Goal: Task Accomplishment & Management: Complete application form

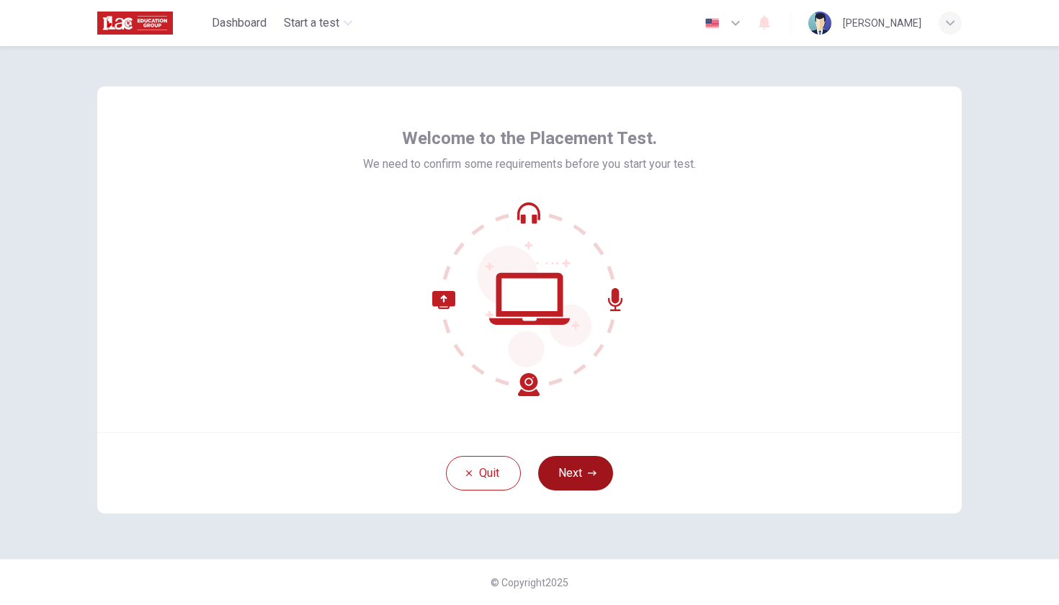
click at [576, 476] on button "Next" at bounding box center [575, 473] width 75 height 35
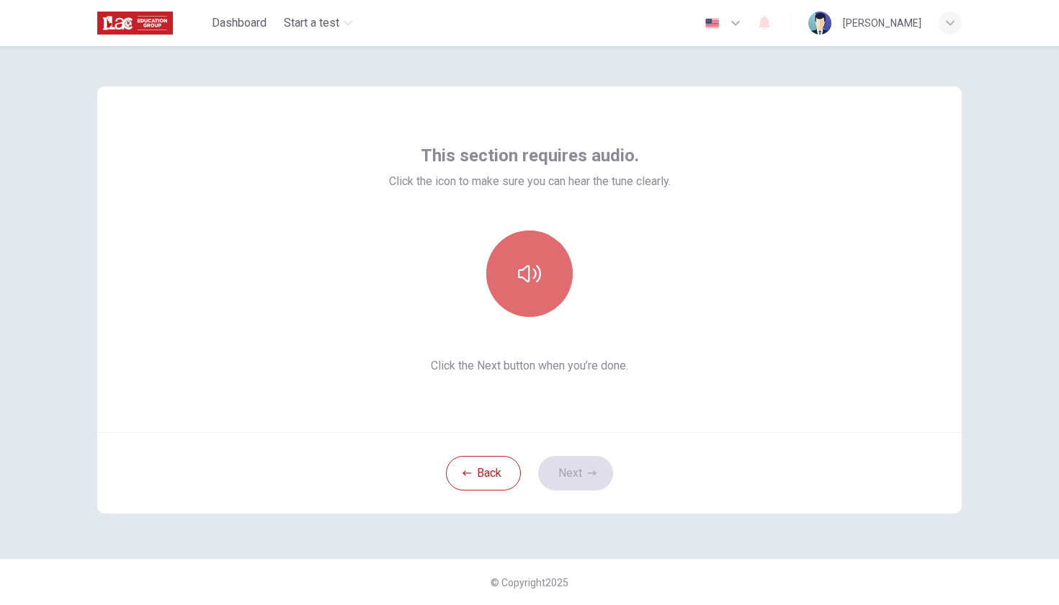
click at [528, 288] on button "button" at bounding box center [529, 274] width 86 height 86
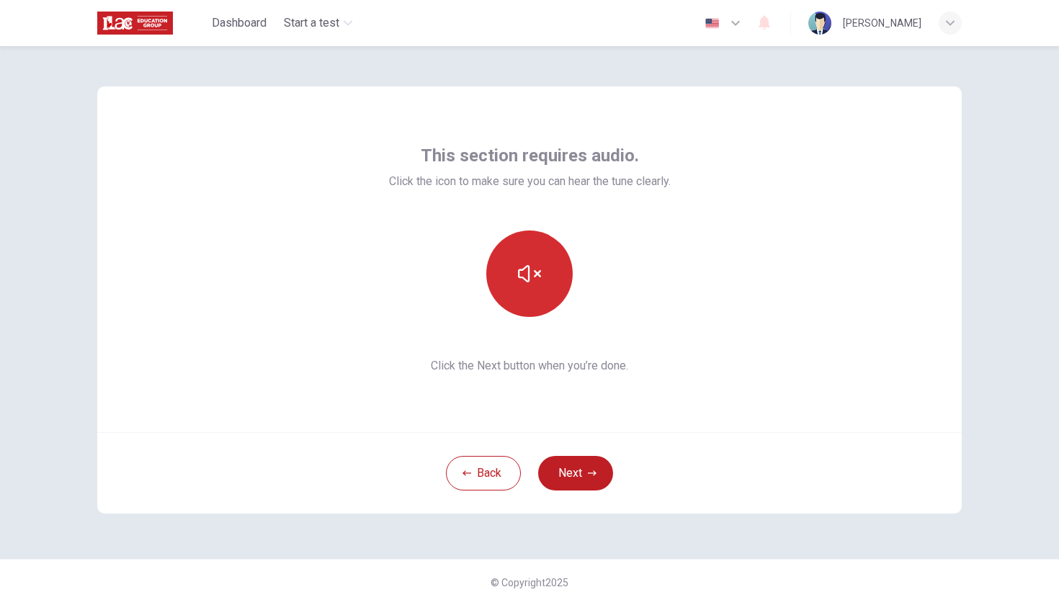
click at [528, 288] on button "button" at bounding box center [529, 274] width 86 height 86
click at [528, 282] on icon "button" at bounding box center [529, 273] width 23 height 17
click at [585, 479] on button "Next" at bounding box center [575, 473] width 75 height 35
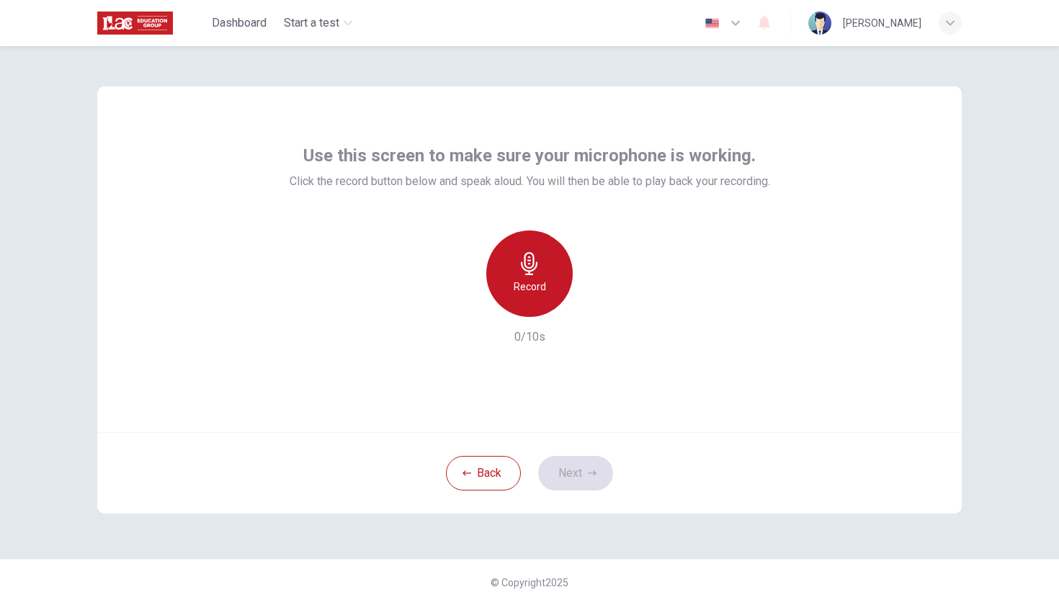
click at [525, 270] on icon "button" at bounding box center [529, 263] width 17 height 23
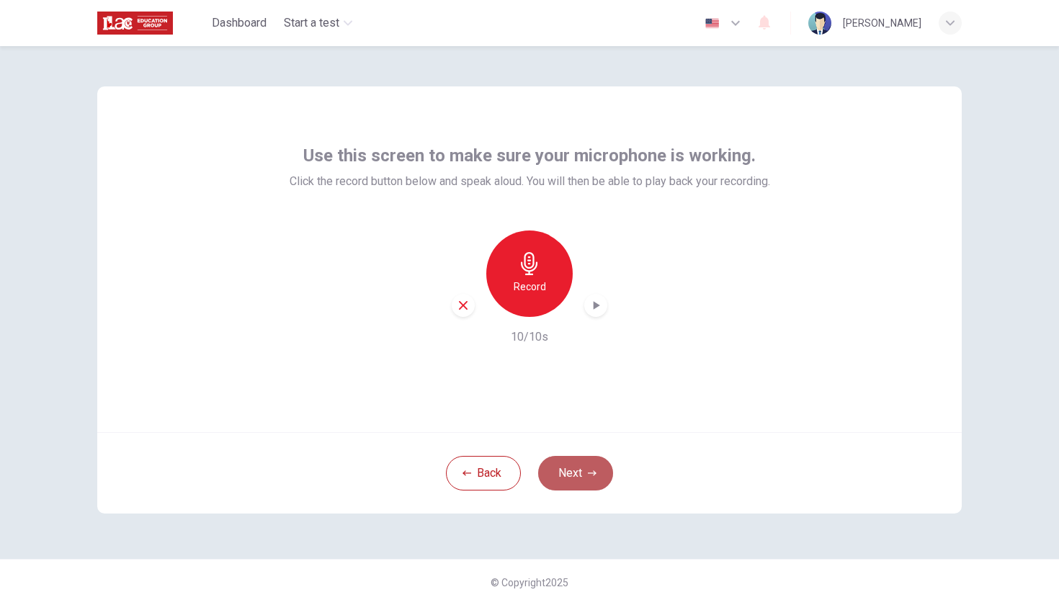
click at [594, 484] on button "Next" at bounding box center [575, 473] width 75 height 35
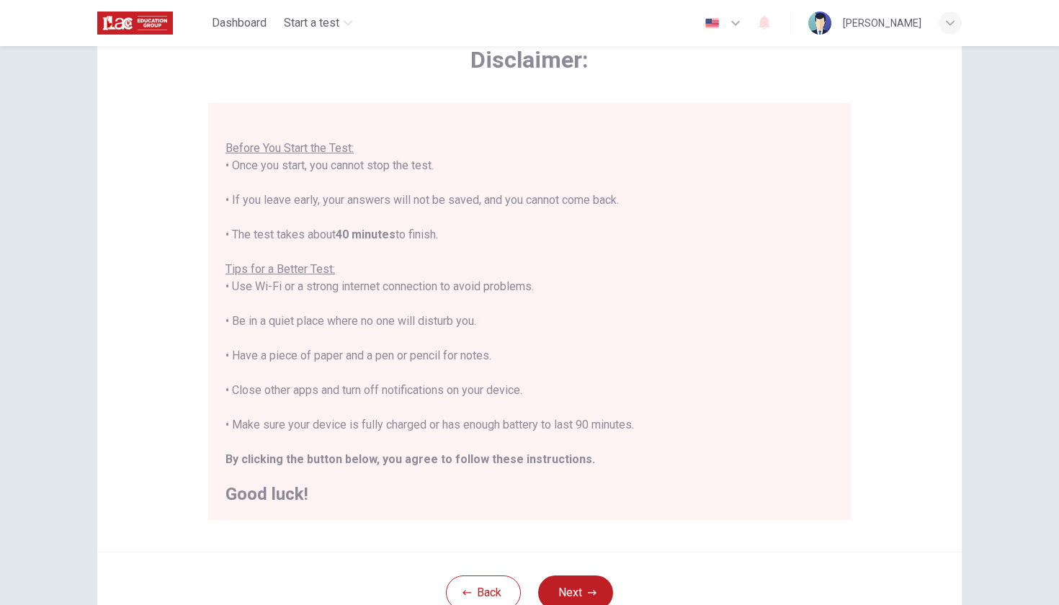
scroll to position [196, 0]
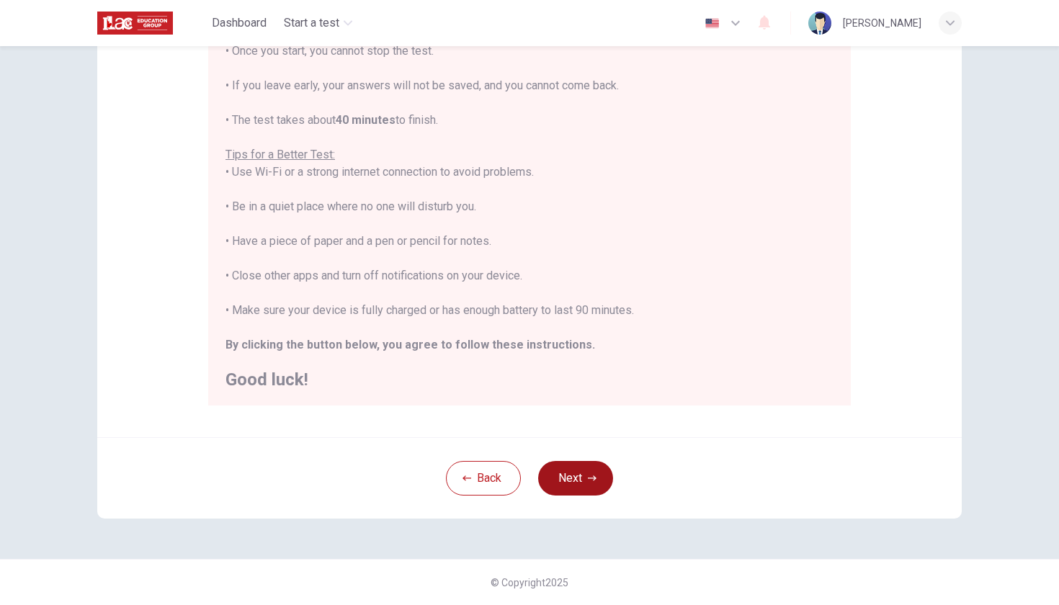
click at [582, 484] on button "Next" at bounding box center [575, 478] width 75 height 35
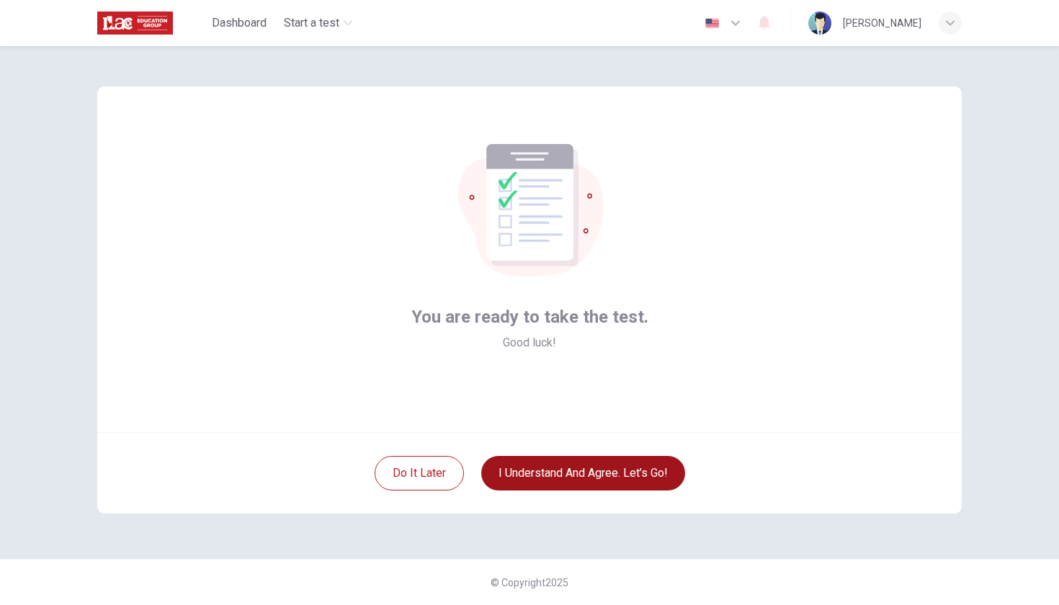
scroll to position [0, 0]
click at [577, 476] on button "I understand and agree. Let’s go!" at bounding box center [583, 473] width 204 height 35
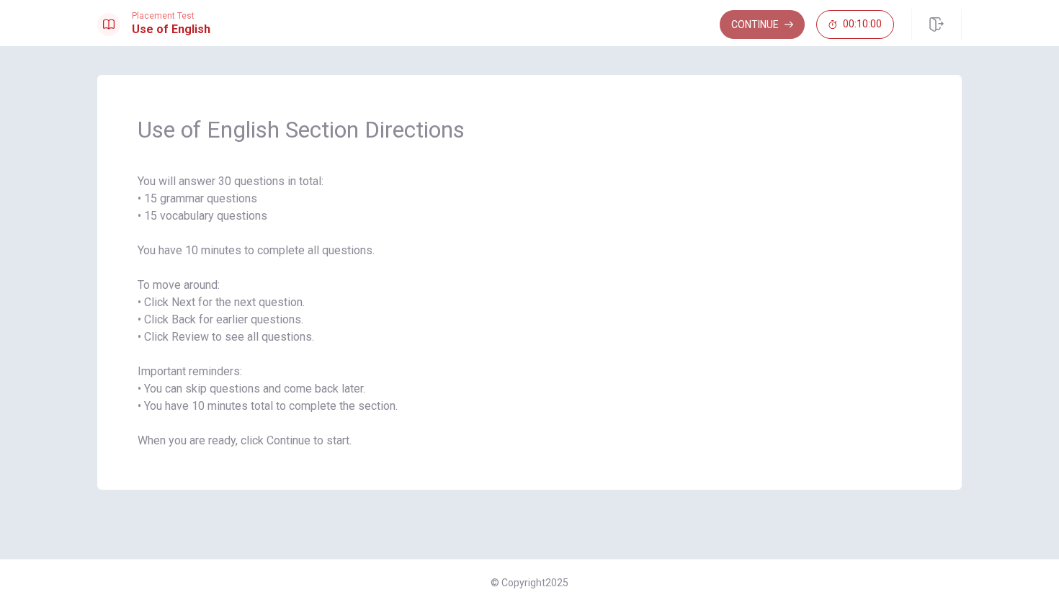
click at [757, 26] on button "Continue" at bounding box center [762, 24] width 85 height 29
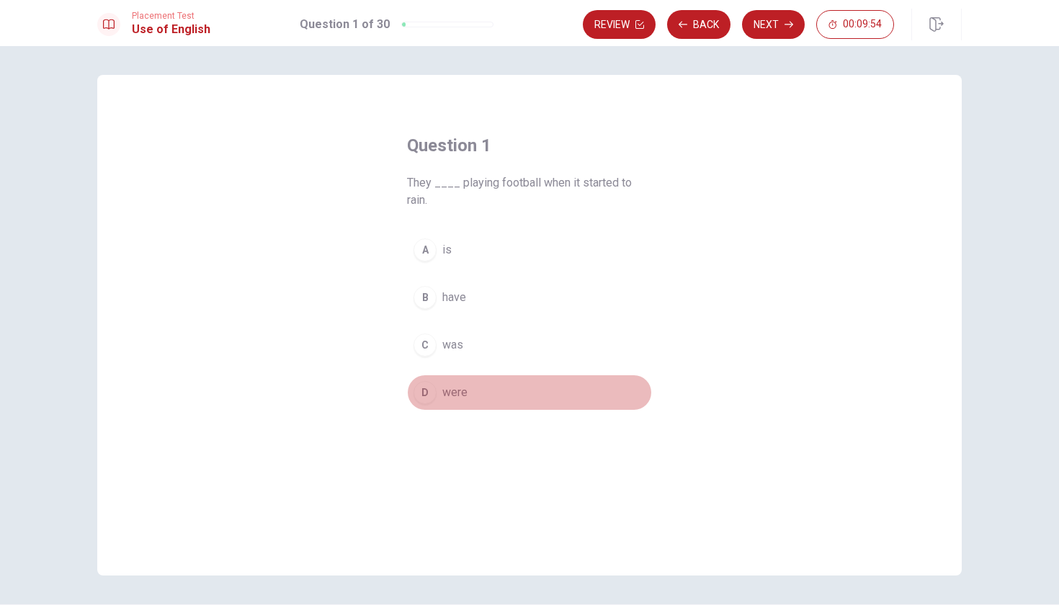
click at [446, 396] on span "were" at bounding box center [455, 392] width 25 height 17
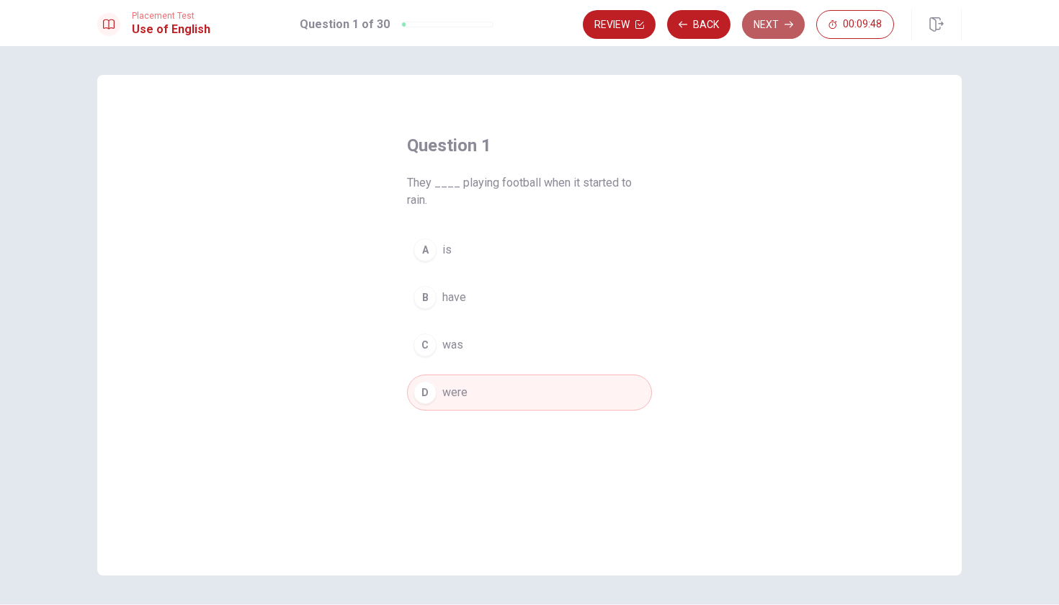
click at [770, 27] on button "Next" at bounding box center [773, 24] width 63 height 29
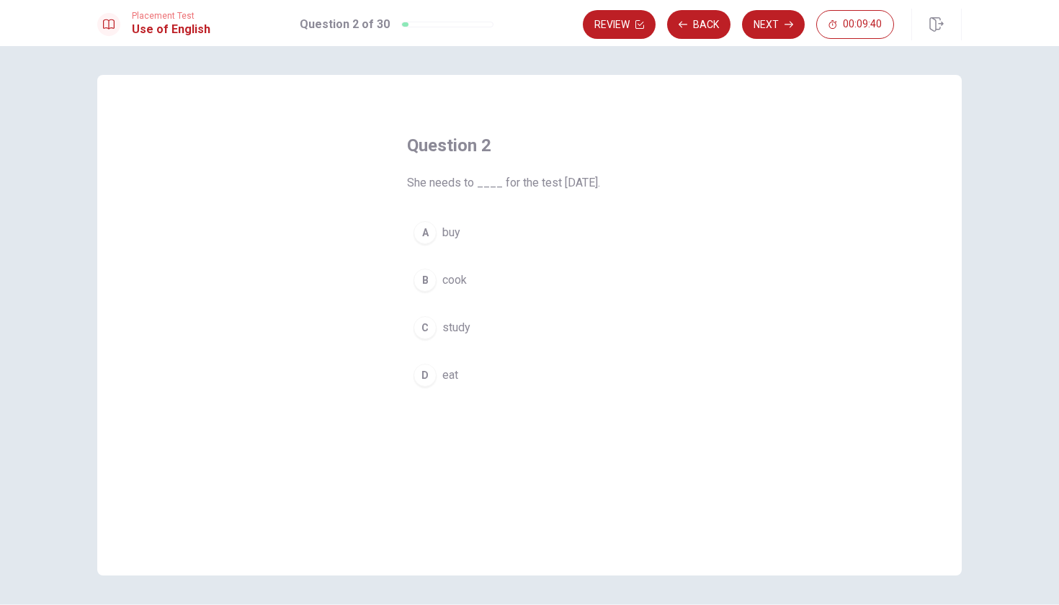
click at [457, 329] on span "study" at bounding box center [457, 327] width 28 height 17
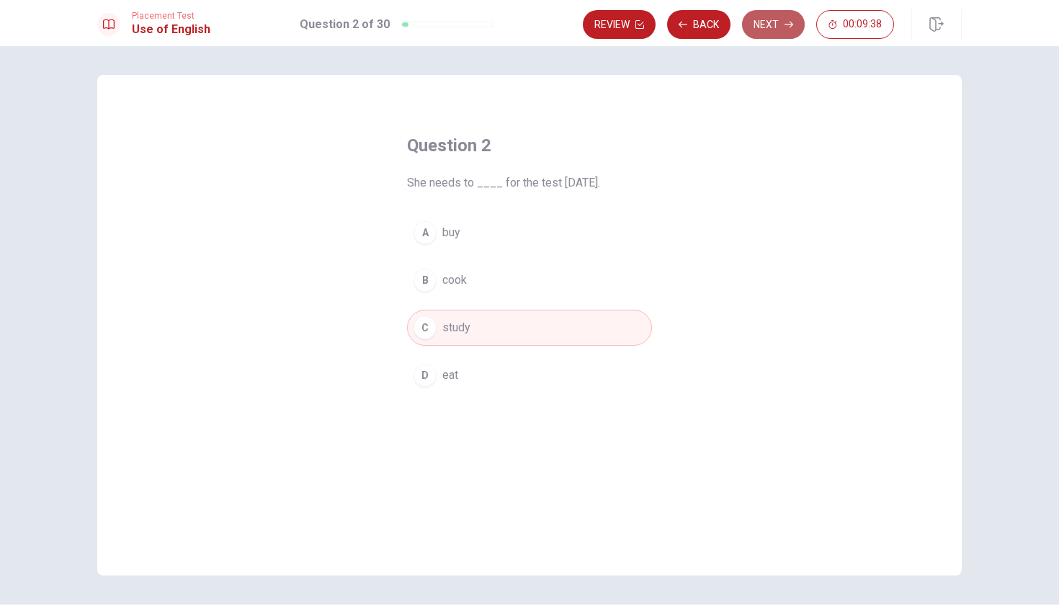
click at [771, 21] on button "Next" at bounding box center [773, 24] width 63 height 29
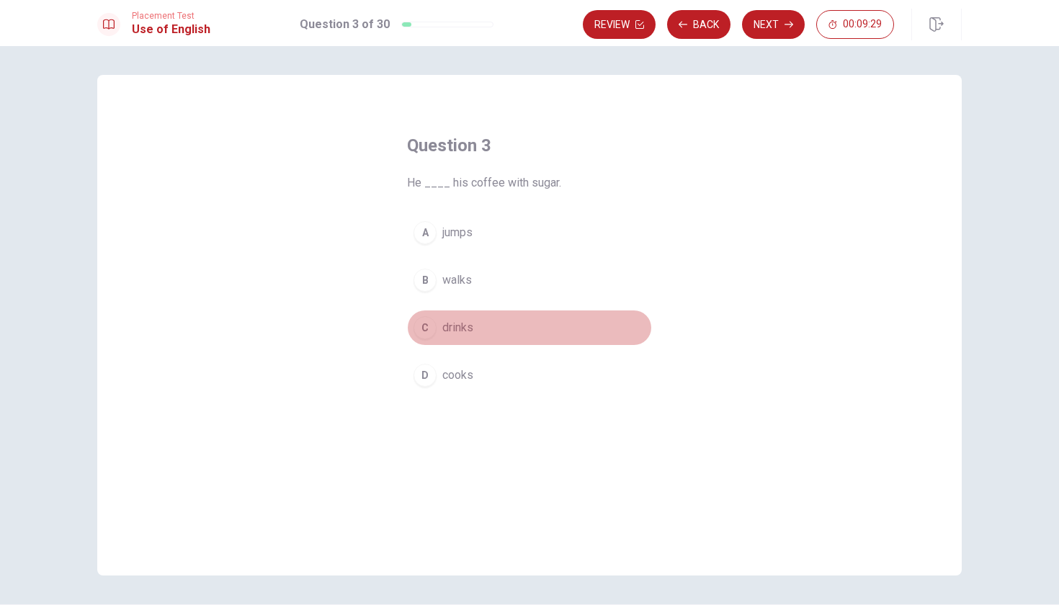
click at [470, 327] on span "drinks" at bounding box center [458, 327] width 31 height 17
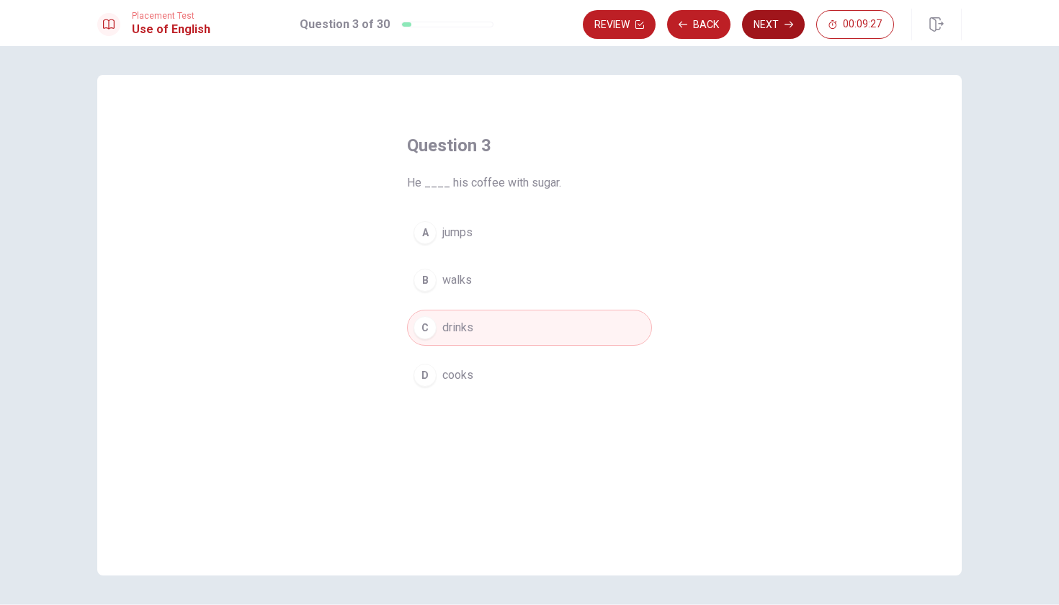
click at [778, 24] on button "Next" at bounding box center [773, 24] width 63 height 29
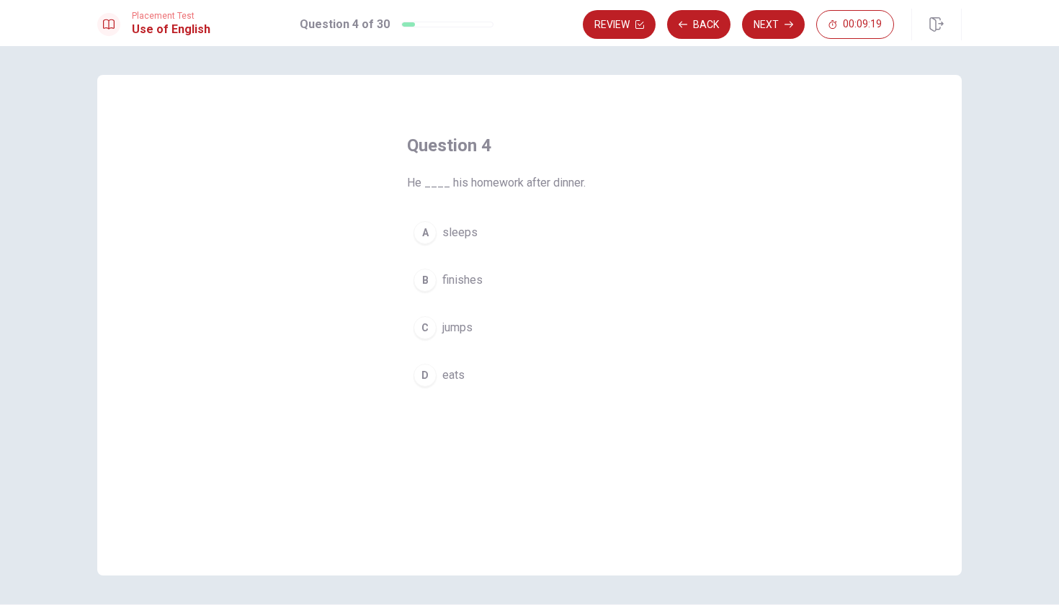
click at [461, 282] on span "finishes" at bounding box center [463, 280] width 40 height 17
click at [786, 27] on icon "button" at bounding box center [789, 24] width 9 height 9
click at [443, 278] on span "read" at bounding box center [454, 280] width 22 height 17
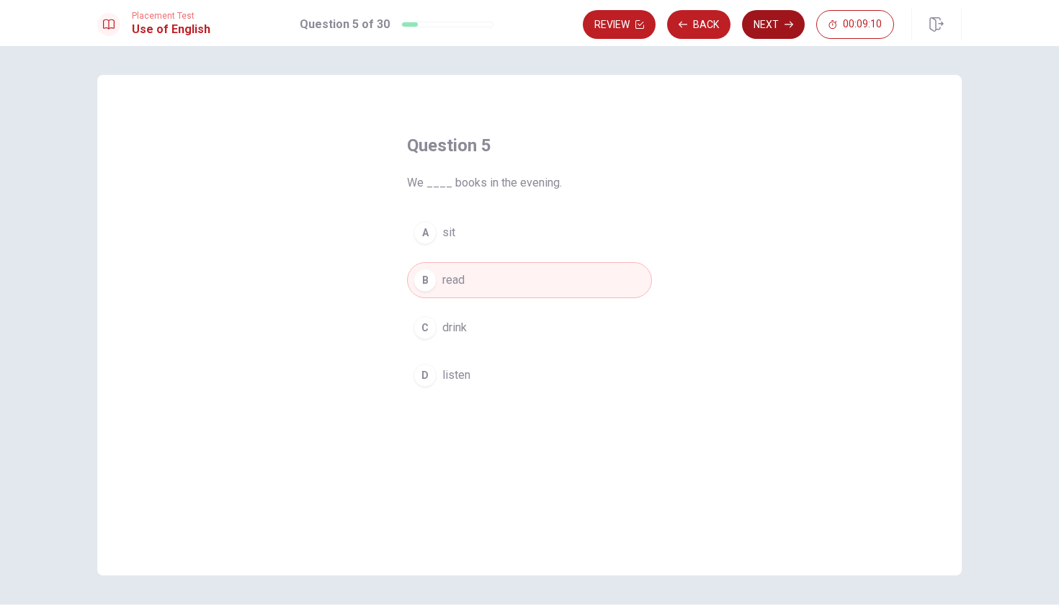
click at [780, 34] on button "Next" at bounding box center [773, 24] width 63 height 29
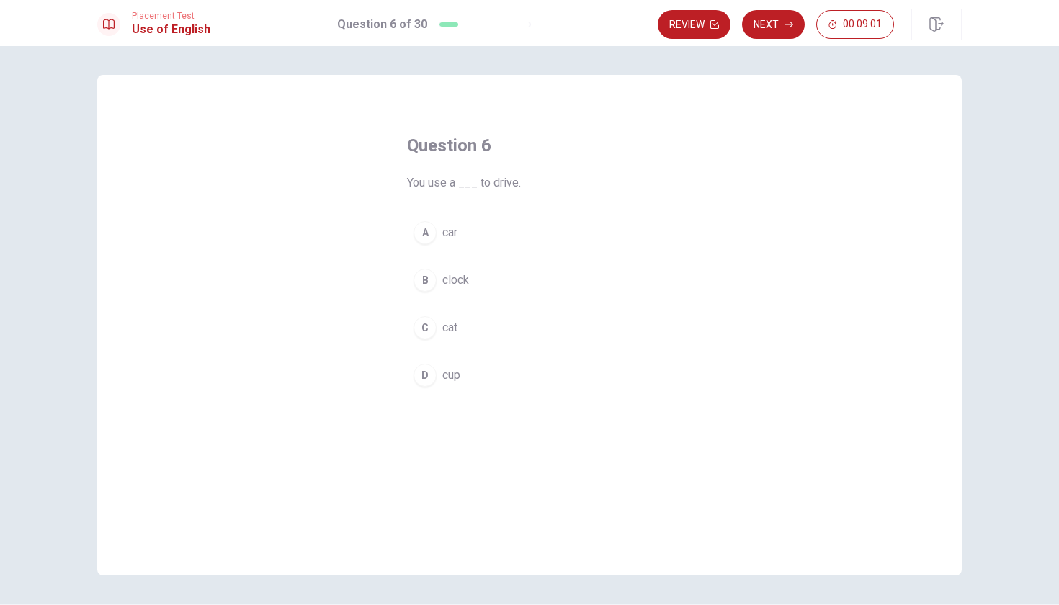
click at [448, 236] on span "car" at bounding box center [450, 232] width 15 height 17
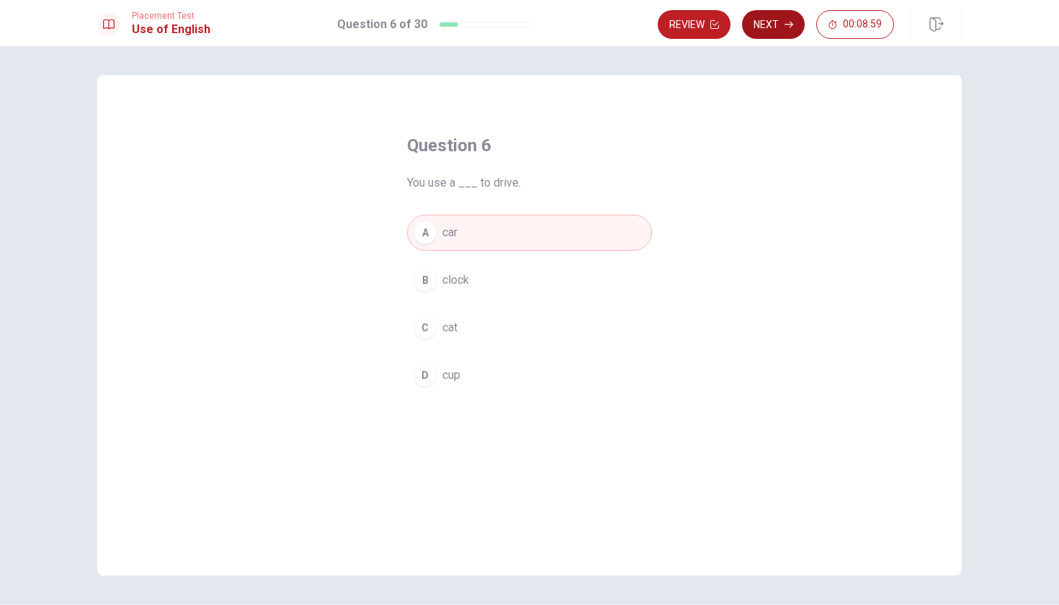
click at [778, 24] on button "Next" at bounding box center [773, 24] width 63 height 29
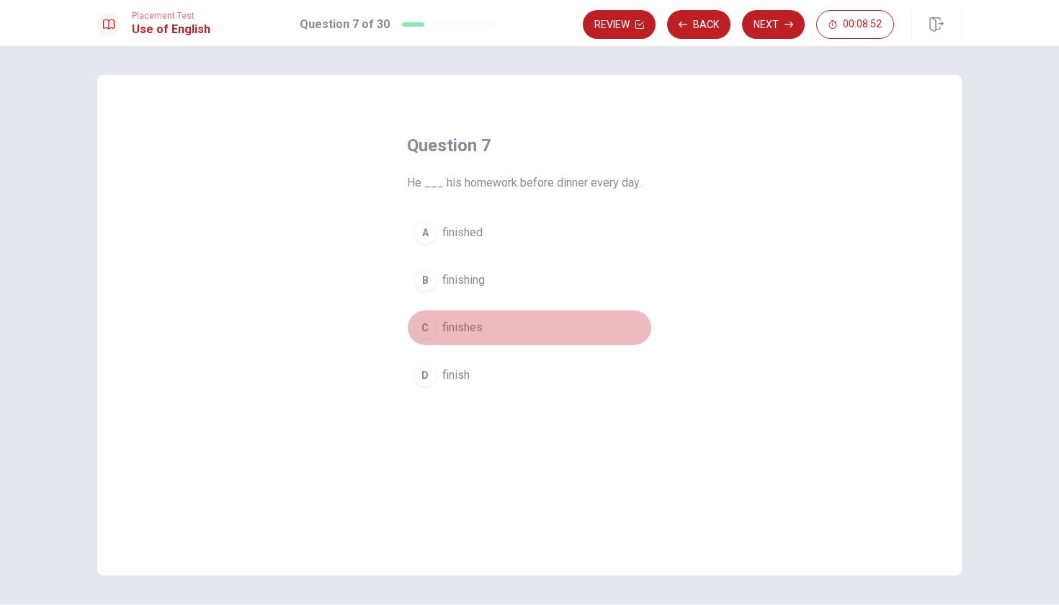
click at [455, 329] on span "finishes" at bounding box center [463, 327] width 40 height 17
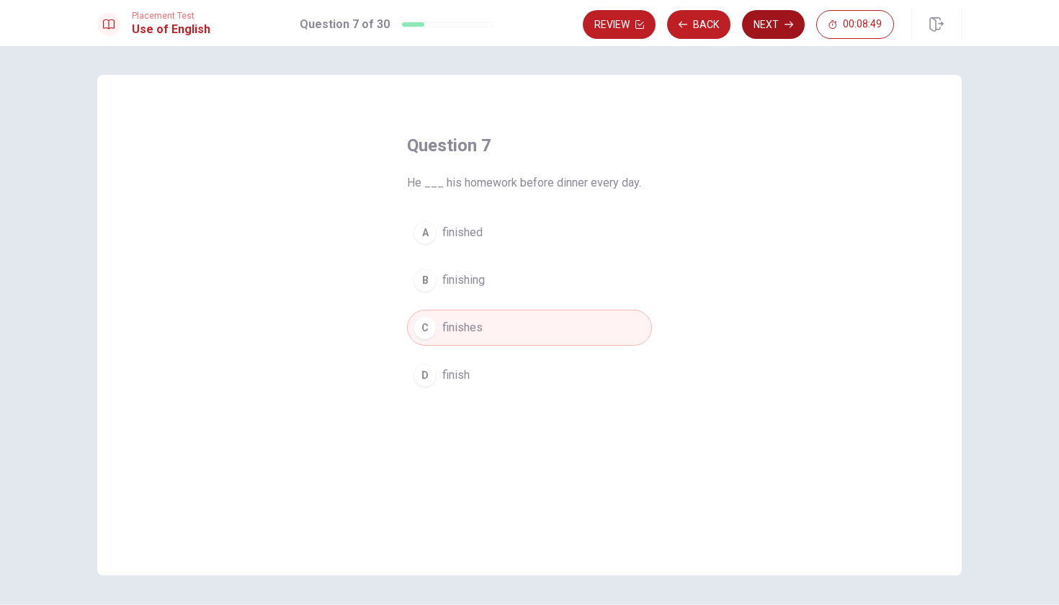
click at [770, 22] on button "Next" at bounding box center [773, 24] width 63 height 29
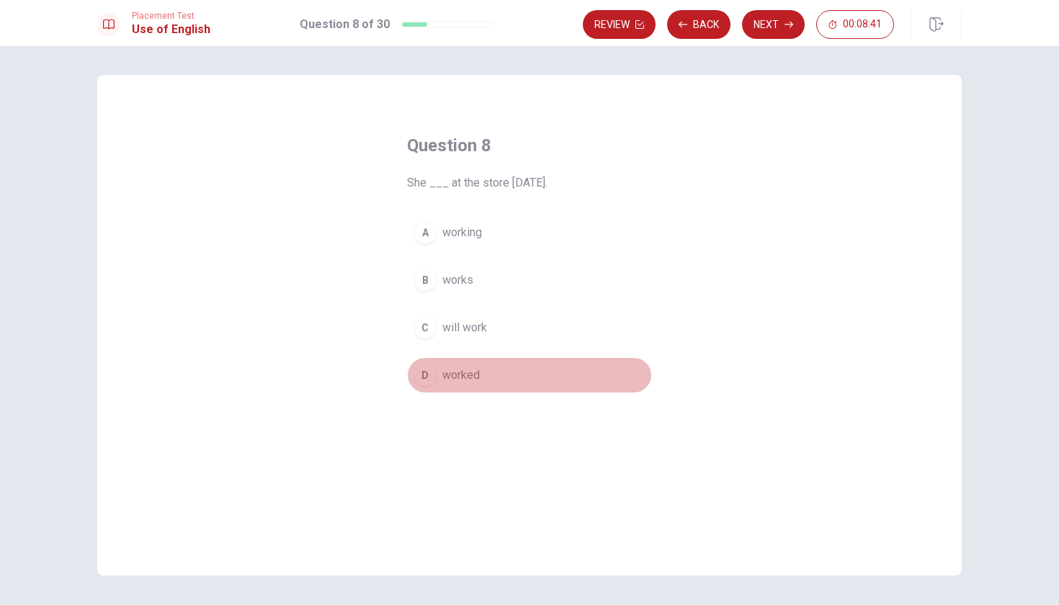
click at [462, 380] on span "worked" at bounding box center [461, 375] width 37 height 17
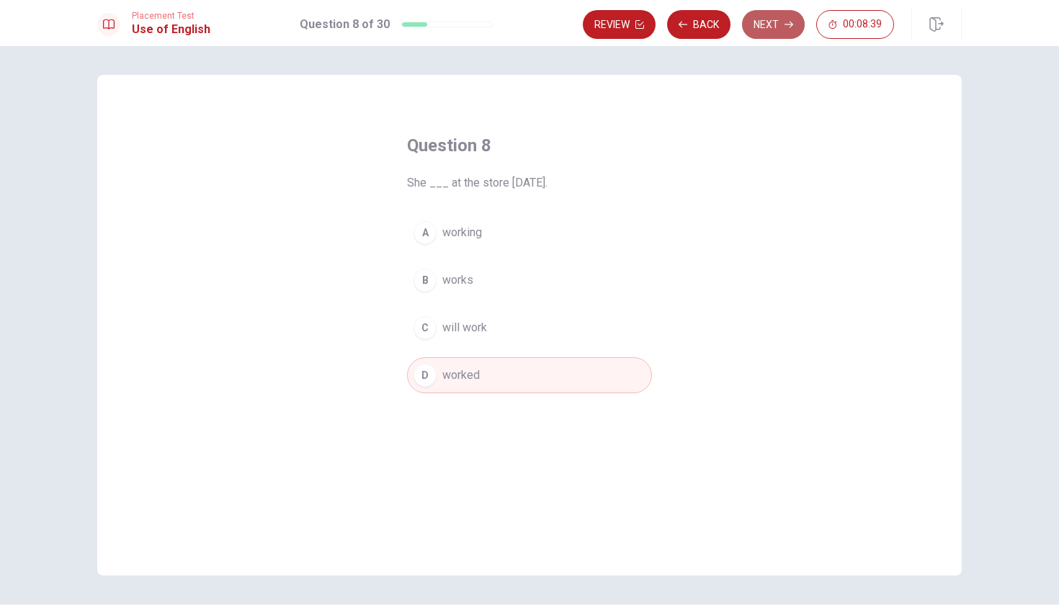
click at [781, 23] on button "Next" at bounding box center [773, 24] width 63 height 29
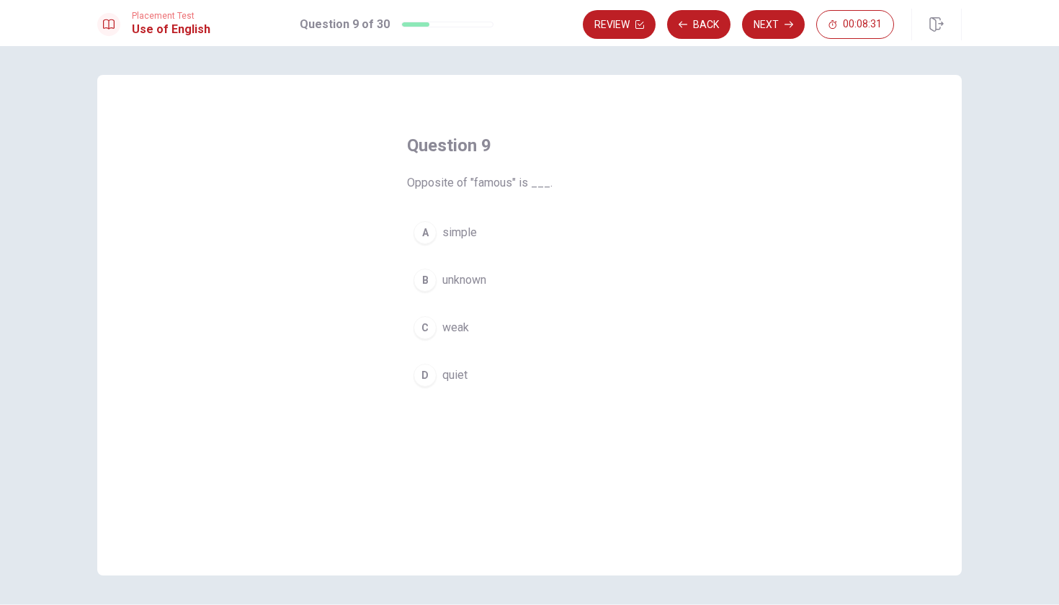
click at [446, 279] on span "unknown" at bounding box center [465, 280] width 44 height 17
click at [770, 22] on button "Next" at bounding box center [773, 24] width 63 height 29
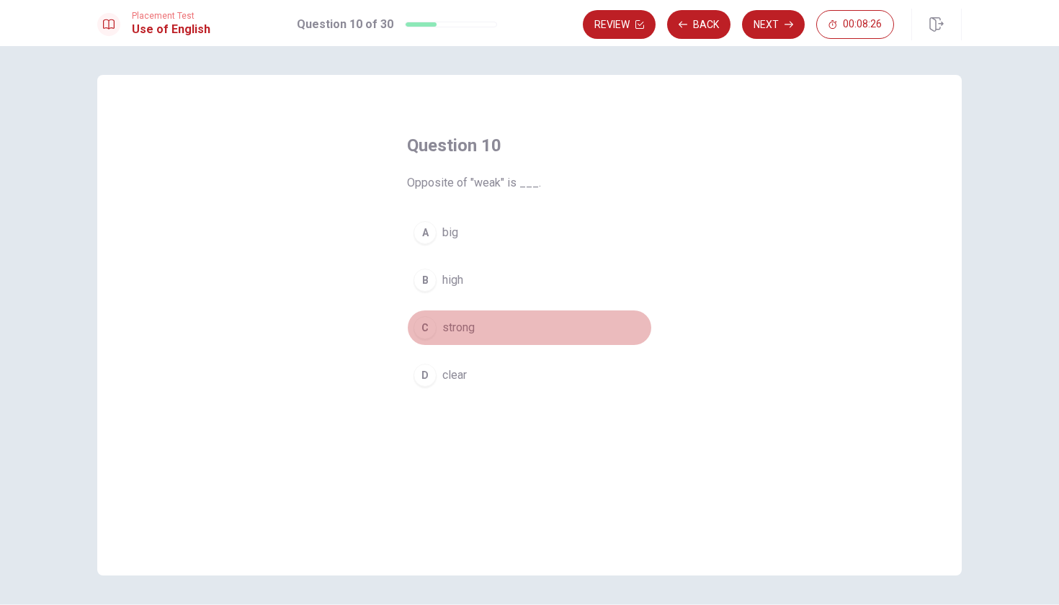
click at [454, 329] on span "strong" at bounding box center [459, 327] width 32 height 17
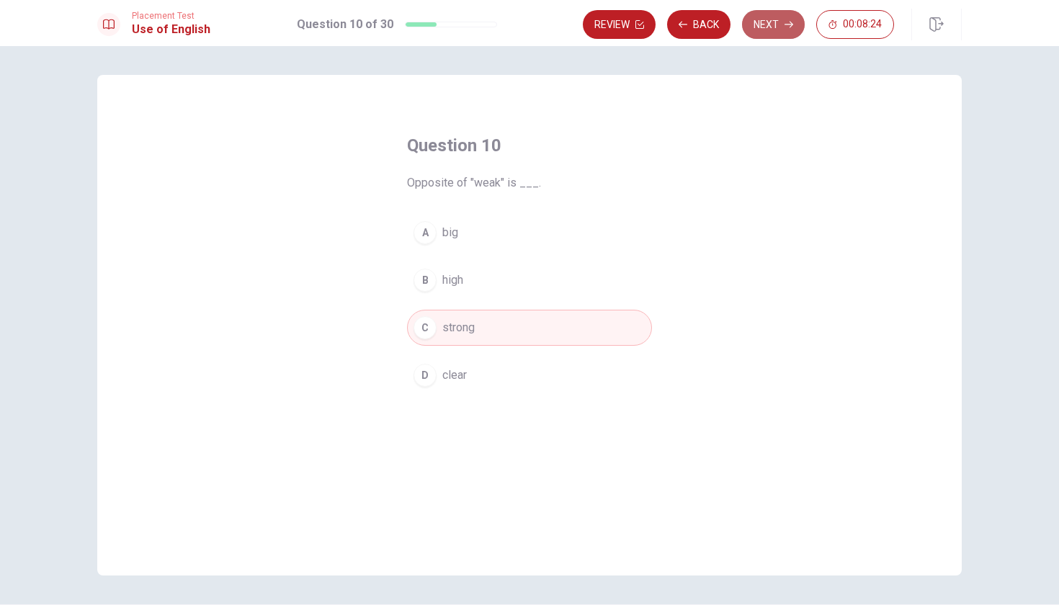
click at [768, 26] on button "Next" at bounding box center [773, 24] width 63 height 29
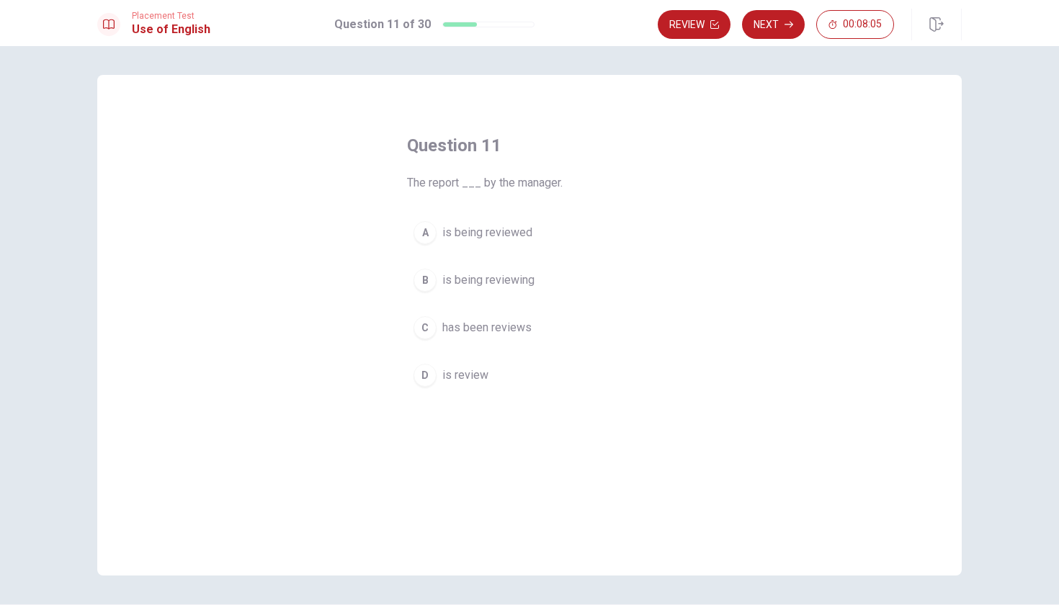
click at [464, 328] on span "has been reviews" at bounding box center [487, 327] width 89 height 17
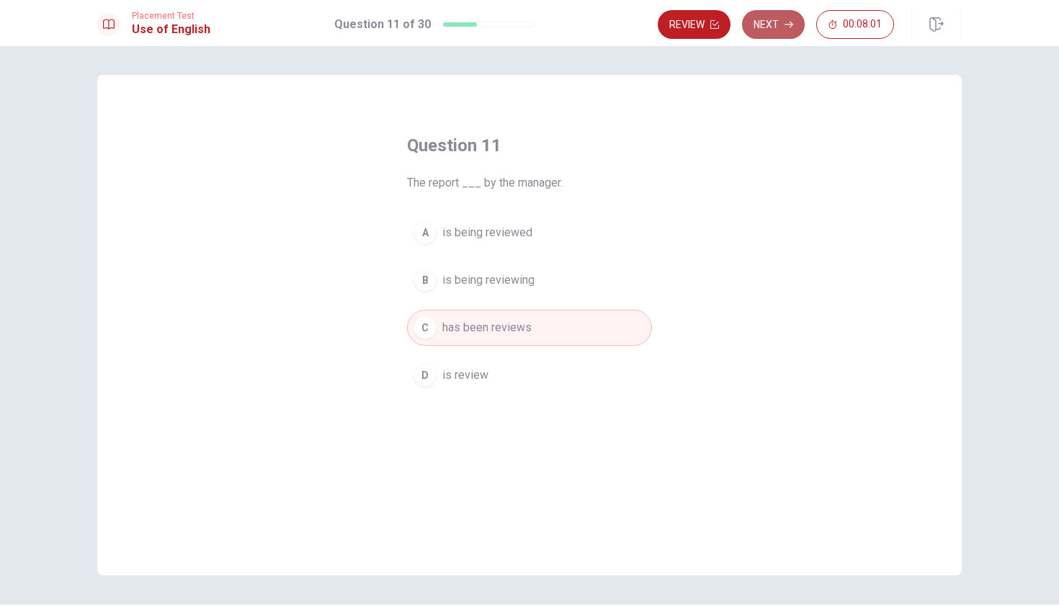
click at [775, 30] on button "Next" at bounding box center [773, 24] width 63 height 29
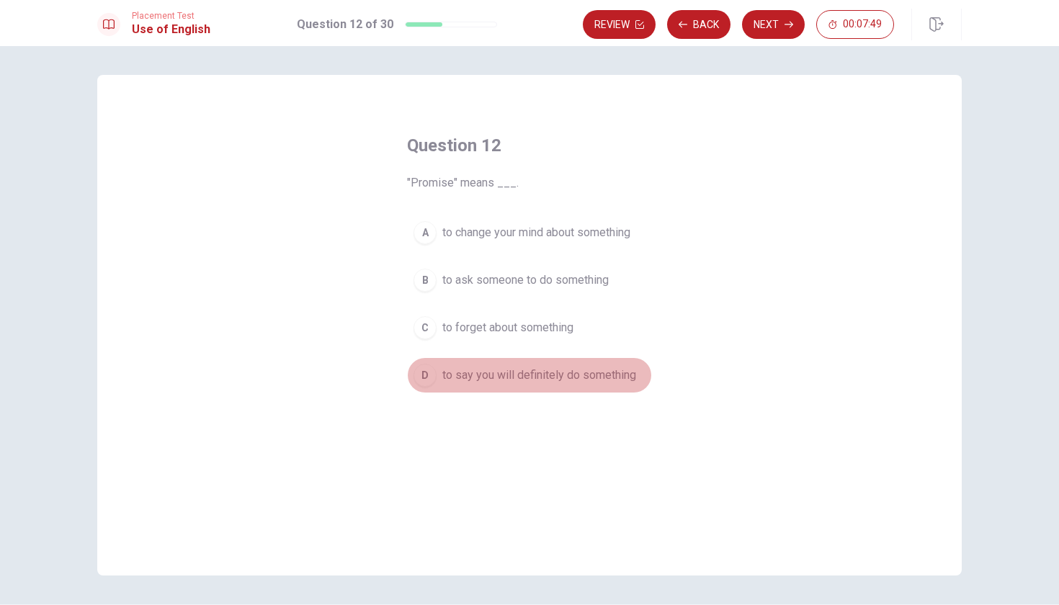
click at [501, 378] on span "to say you will definitely do something" at bounding box center [540, 375] width 194 height 17
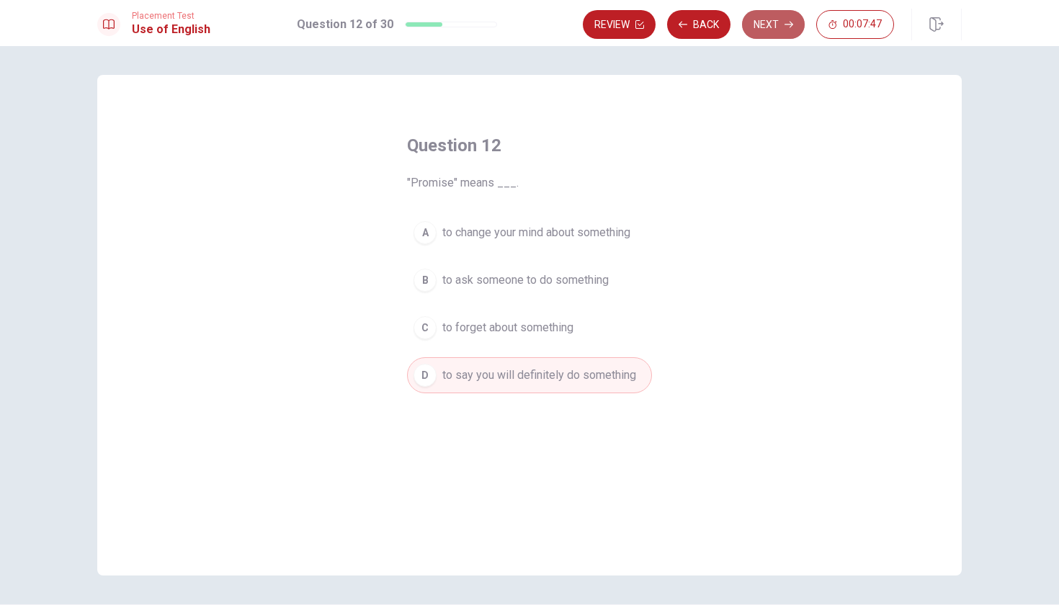
click at [759, 32] on button "Next" at bounding box center [773, 24] width 63 height 29
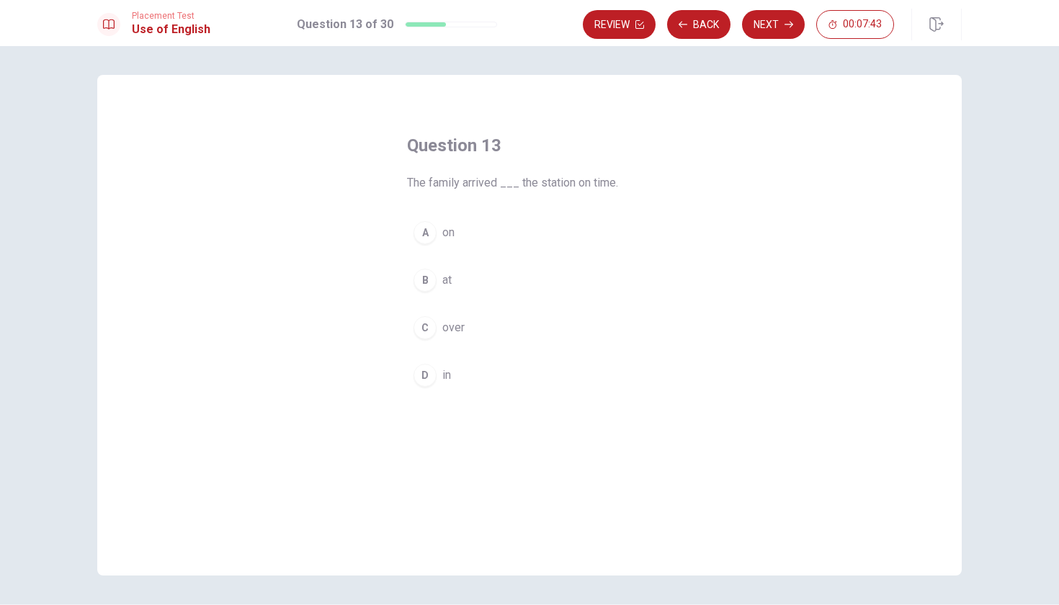
click at [447, 281] on span "at" at bounding box center [447, 280] width 9 height 17
click at [783, 31] on button "Next" at bounding box center [773, 24] width 63 height 29
click at [443, 281] on span "rarely" at bounding box center [457, 280] width 28 height 17
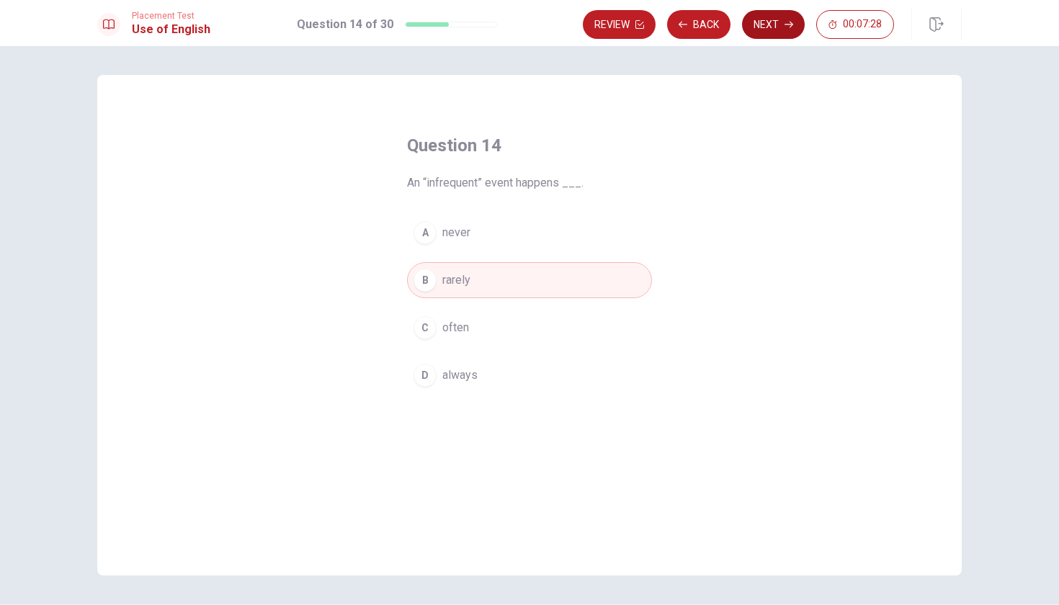
click at [770, 20] on button "Next" at bounding box center [773, 24] width 63 height 29
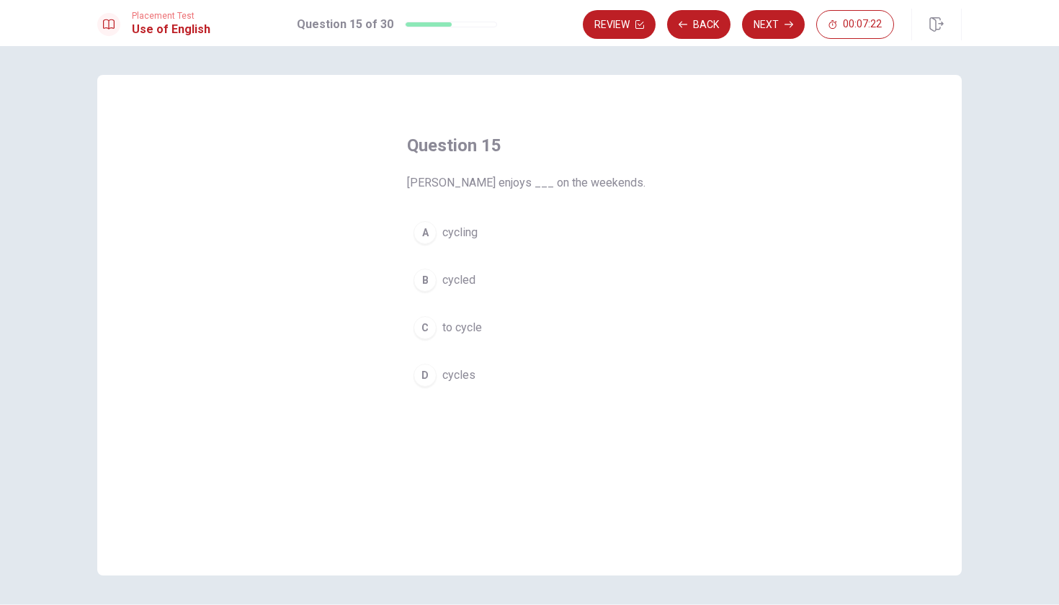
click at [466, 234] on span "cycling" at bounding box center [460, 232] width 35 height 17
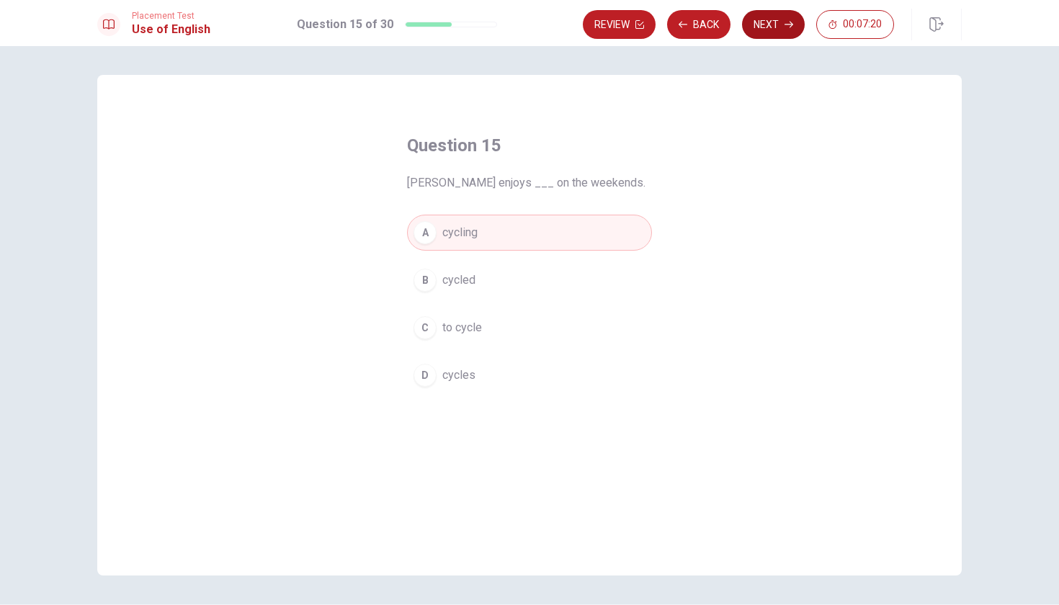
click at [782, 25] on button "Next" at bounding box center [773, 24] width 63 height 29
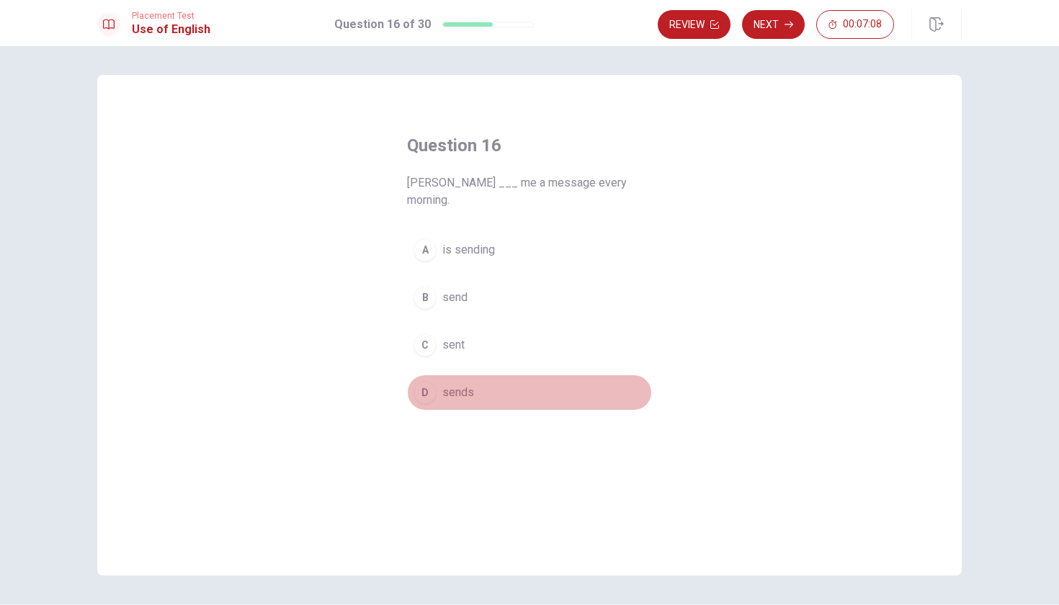
click at [450, 384] on span "sends" at bounding box center [459, 392] width 32 height 17
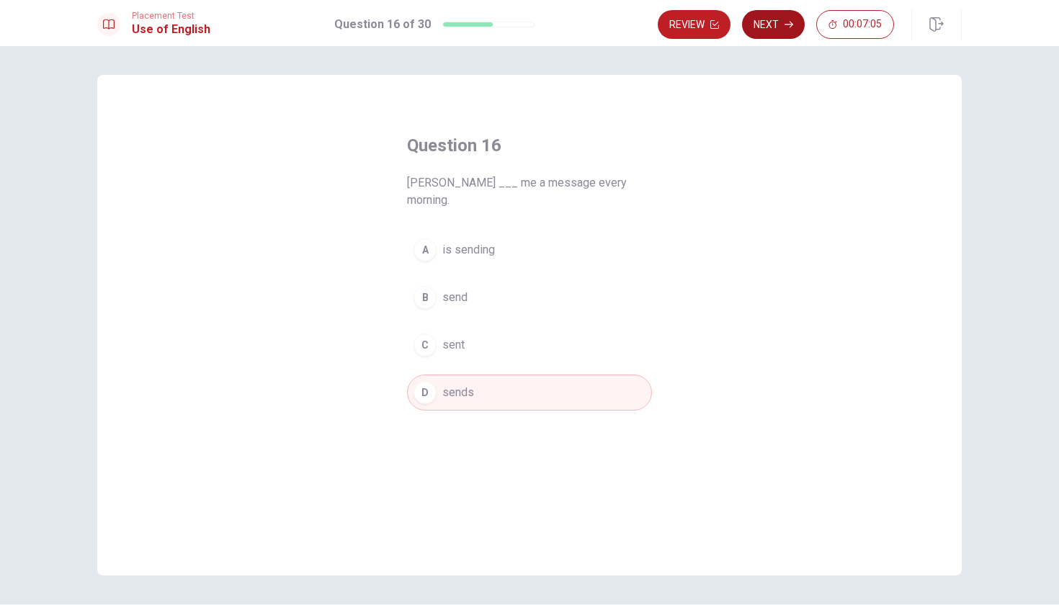
click at [771, 24] on button "Next" at bounding box center [773, 24] width 63 height 29
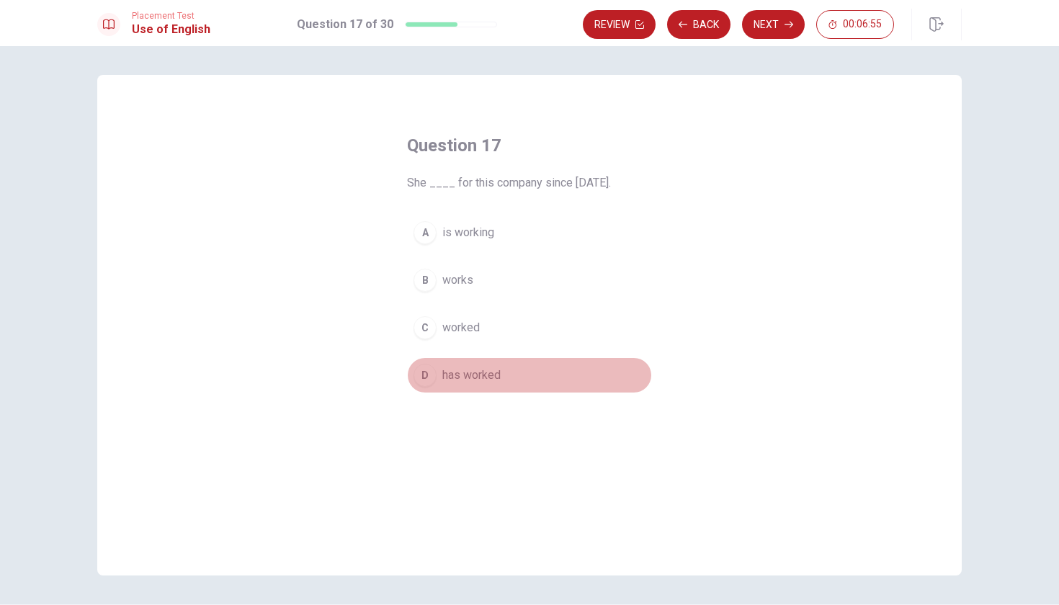
click at [455, 380] on span "has worked" at bounding box center [472, 375] width 58 height 17
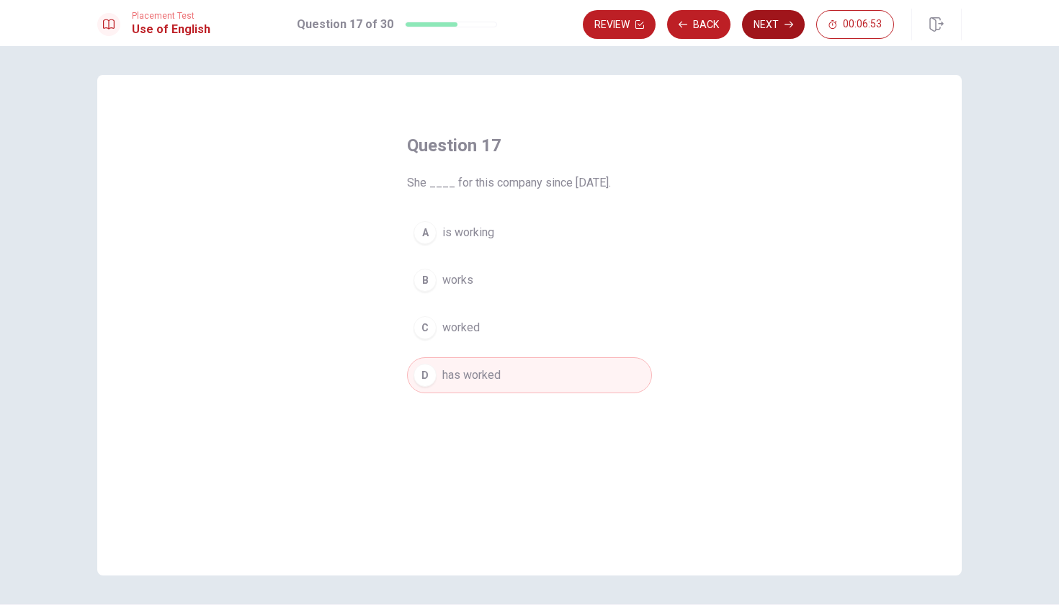
click at [763, 21] on button "Next" at bounding box center [773, 24] width 63 height 29
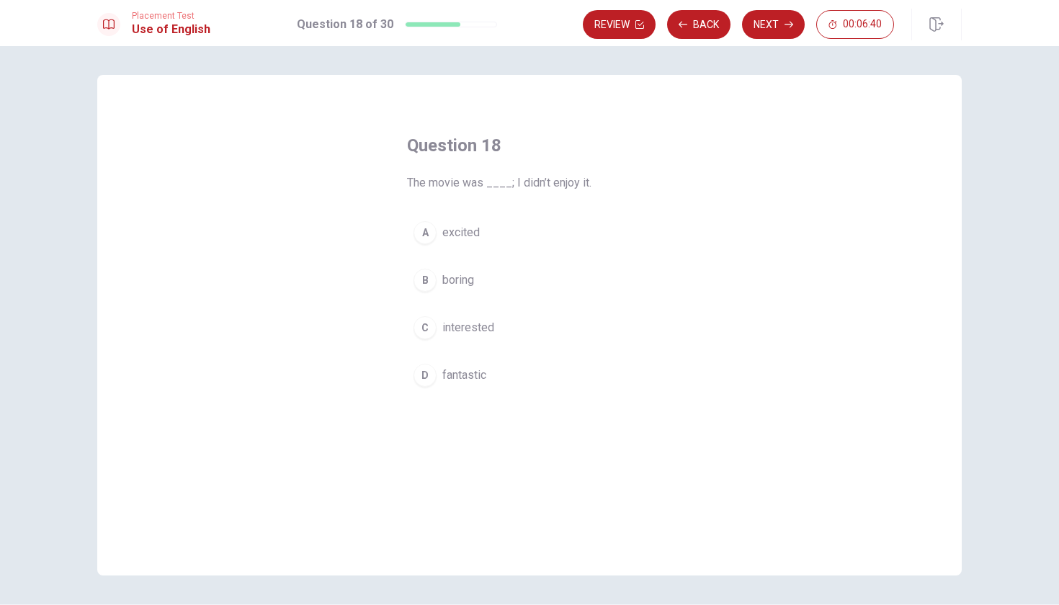
click at [458, 283] on span "boring" at bounding box center [459, 280] width 32 height 17
click at [778, 26] on button "Next" at bounding box center [773, 24] width 63 height 29
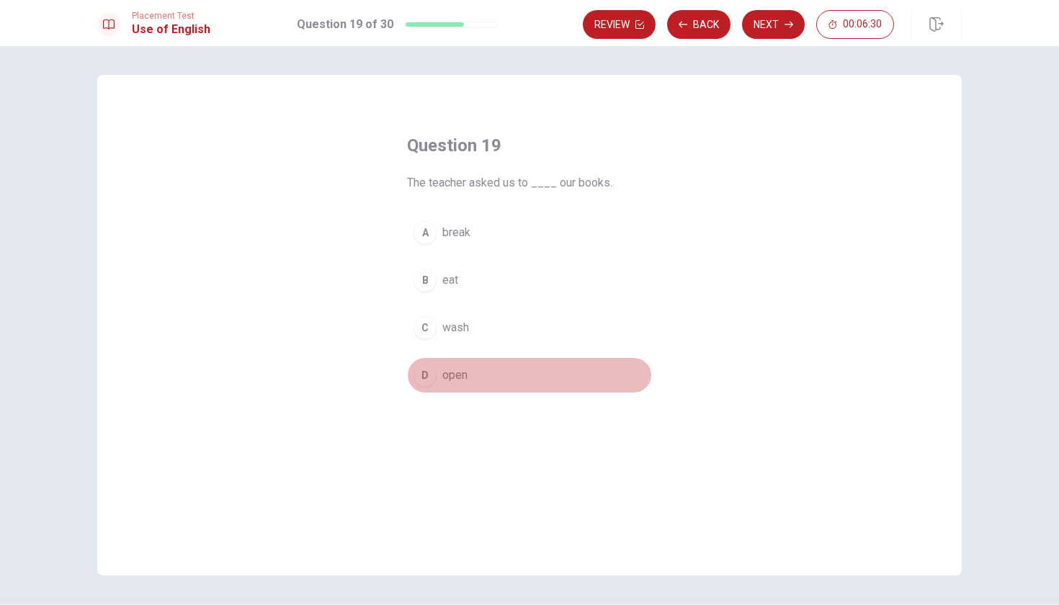
click at [448, 375] on span "open" at bounding box center [455, 375] width 25 height 17
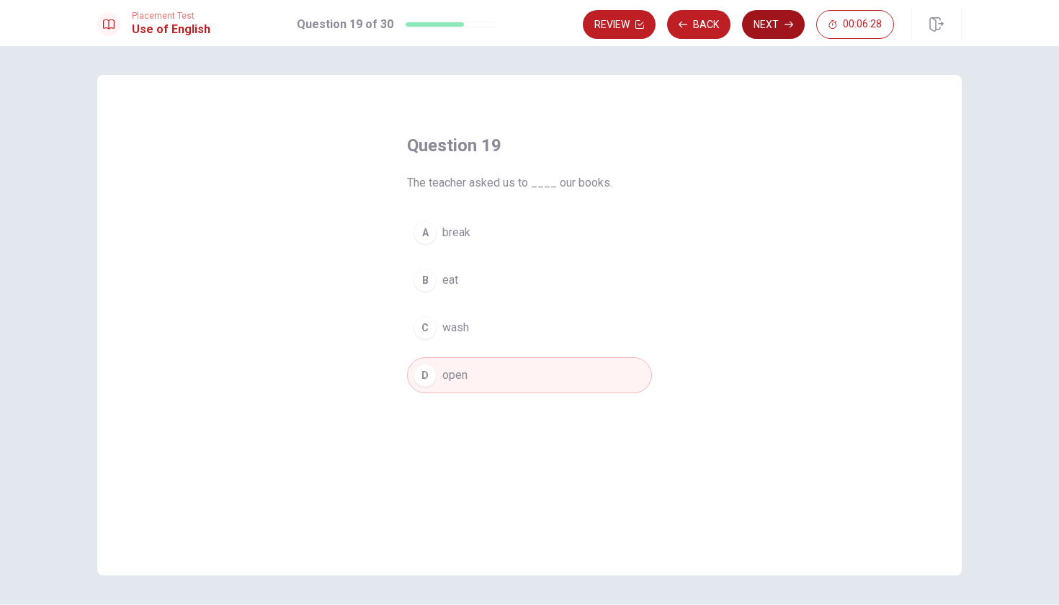
click at [770, 32] on button "Next" at bounding box center [773, 24] width 63 height 29
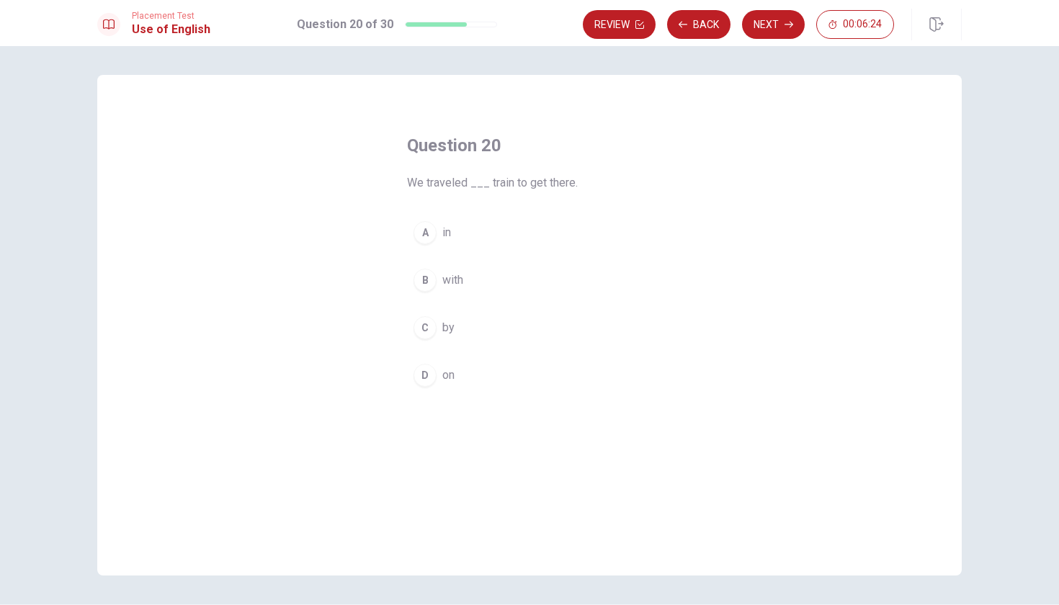
click at [448, 321] on span "by" at bounding box center [449, 327] width 12 height 17
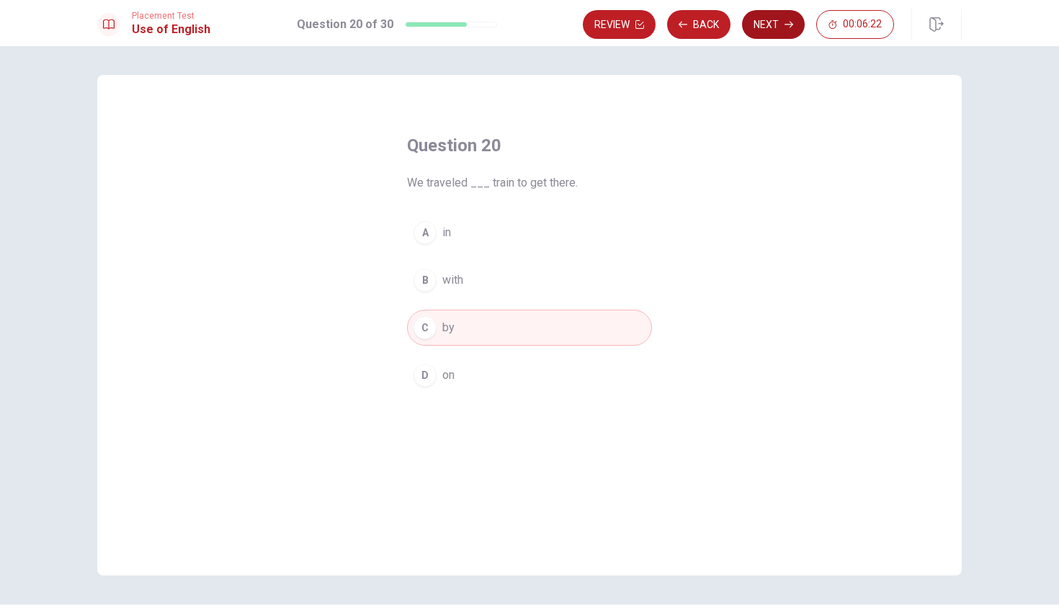
click at [762, 25] on button "Next" at bounding box center [773, 24] width 63 height 29
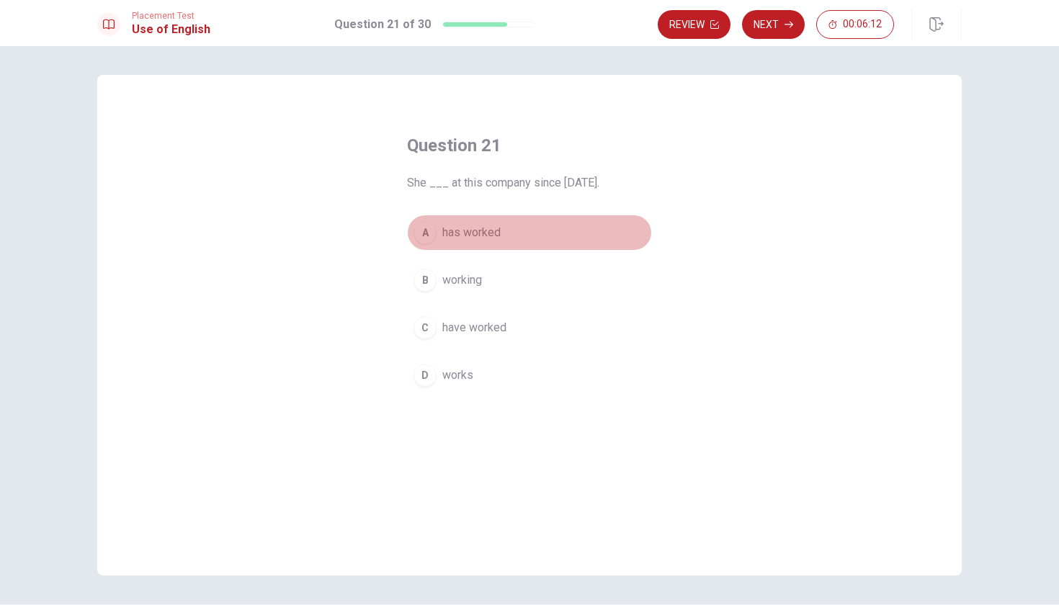
click at [479, 237] on span "has worked" at bounding box center [472, 232] width 58 height 17
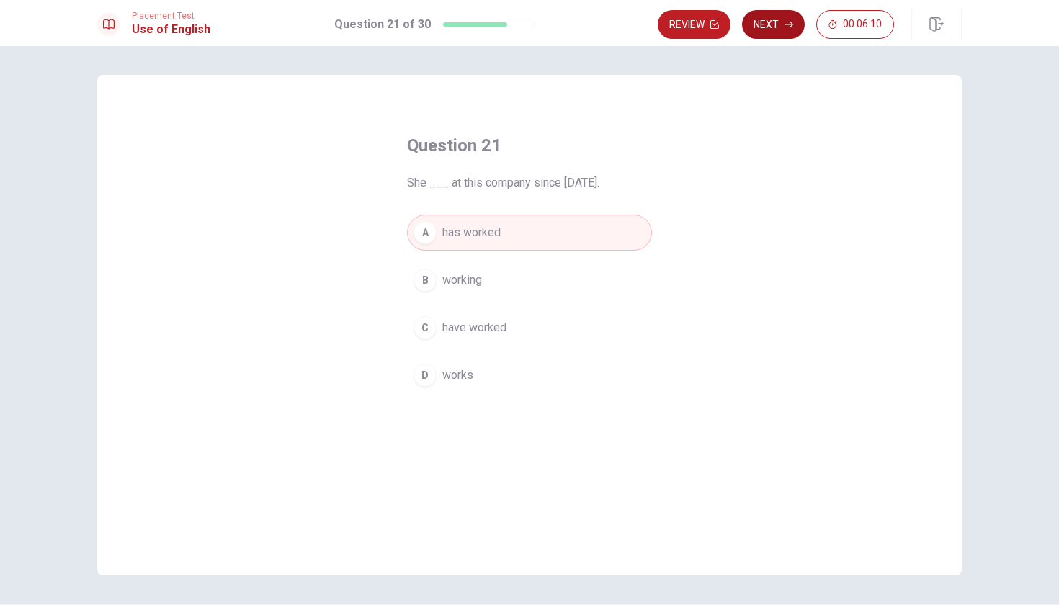
click at [783, 27] on button "Next" at bounding box center [773, 24] width 63 height 29
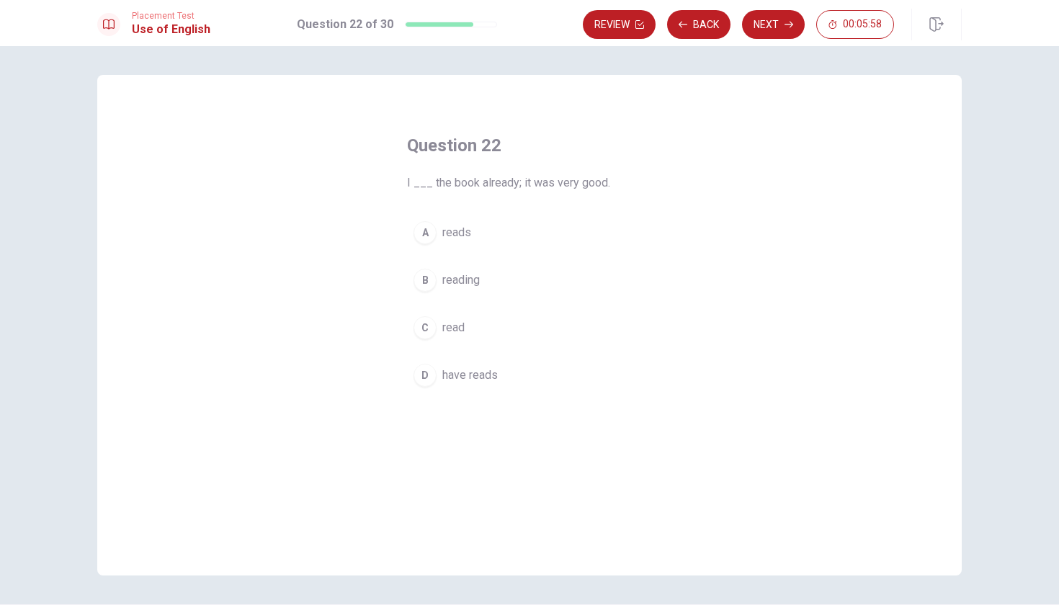
click at [455, 329] on span "read" at bounding box center [454, 327] width 22 height 17
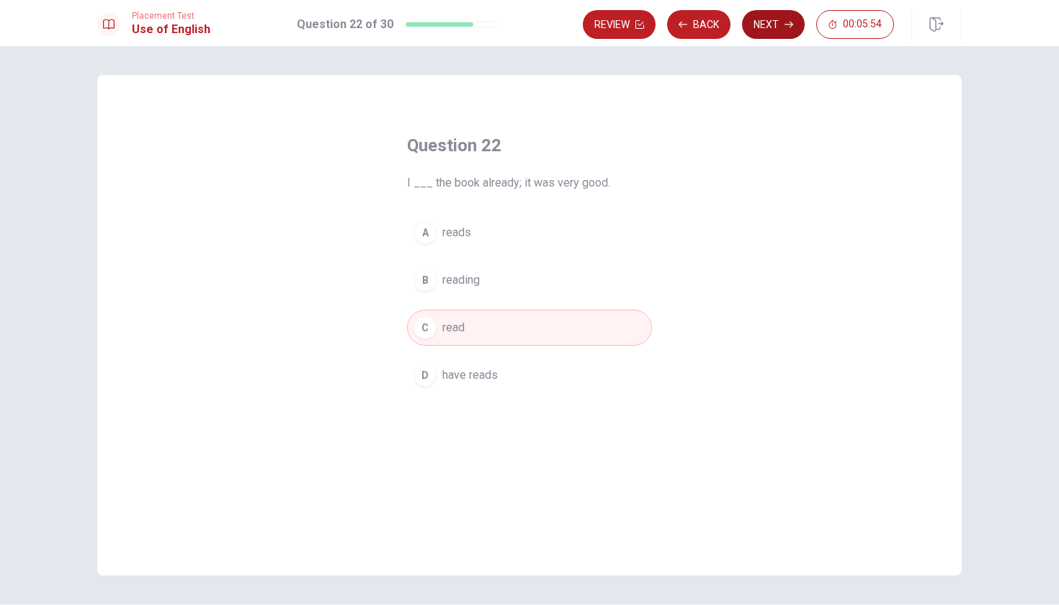
click at [764, 22] on button "Next" at bounding box center [773, 24] width 63 height 29
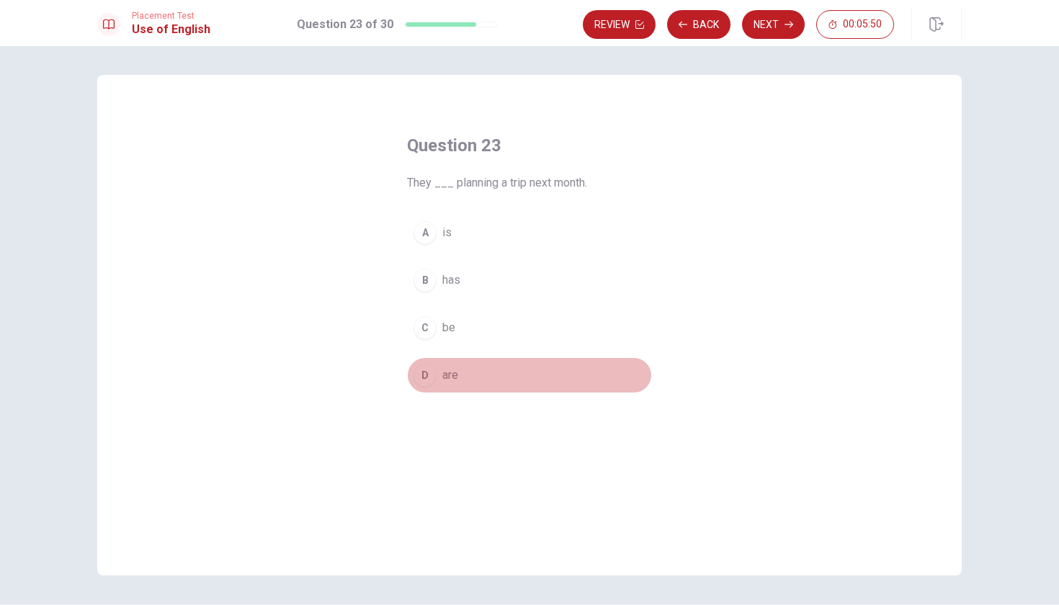
click at [451, 379] on span "are" at bounding box center [451, 375] width 16 height 17
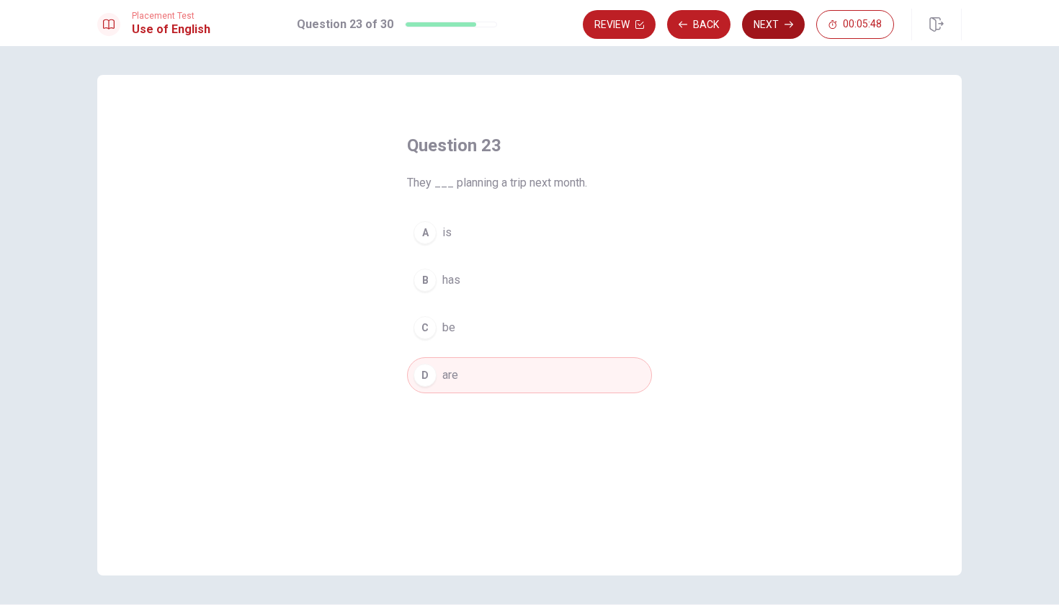
click at [768, 21] on button "Next" at bounding box center [773, 24] width 63 height 29
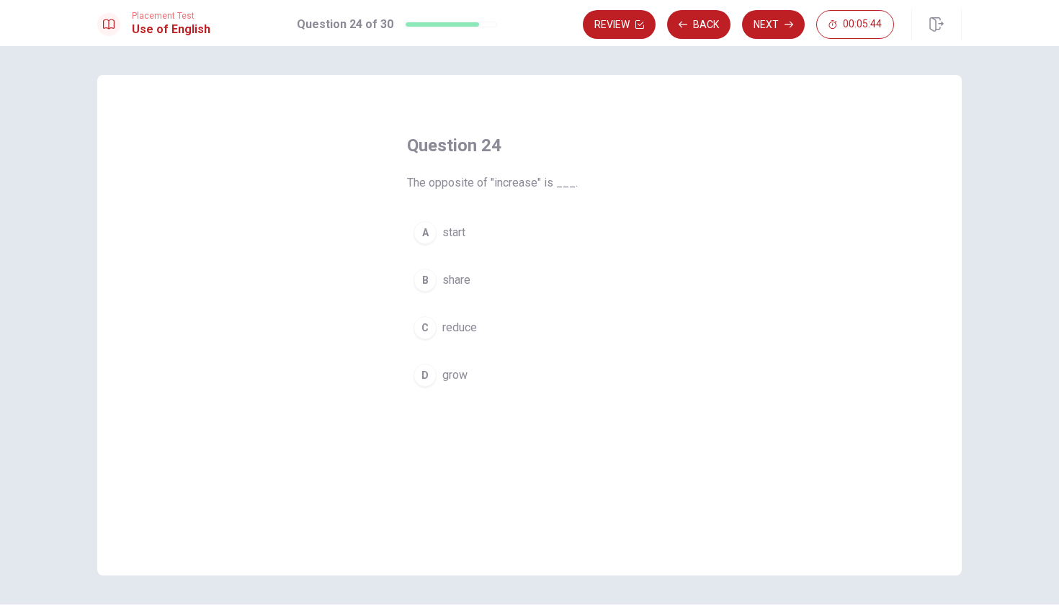
click at [464, 331] on span "reduce" at bounding box center [460, 327] width 35 height 17
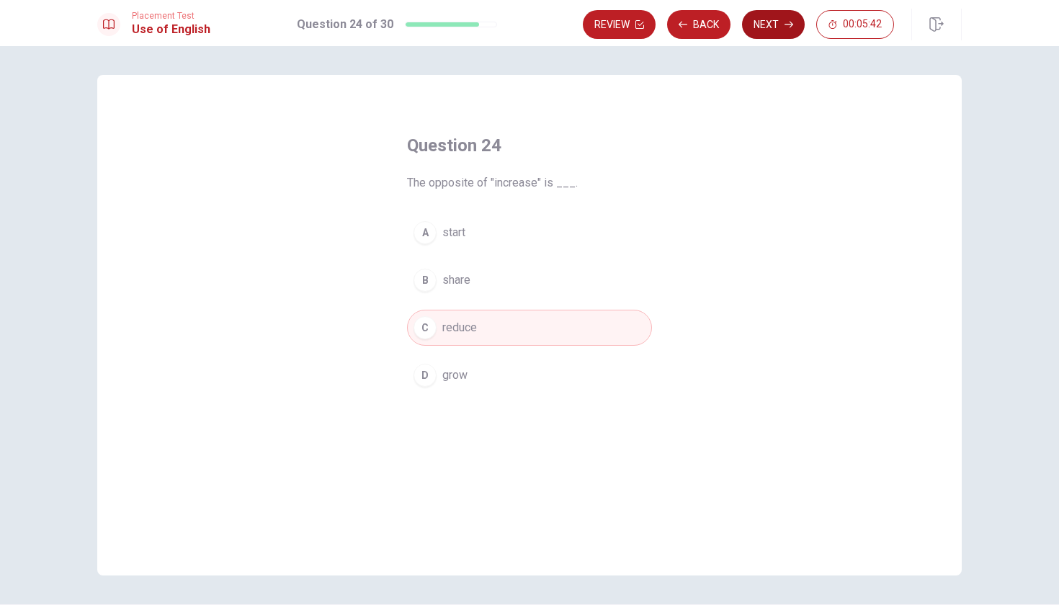
click at [775, 30] on button "Next" at bounding box center [773, 24] width 63 height 29
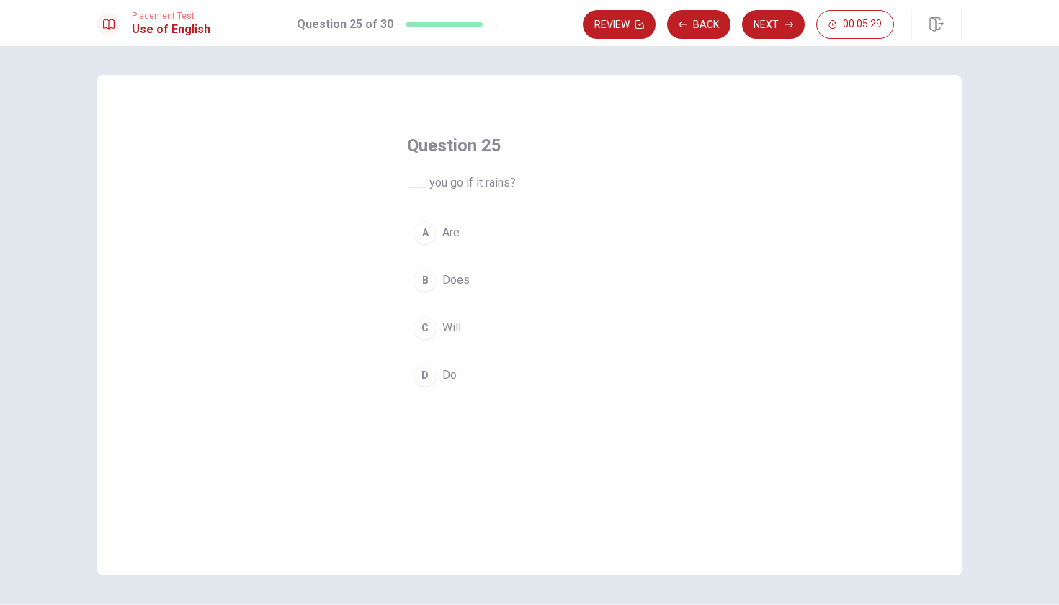
click at [452, 326] on span "Will" at bounding box center [452, 327] width 19 height 17
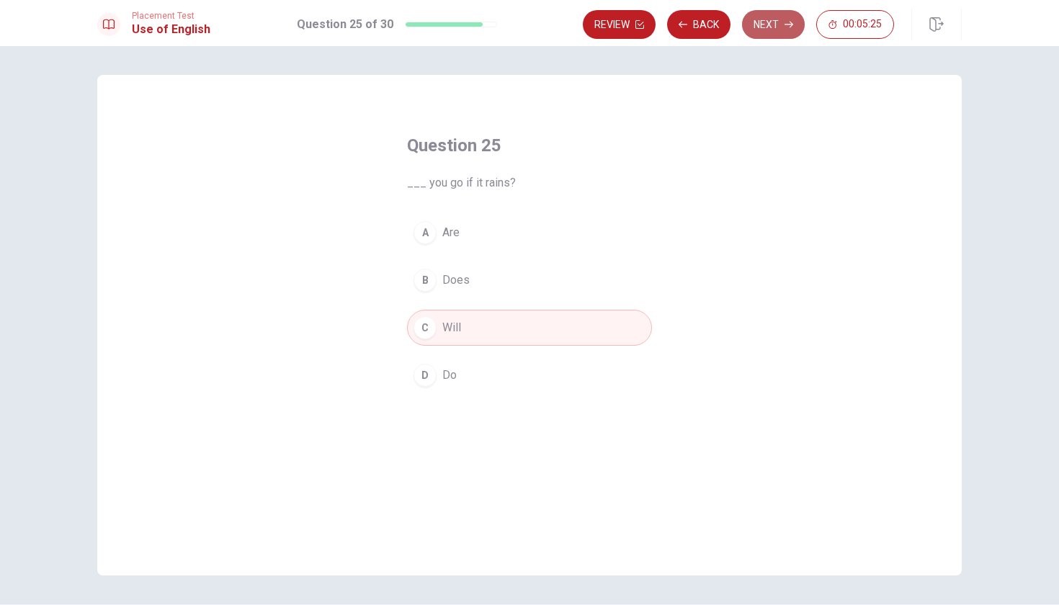
click at [781, 30] on button "Next" at bounding box center [773, 24] width 63 height 29
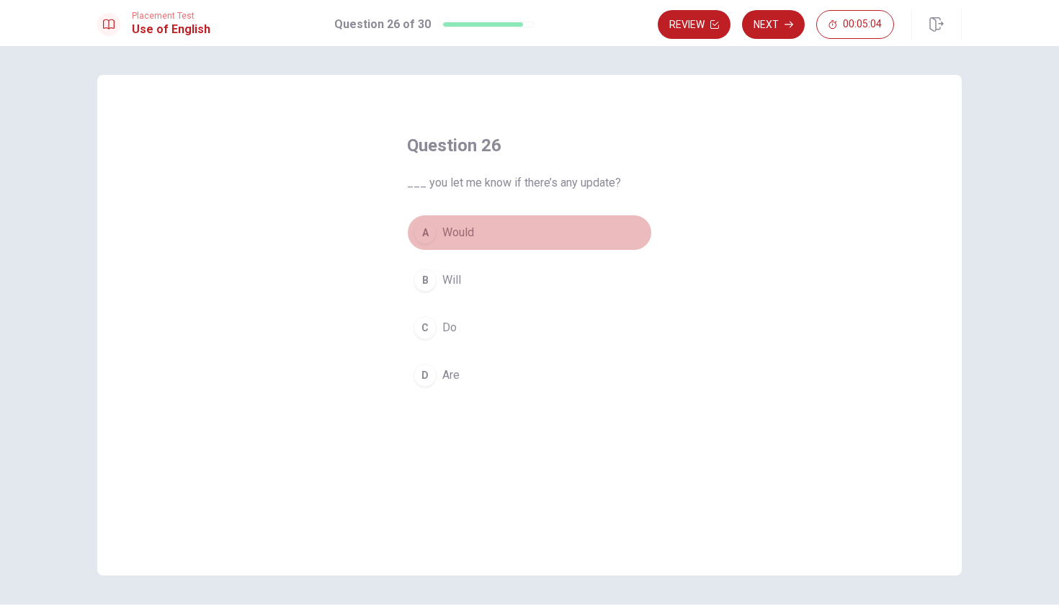
click at [460, 236] on span "Would" at bounding box center [459, 232] width 32 height 17
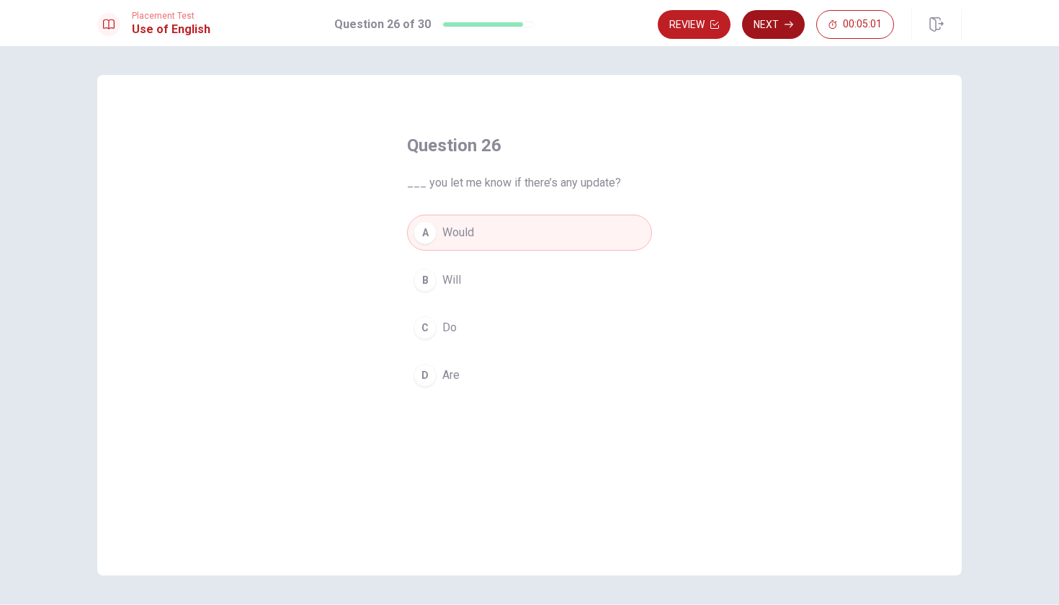
click at [782, 20] on button "Next" at bounding box center [773, 24] width 63 height 29
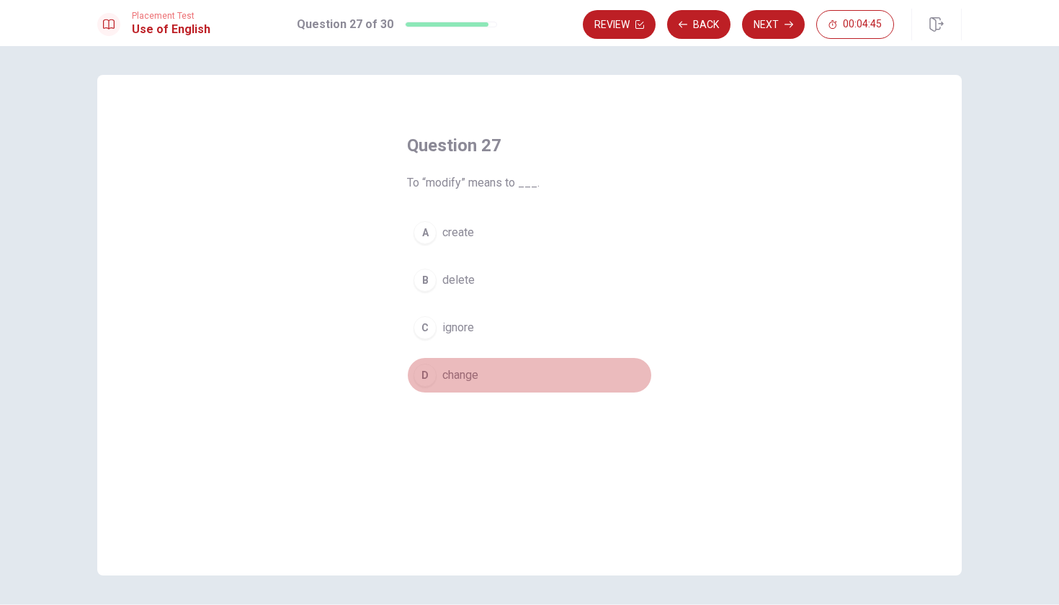
click at [455, 376] on span "change" at bounding box center [461, 375] width 36 height 17
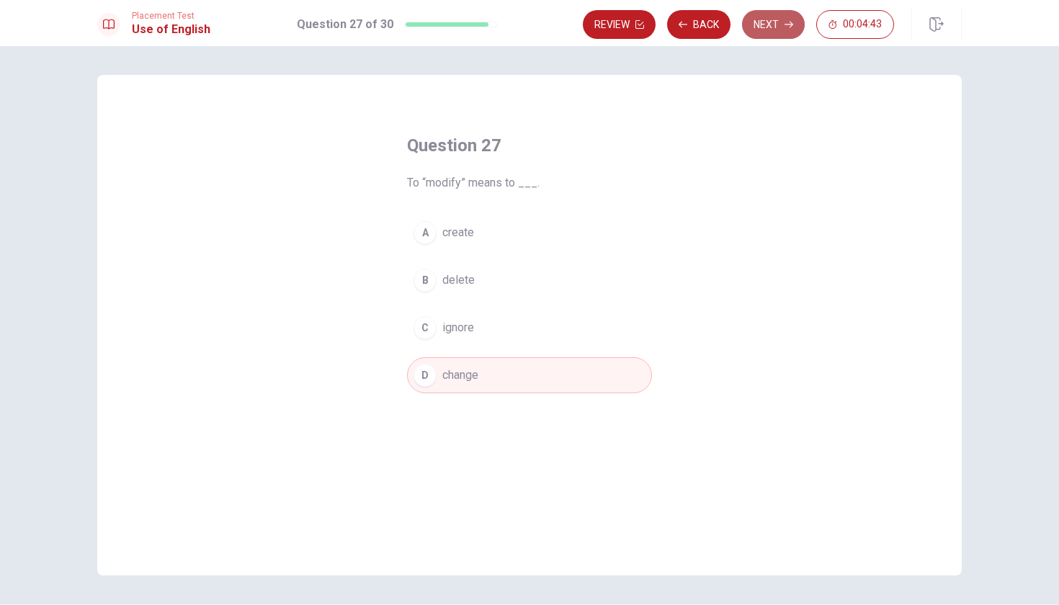
click at [775, 26] on button "Next" at bounding box center [773, 24] width 63 height 29
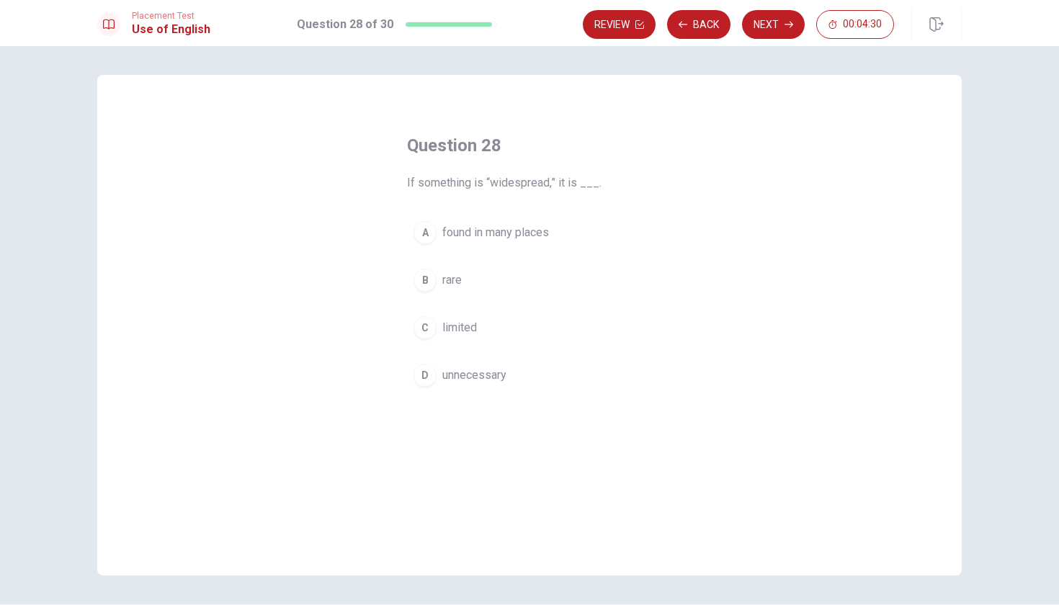
click at [512, 234] on span "found in many places" at bounding box center [496, 232] width 107 height 17
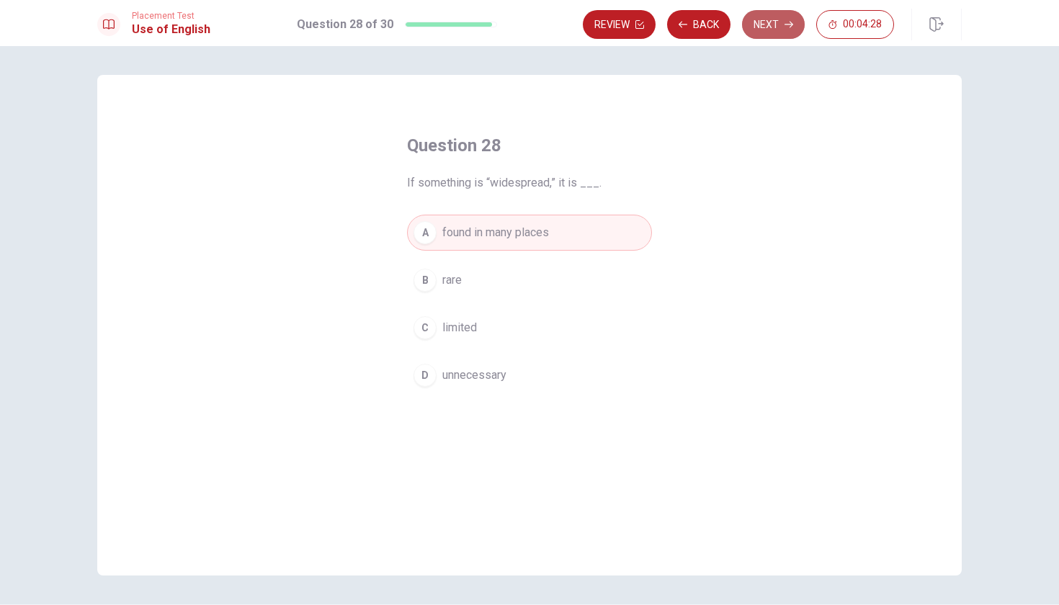
click at [780, 28] on button "Next" at bounding box center [773, 24] width 63 height 29
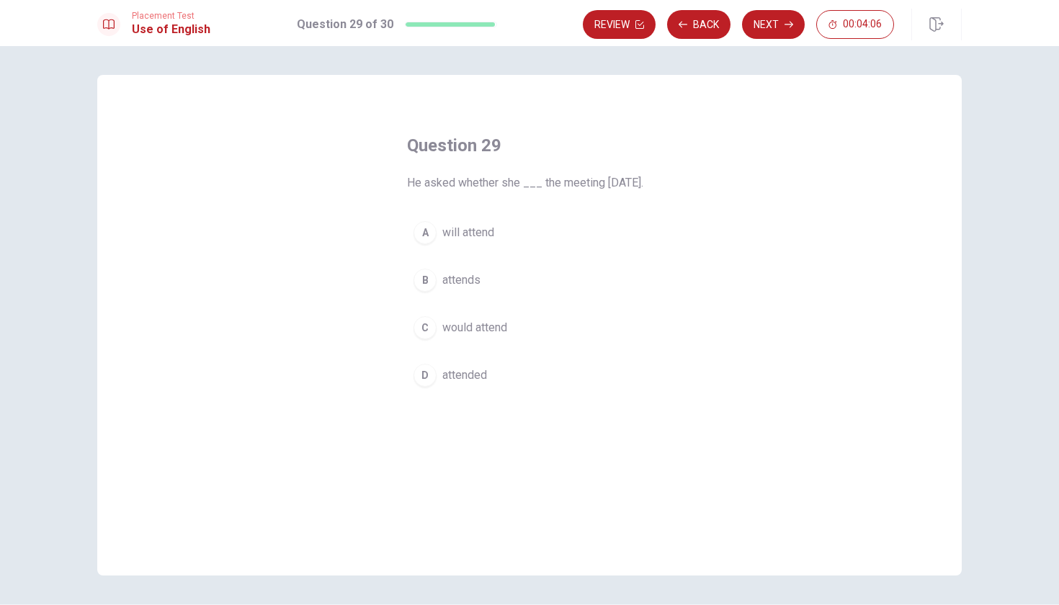
click at [476, 337] on span "would attend" at bounding box center [475, 327] width 65 height 17
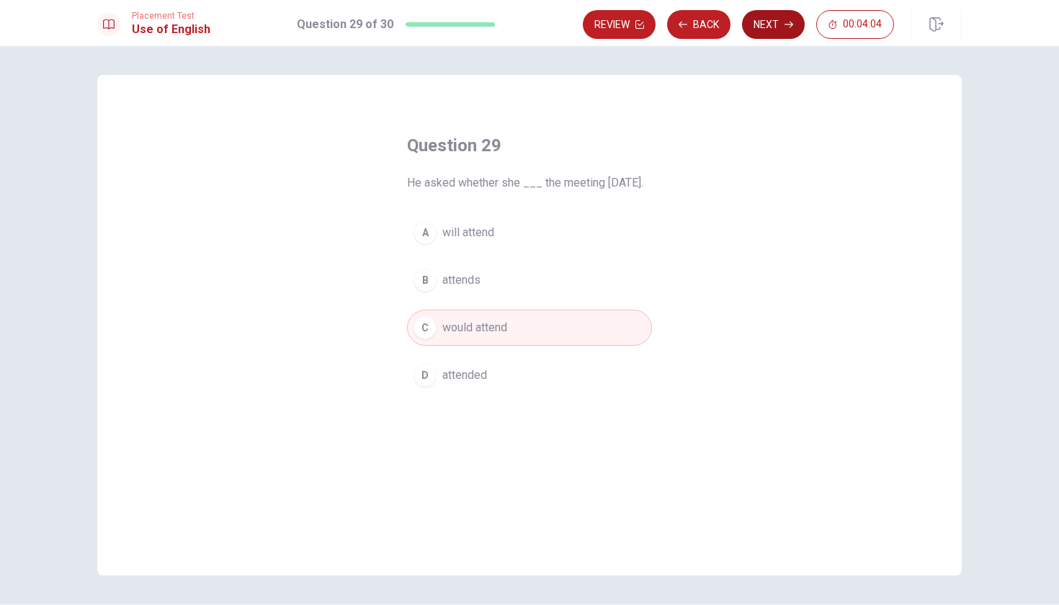
click at [760, 27] on button "Next" at bounding box center [773, 24] width 63 height 29
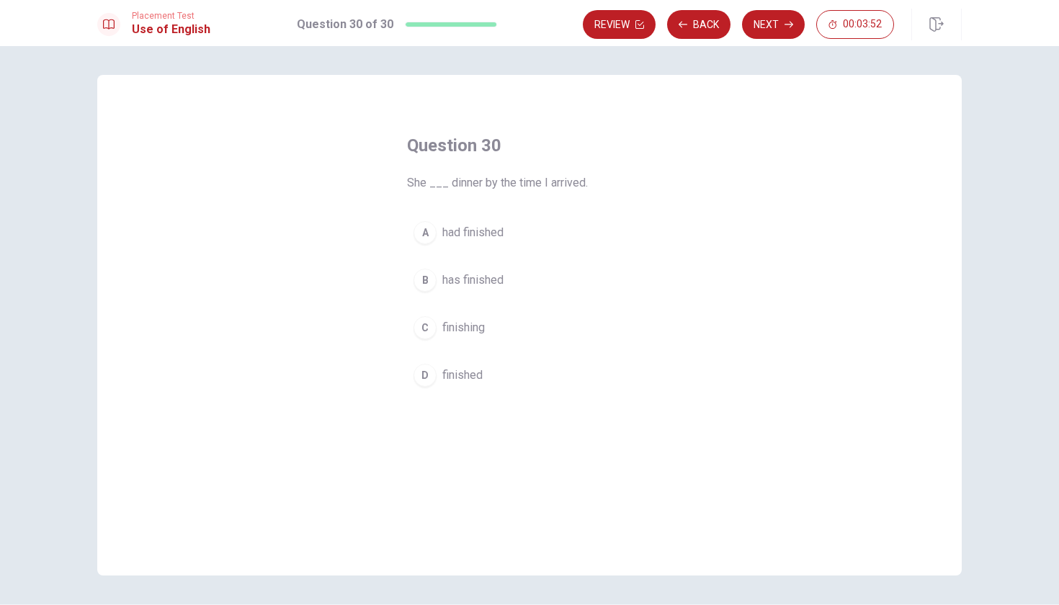
click at [477, 232] on span "had finished" at bounding box center [473, 232] width 61 height 17
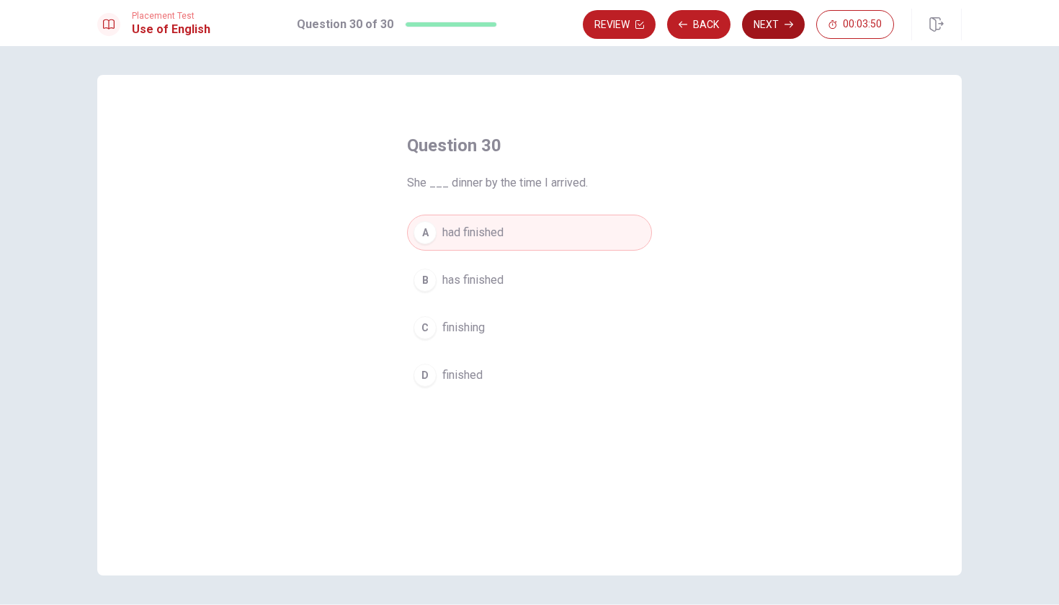
click at [773, 22] on button "Next" at bounding box center [773, 24] width 63 height 29
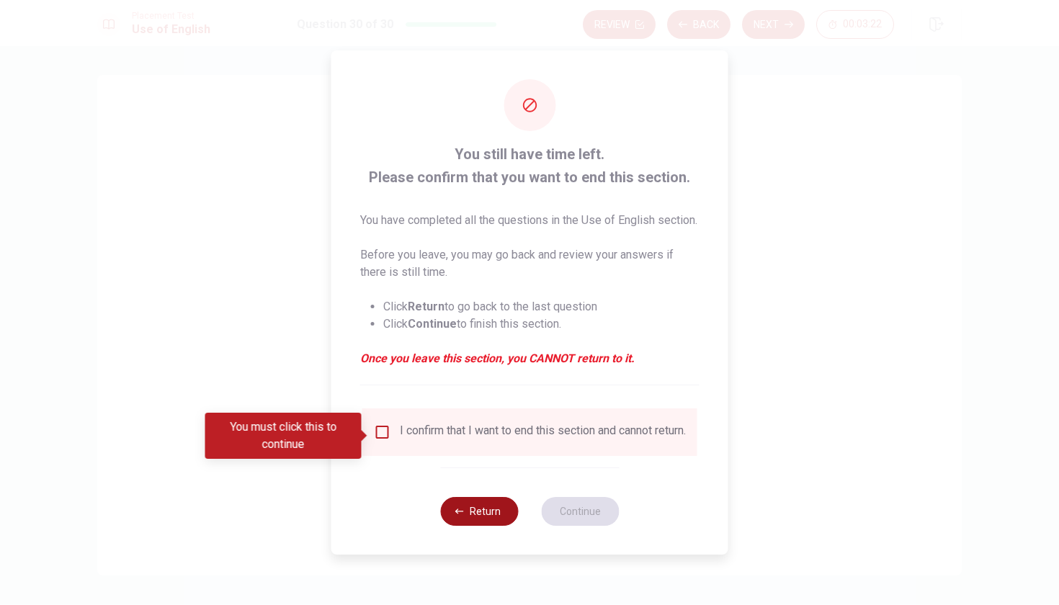
click at [464, 526] on button "Return" at bounding box center [479, 511] width 78 height 29
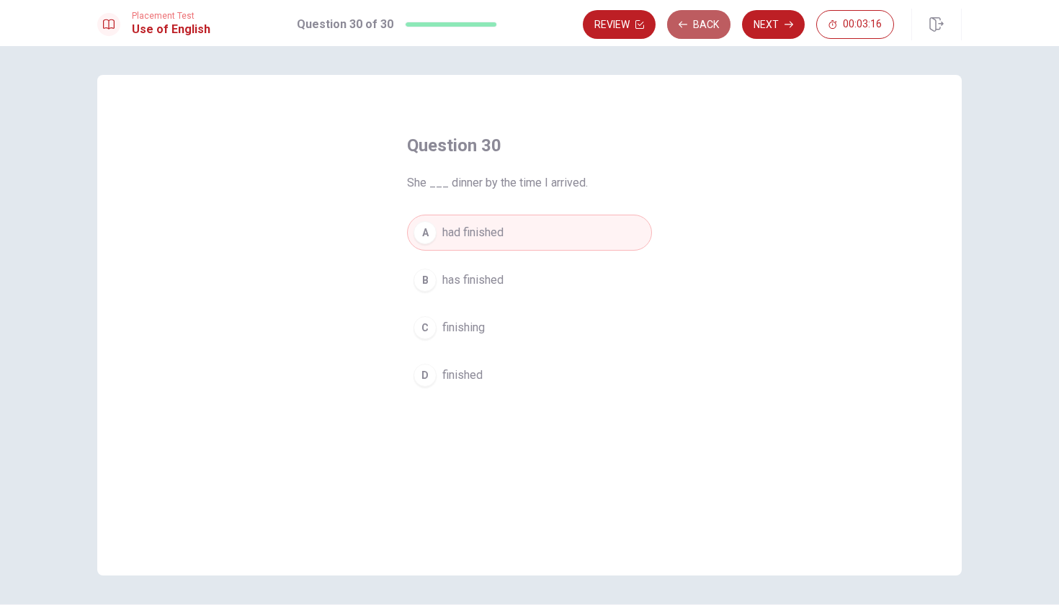
click at [702, 25] on button "Back" at bounding box center [698, 24] width 63 height 29
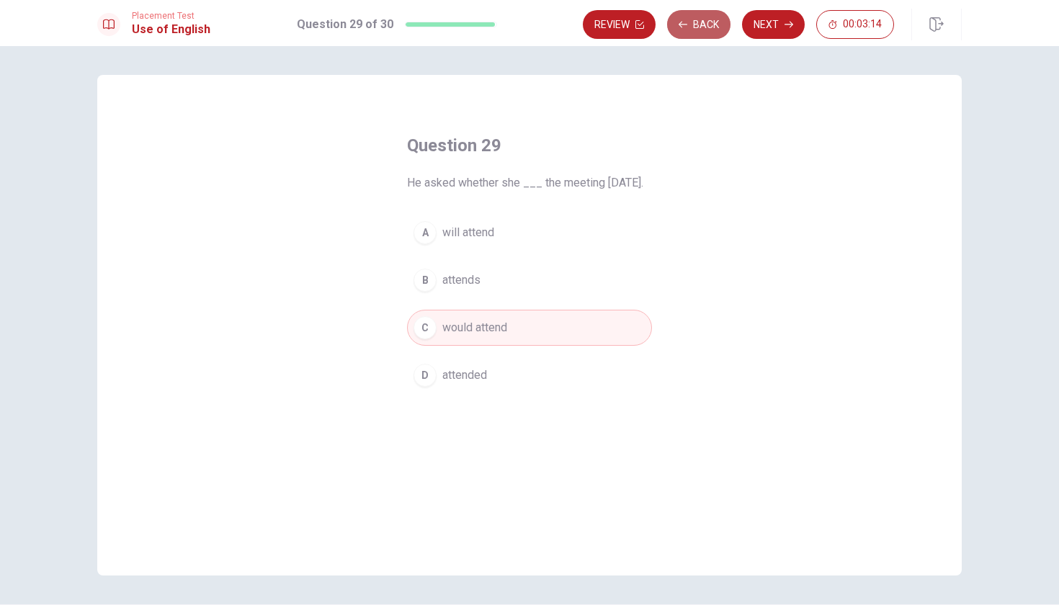
click at [702, 25] on button "Back" at bounding box center [698, 24] width 63 height 29
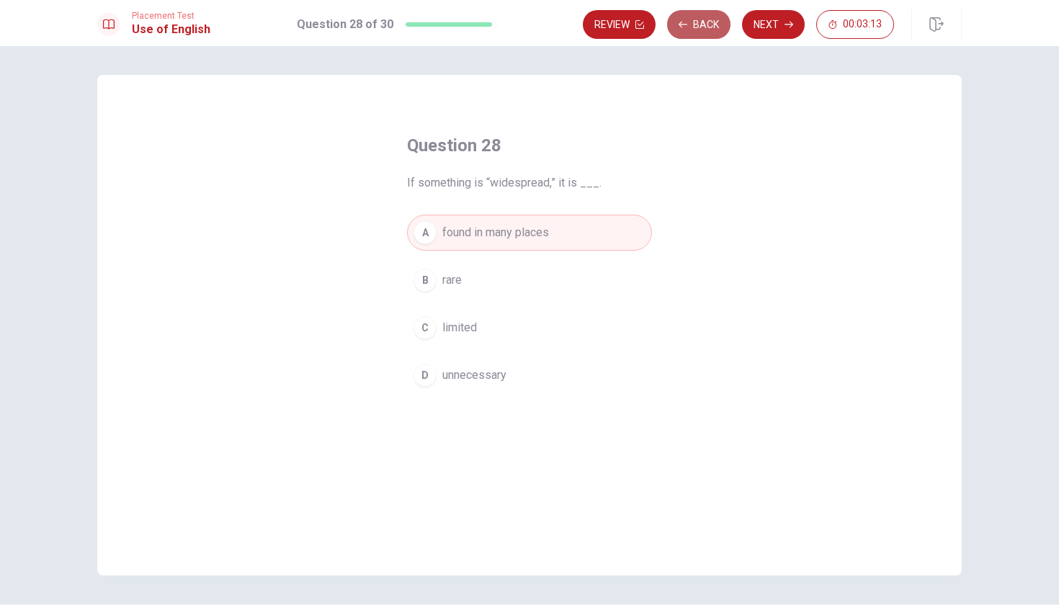
click at [702, 25] on button "Back" at bounding box center [698, 24] width 63 height 29
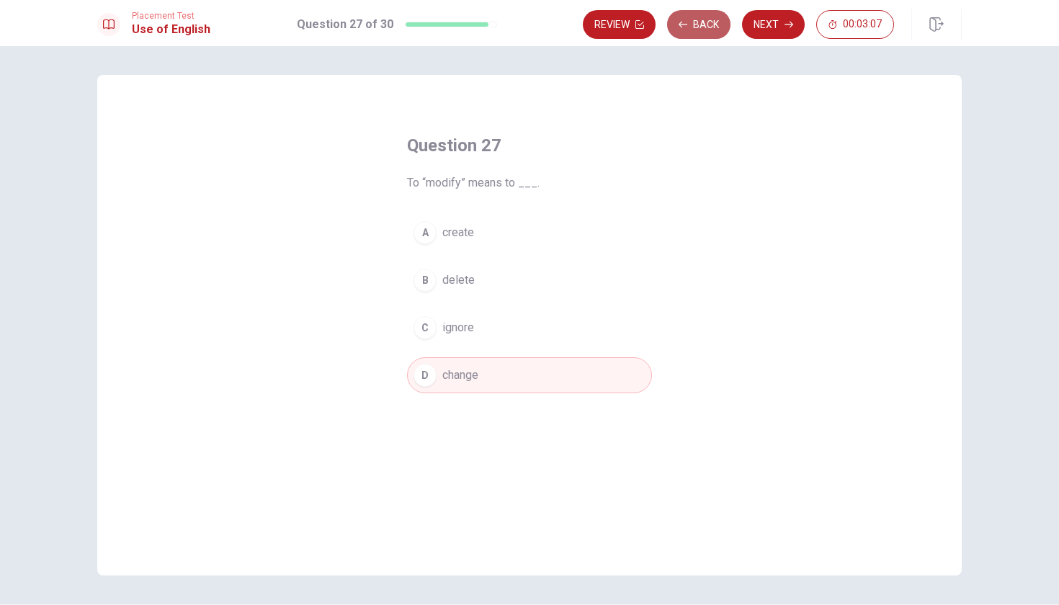
click at [702, 25] on button "Back" at bounding box center [698, 24] width 63 height 29
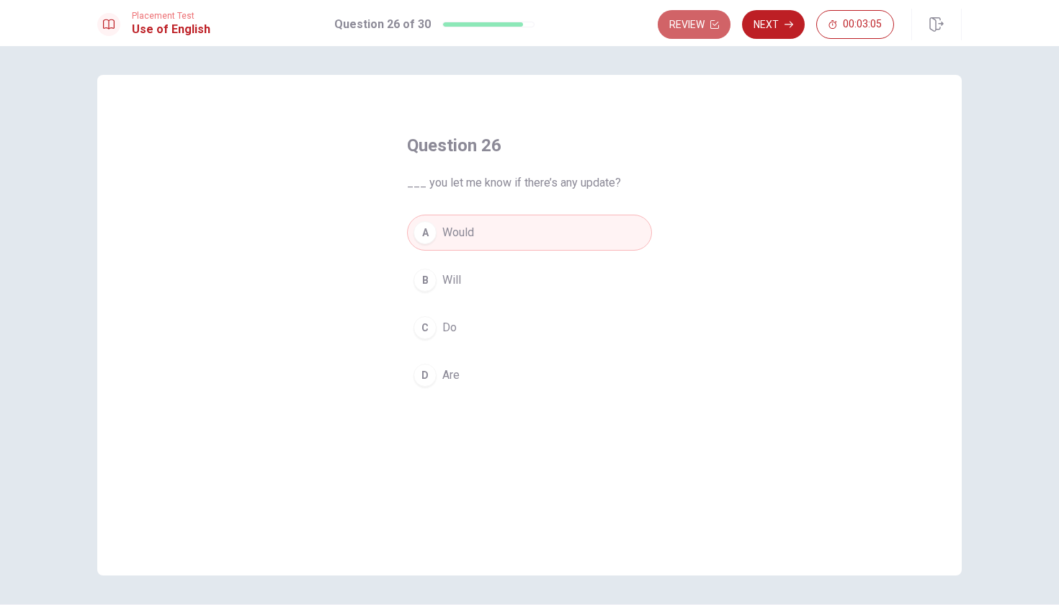
click at [702, 25] on button "Review" at bounding box center [694, 24] width 73 height 29
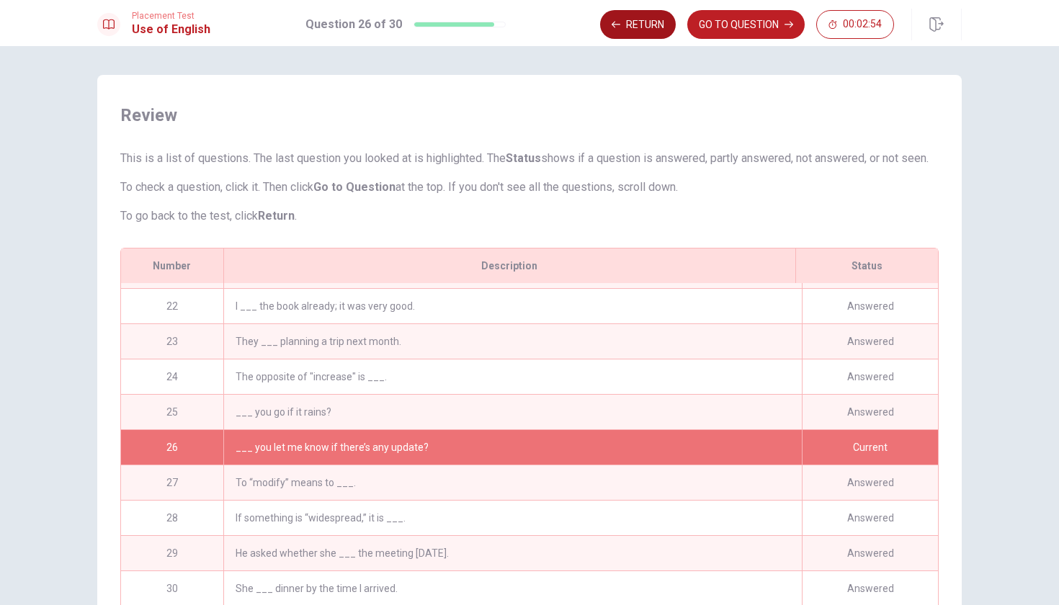
click at [633, 36] on button "Return" at bounding box center [638, 24] width 76 height 29
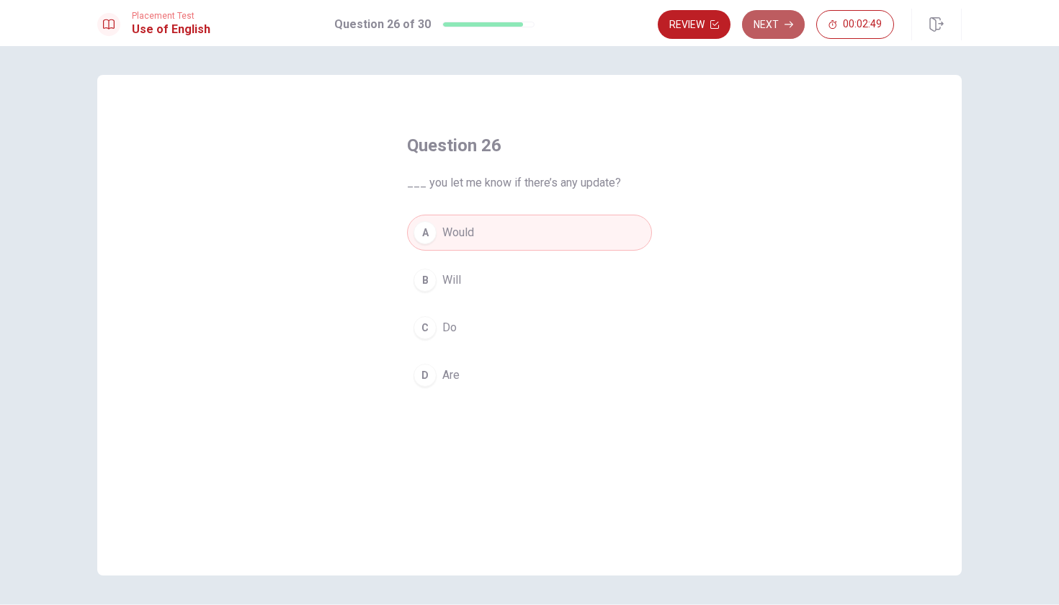
click at [768, 29] on button "Next" at bounding box center [773, 24] width 63 height 29
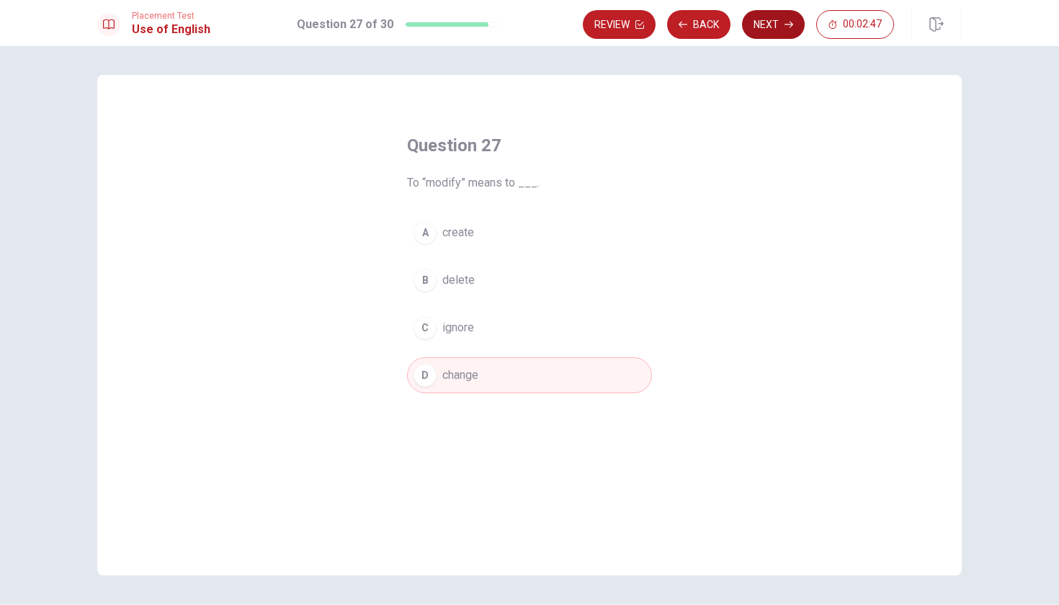
click at [768, 29] on button "Next" at bounding box center [773, 24] width 63 height 29
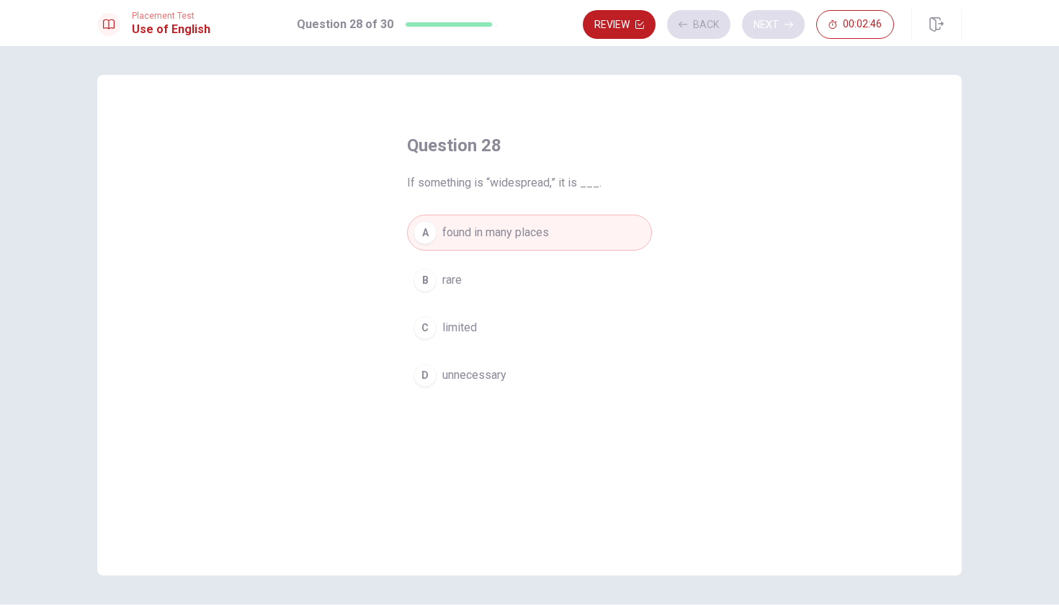
click at [768, 29] on div "Review Back Next 00:02:46" at bounding box center [738, 24] width 311 height 29
click at [768, 29] on button "Next" at bounding box center [773, 24] width 63 height 29
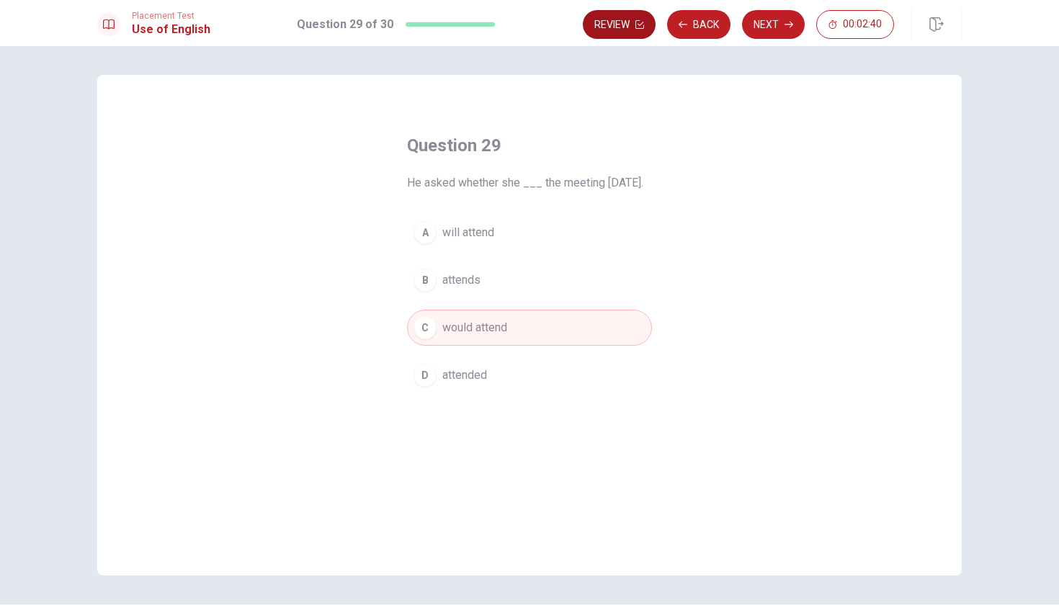
click at [626, 27] on button "Review" at bounding box center [619, 24] width 73 height 29
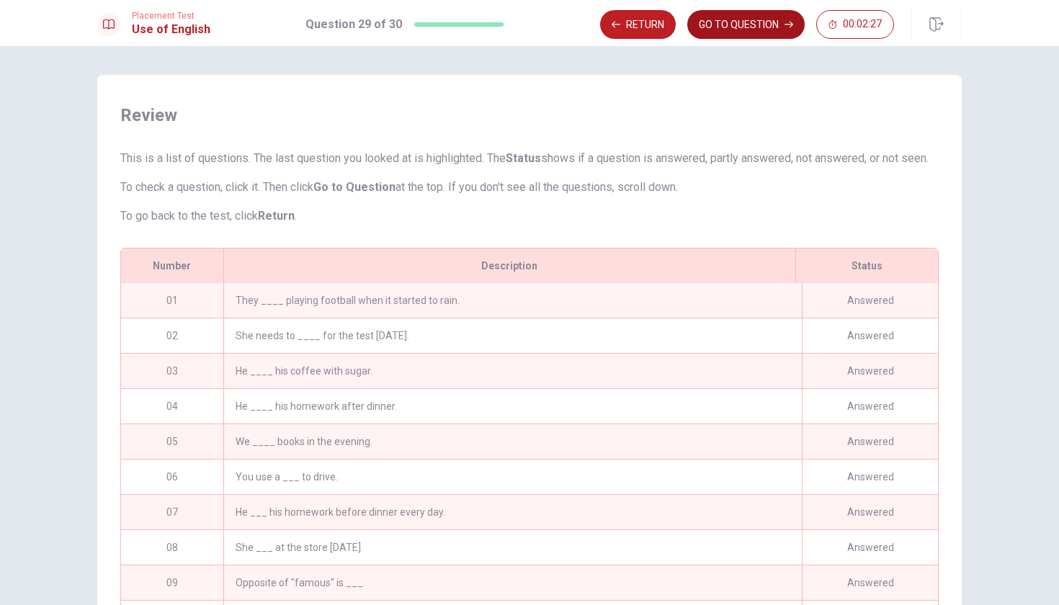
click at [736, 27] on button "GO TO QUESTION" at bounding box center [746, 24] width 117 height 29
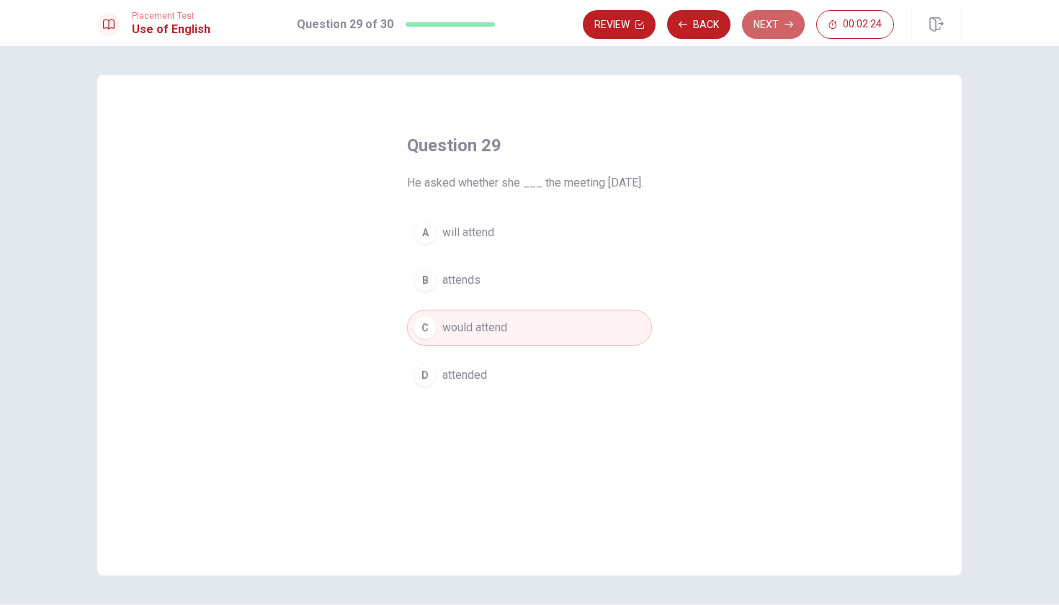
click at [793, 29] on button "Next" at bounding box center [773, 24] width 63 height 29
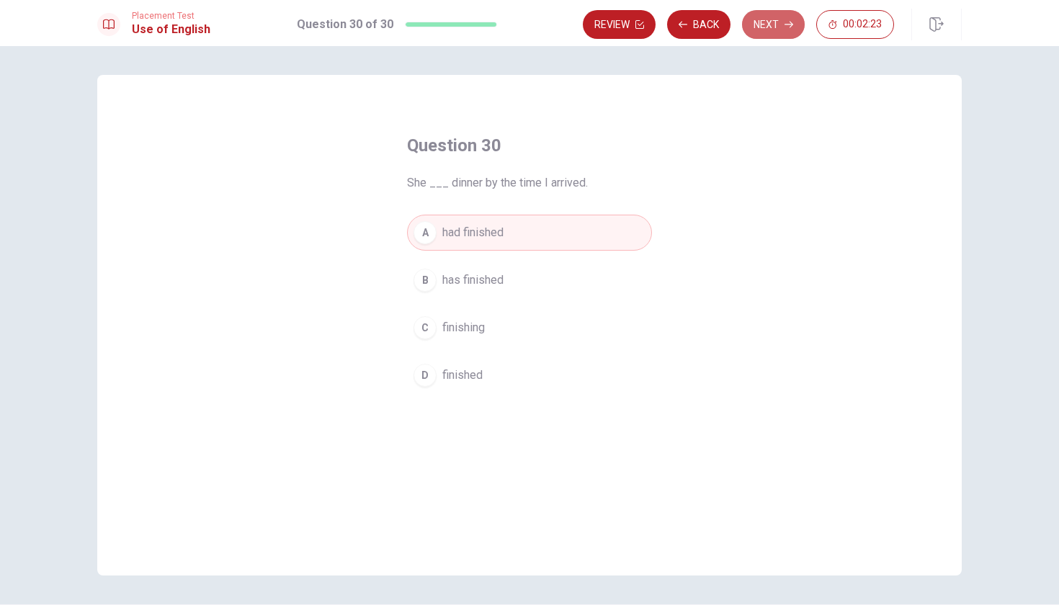
click at [783, 29] on button "Next" at bounding box center [773, 24] width 63 height 29
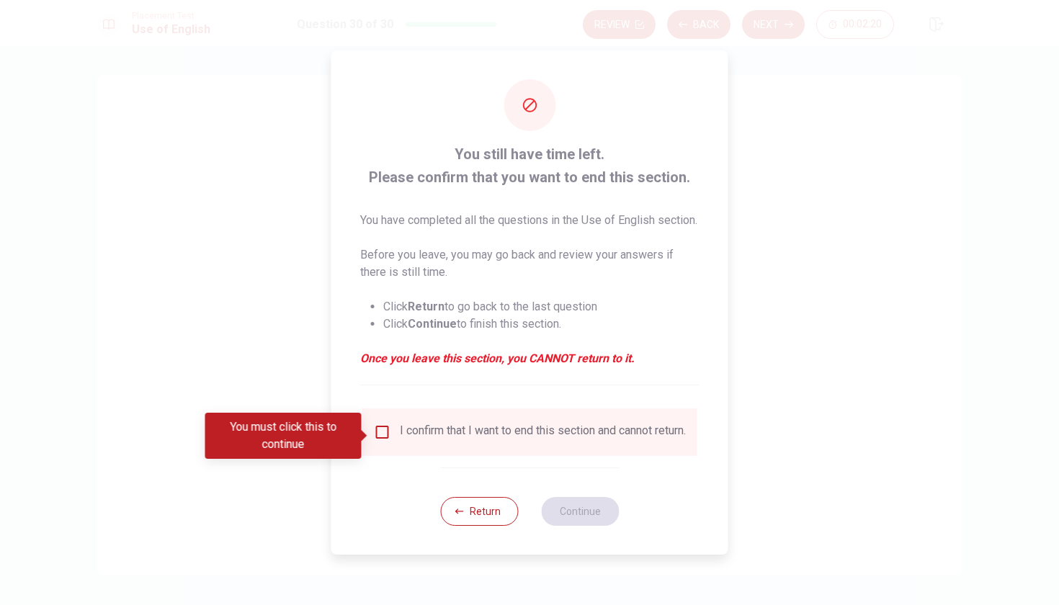
click at [380, 437] on input "You must click this to continue" at bounding box center [382, 432] width 17 height 17
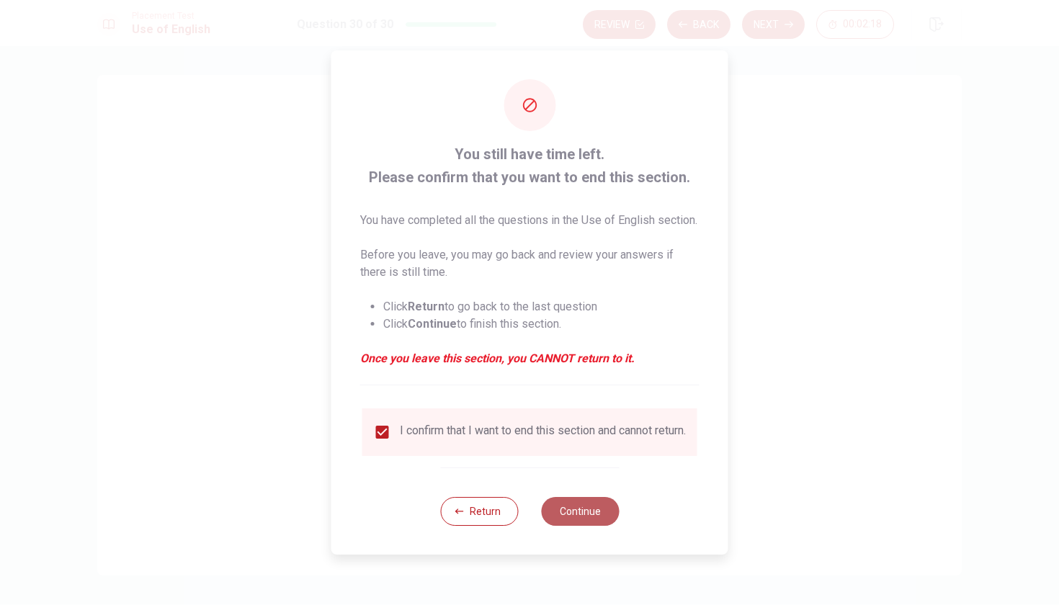
click at [583, 526] on button "Continue" at bounding box center [580, 511] width 78 height 29
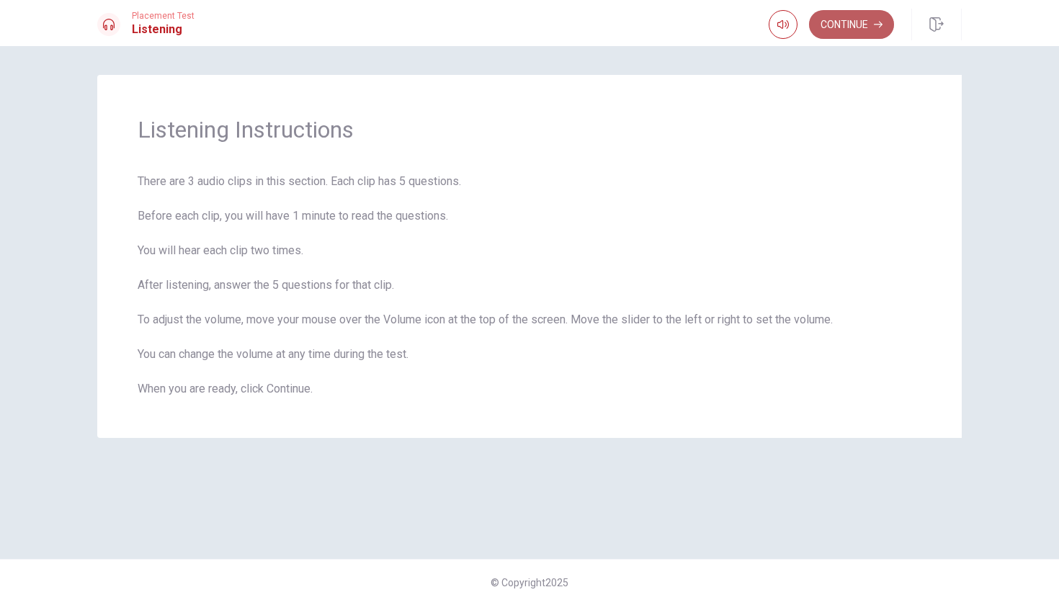
click at [829, 32] on button "Continue" at bounding box center [851, 24] width 85 height 29
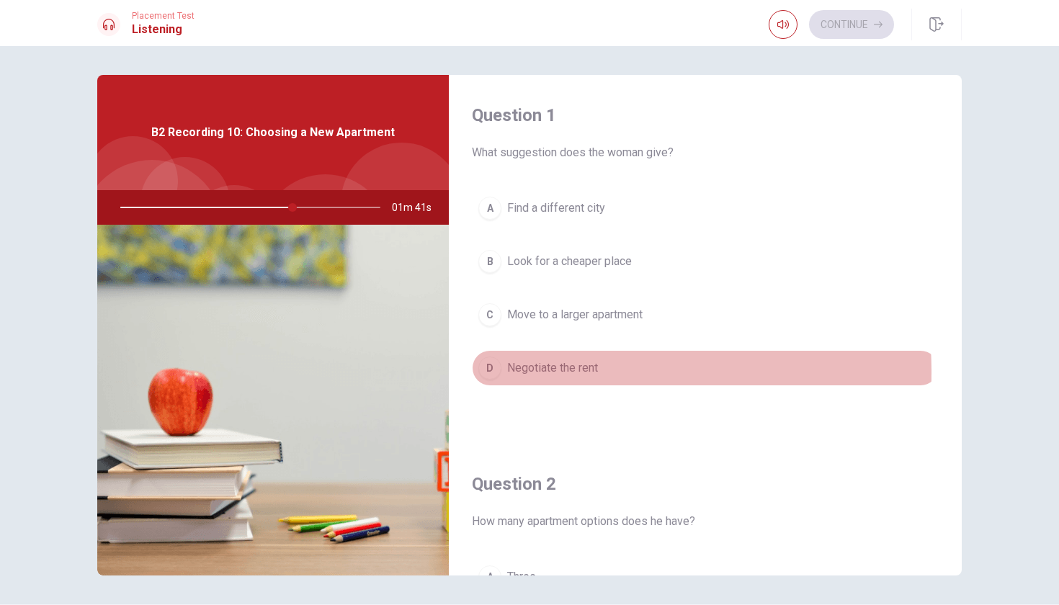
click at [489, 373] on div "D" at bounding box center [490, 368] width 23 height 23
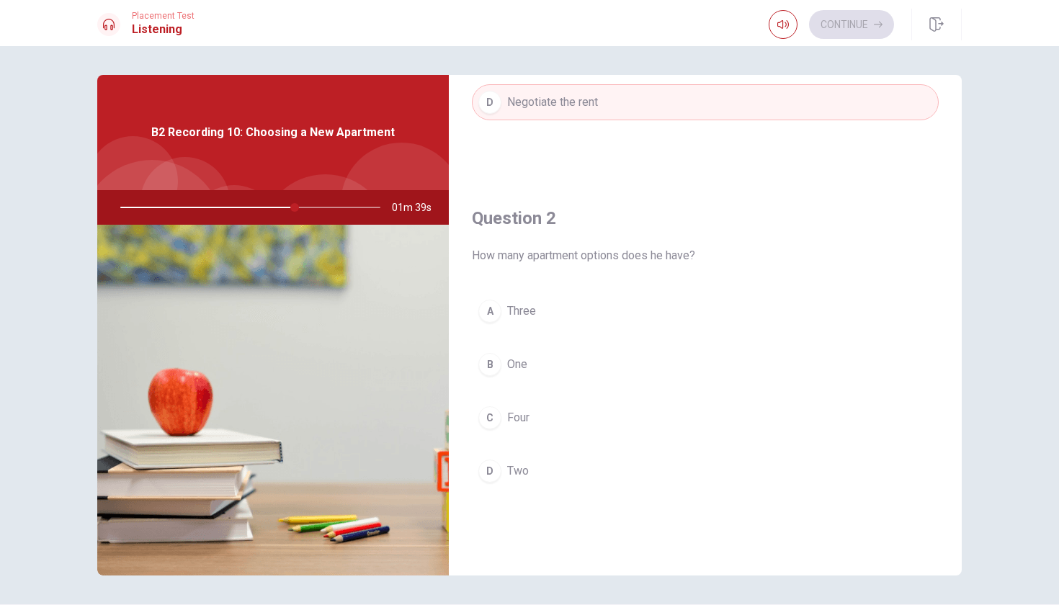
scroll to position [269, 0]
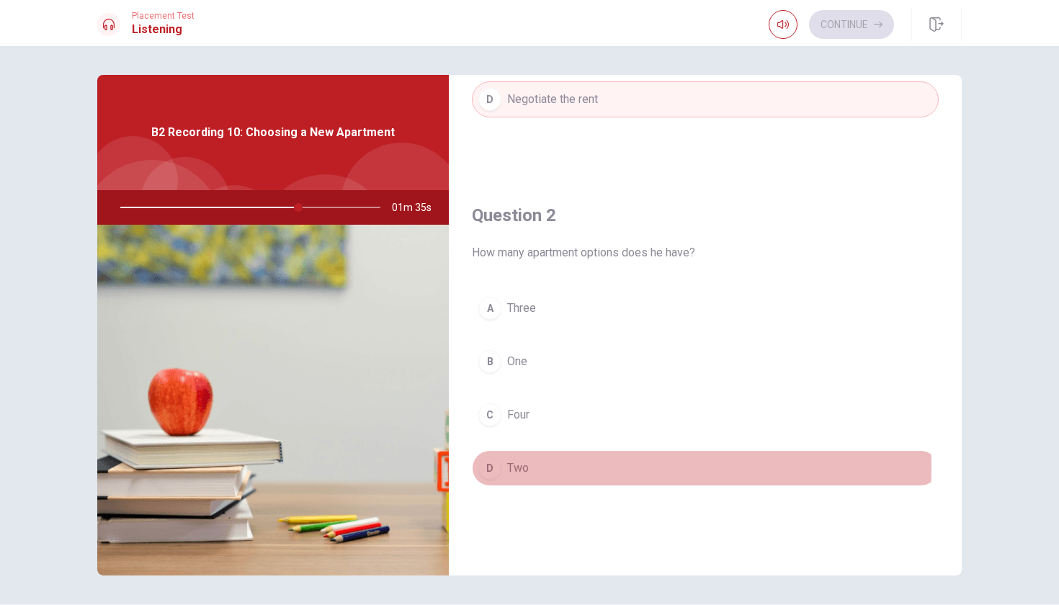
click at [487, 467] on div "D" at bounding box center [490, 468] width 23 height 23
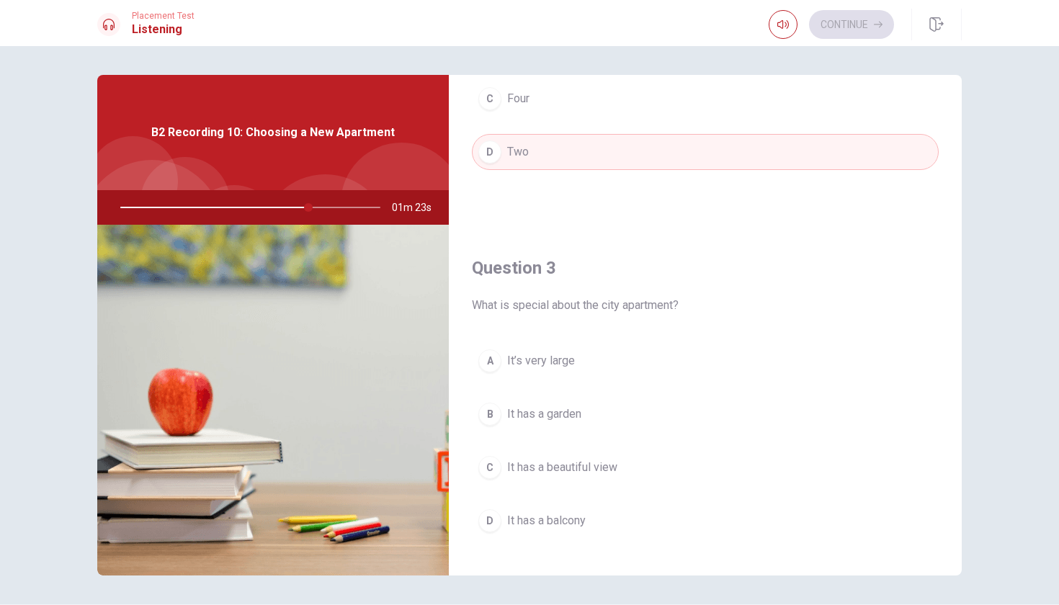
scroll to position [588, 0]
click at [520, 472] on span "It has a beautiful view" at bounding box center [562, 464] width 110 height 17
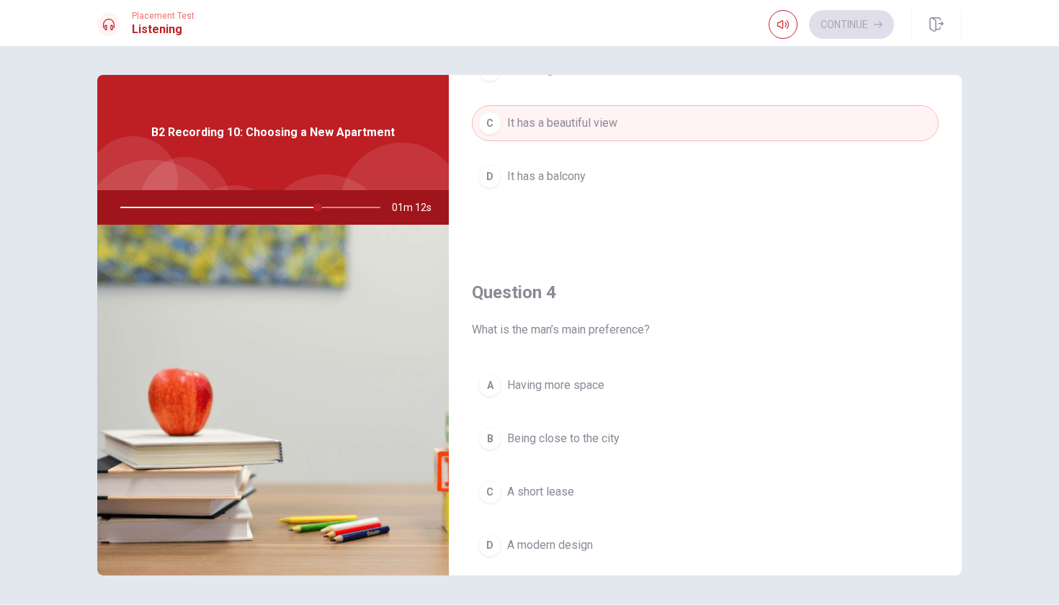
scroll to position [951, 0]
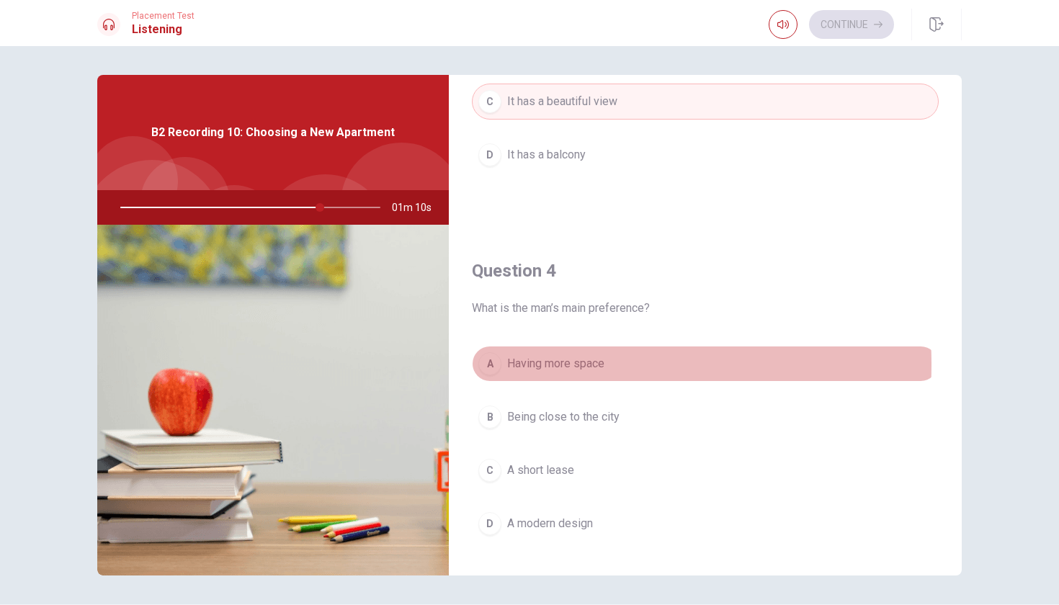
click at [490, 364] on div "A" at bounding box center [490, 363] width 23 height 23
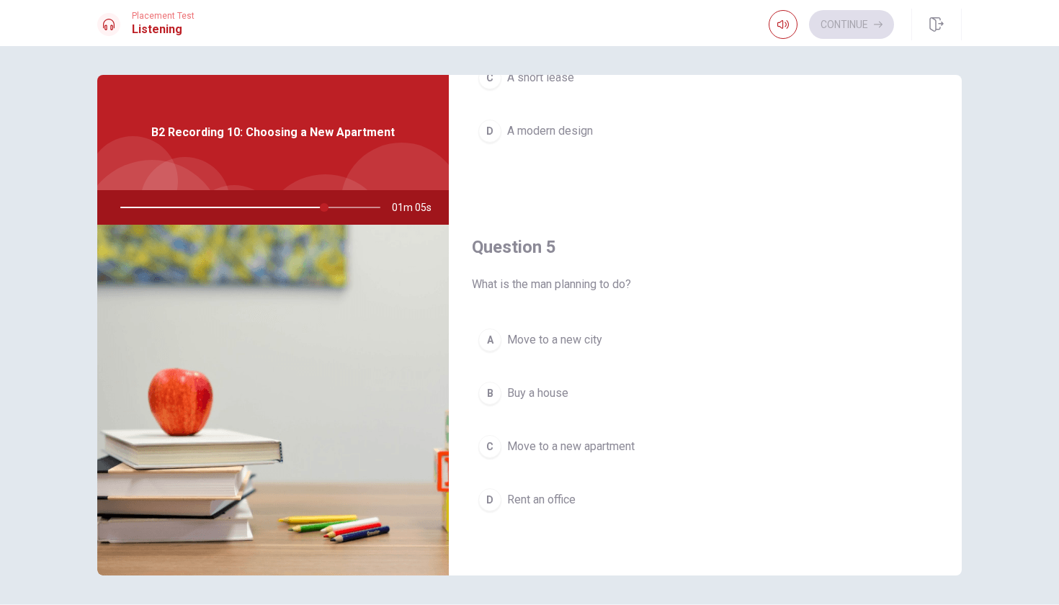
scroll to position [3, 0]
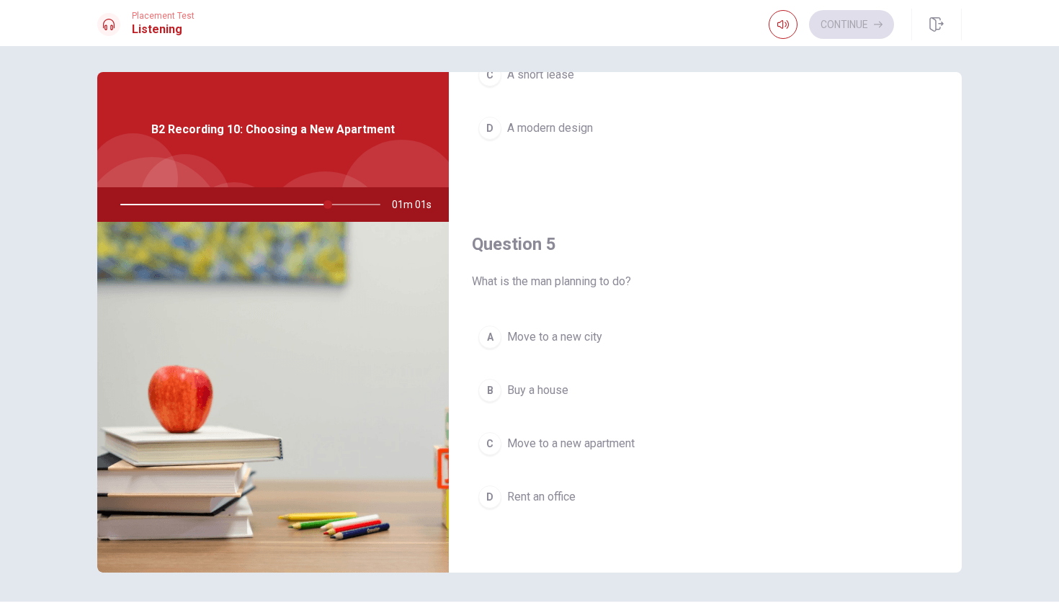
click at [489, 444] on div "C" at bounding box center [490, 443] width 23 height 23
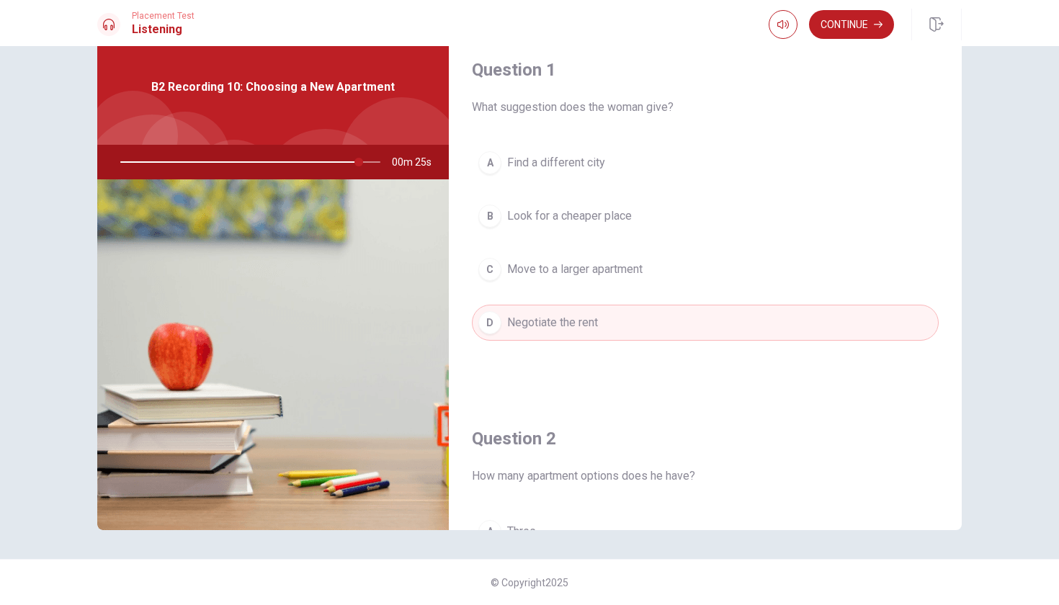
scroll to position [0, 0]
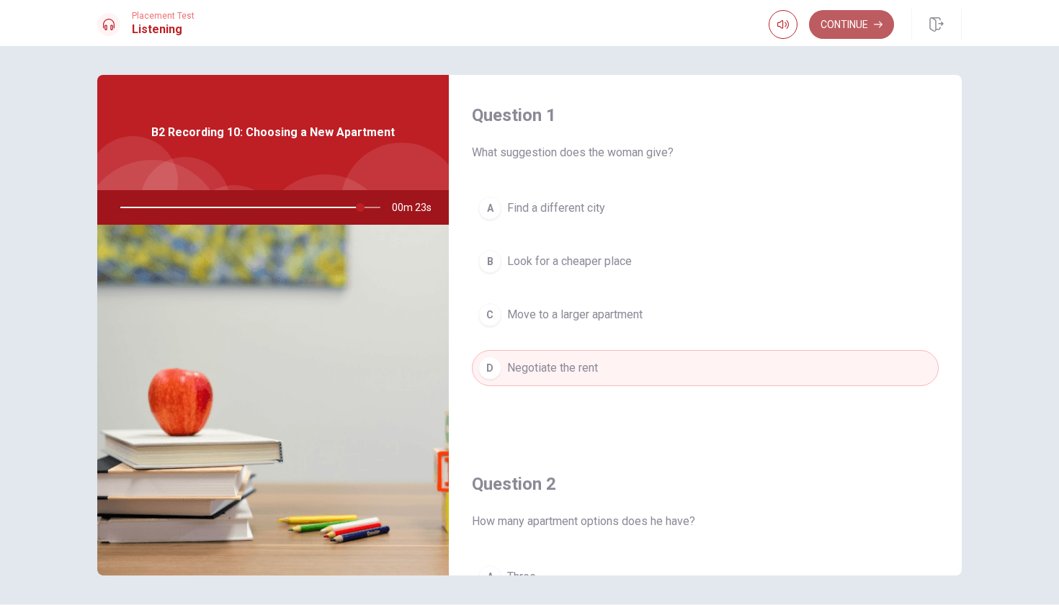
click at [858, 25] on button "Continue" at bounding box center [851, 24] width 85 height 29
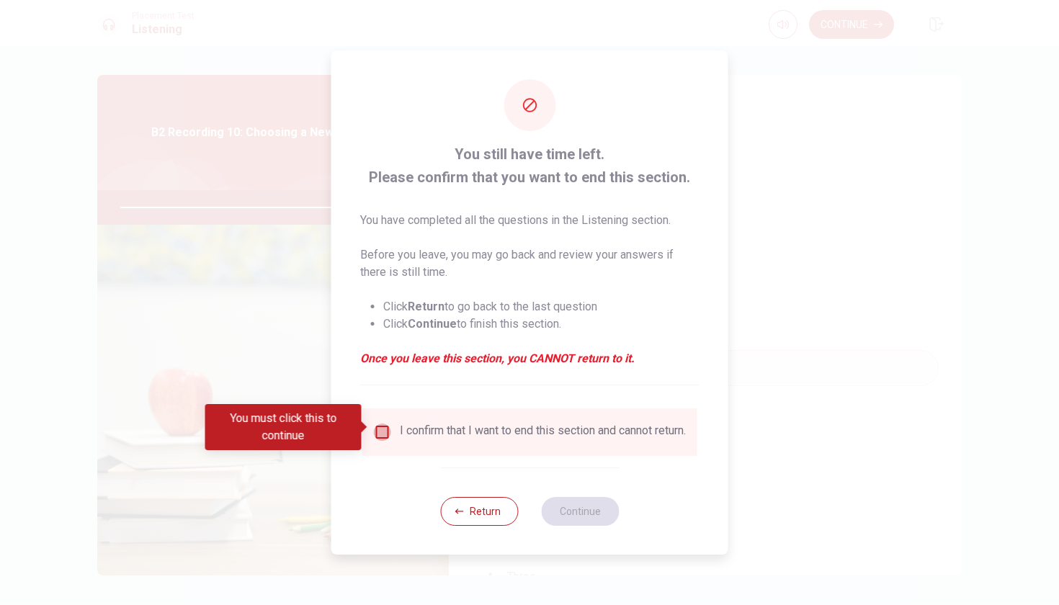
click at [382, 431] on input "You must click this to continue" at bounding box center [382, 432] width 17 height 17
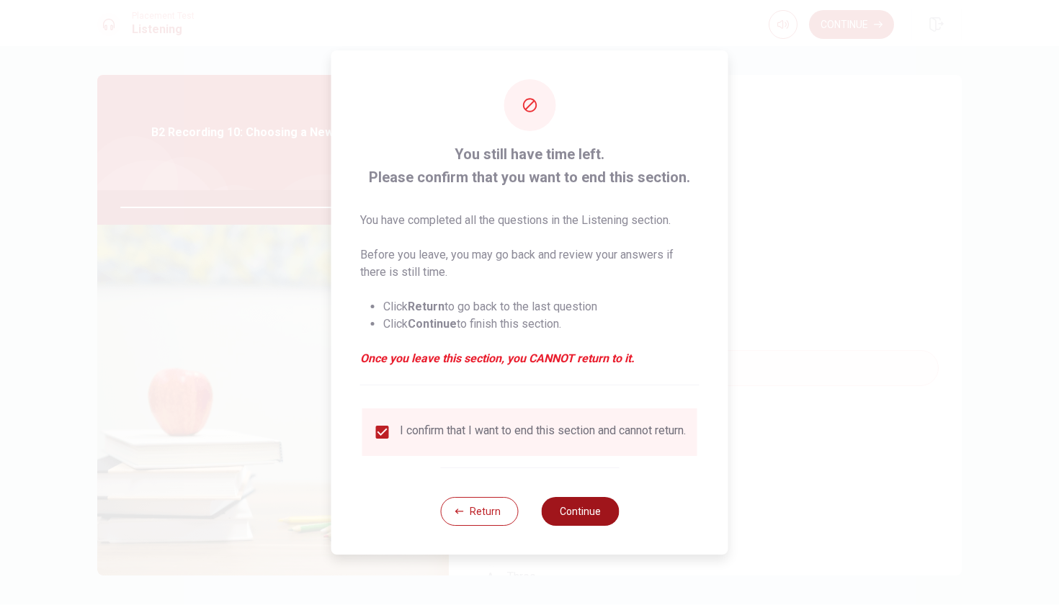
click at [599, 522] on button "Continue" at bounding box center [580, 511] width 78 height 29
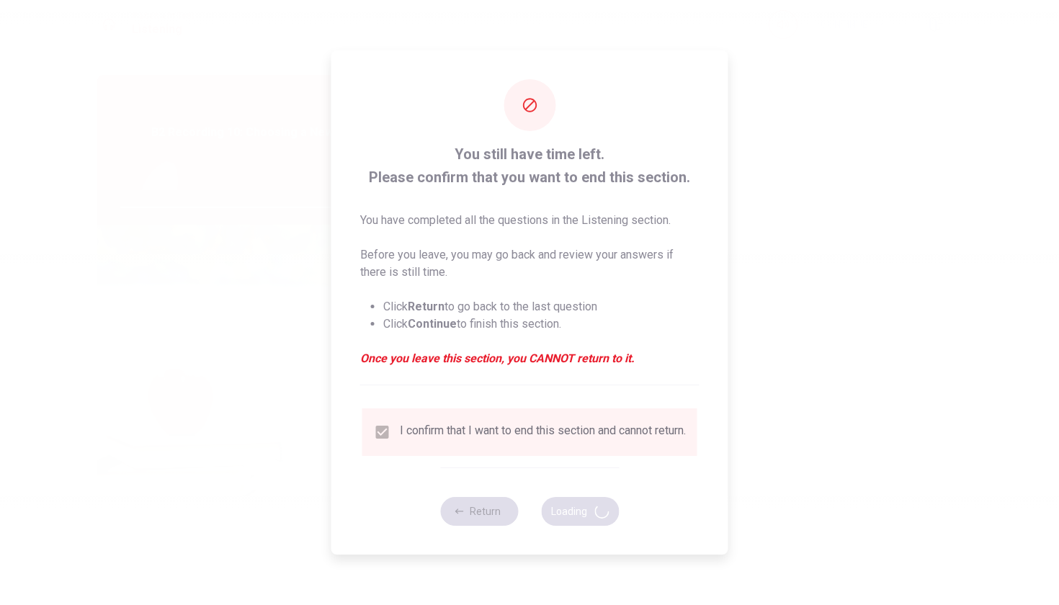
type input "94"
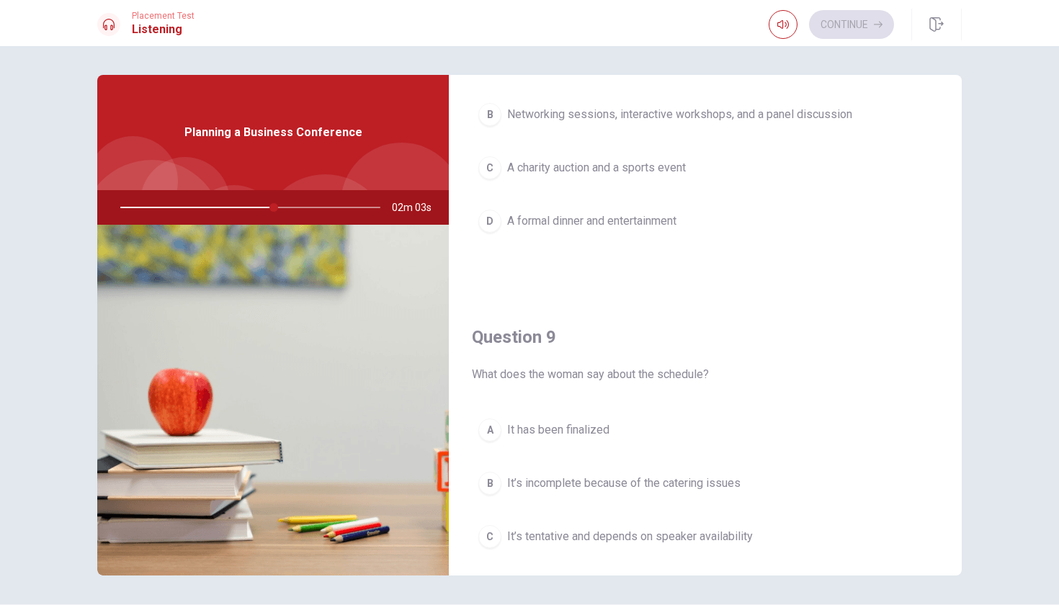
scroll to position [915, 0]
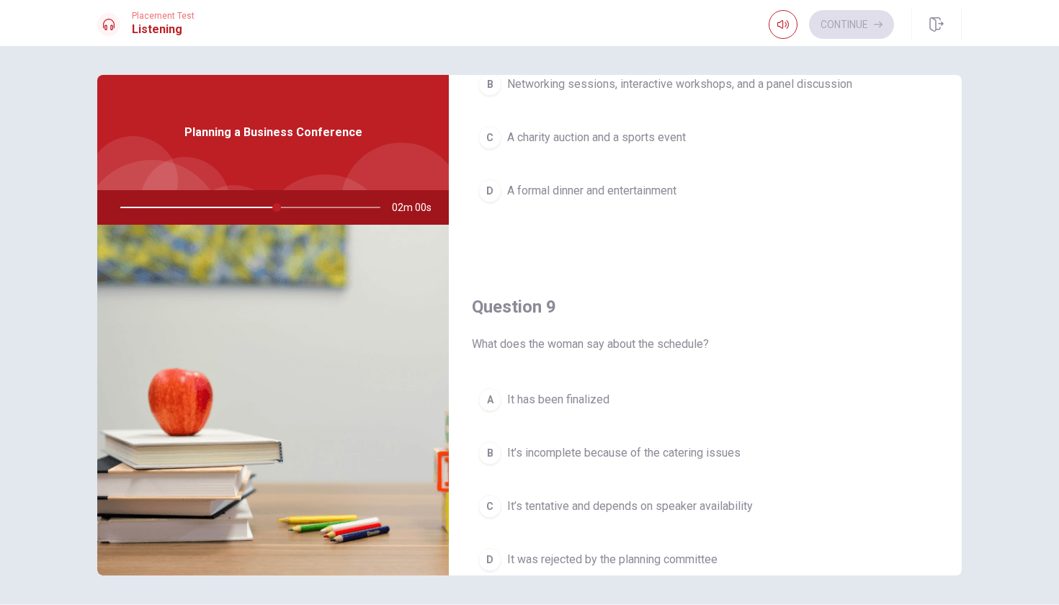
click at [490, 504] on div "C" at bounding box center [490, 506] width 23 height 23
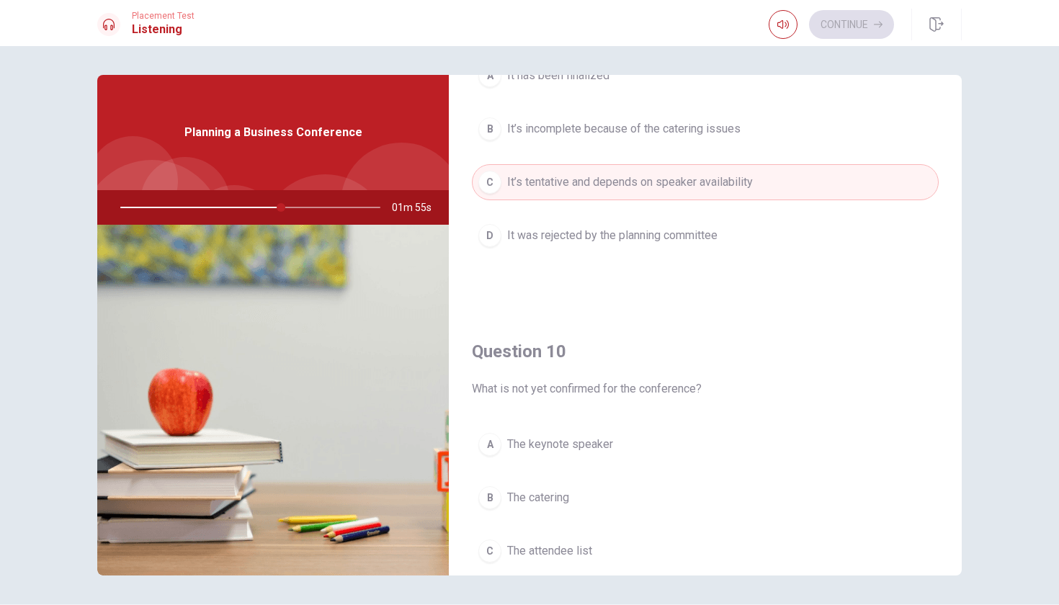
scroll to position [752, 0]
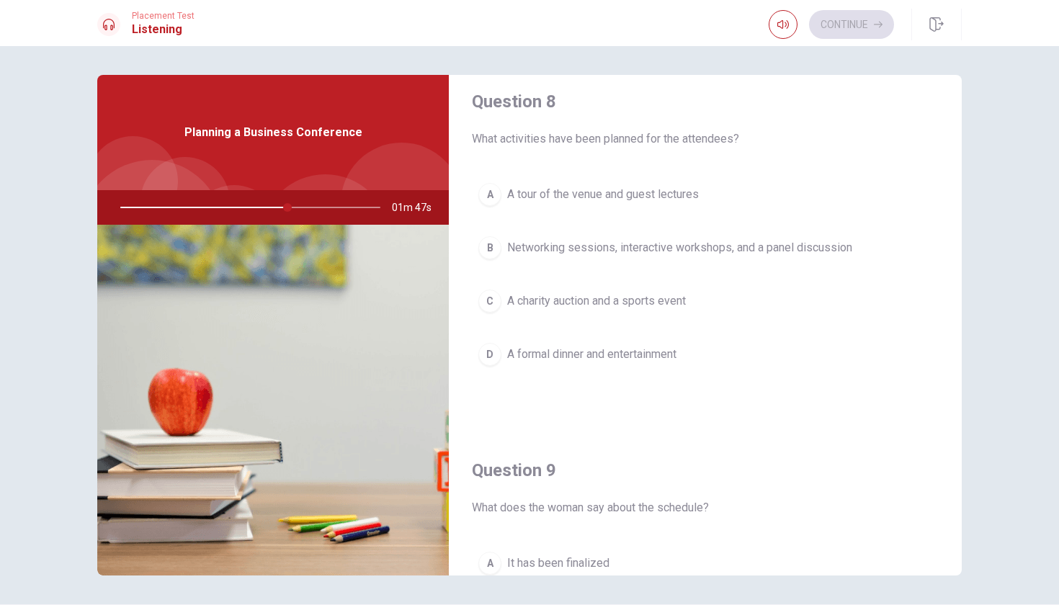
click at [496, 252] on div "B" at bounding box center [490, 247] width 23 height 23
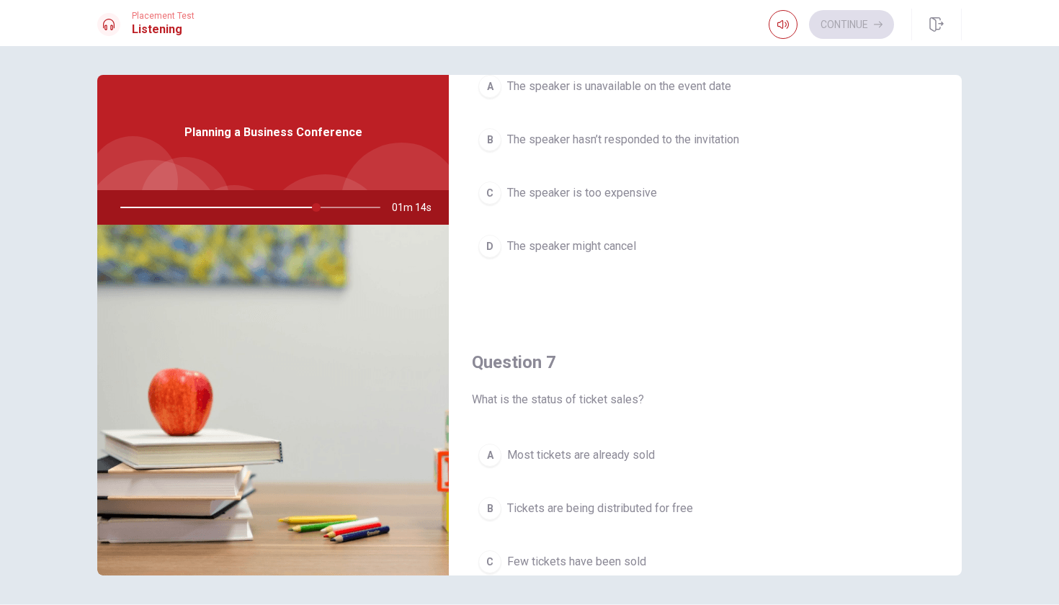
scroll to position [402, 0]
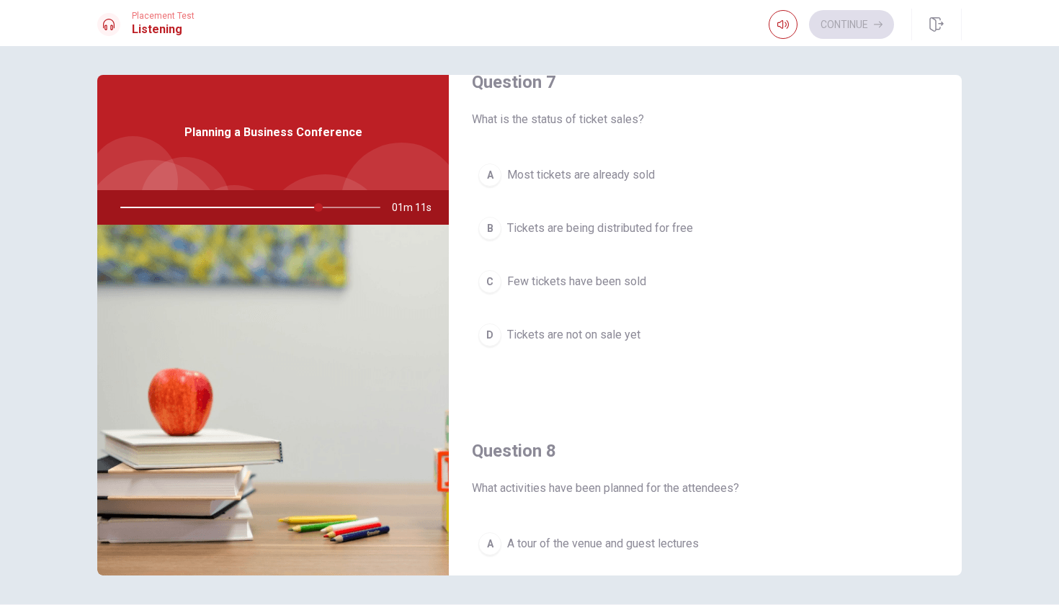
click at [481, 181] on div "A" at bounding box center [490, 175] width 23 height 23
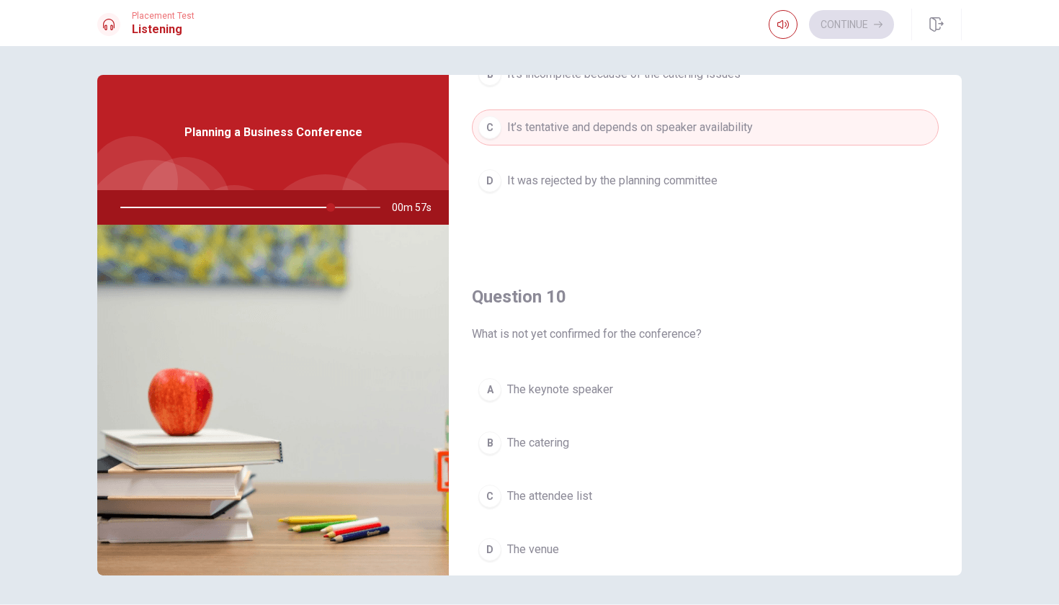
scroll to position [1313, 0]
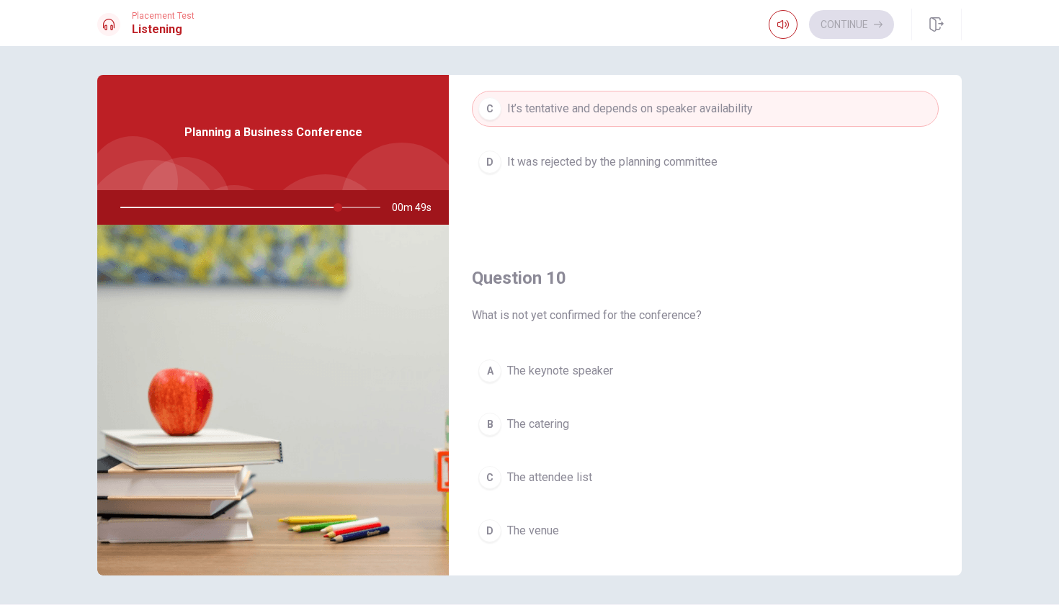
click at [490, 377] on div "A" at bounding box center [490, 371] width 23 height 23
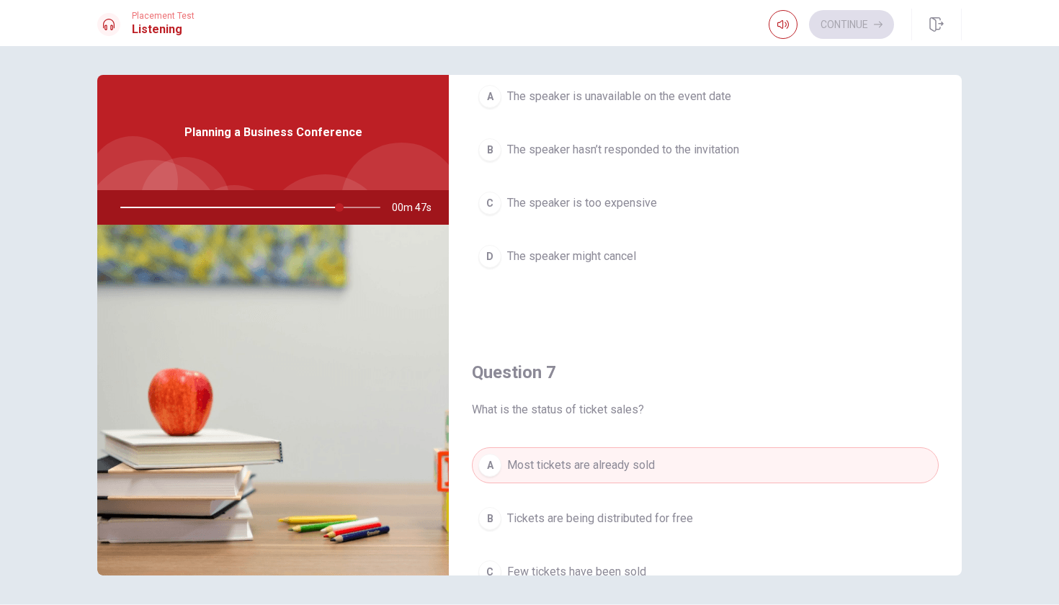
scroll to position [0, 0]
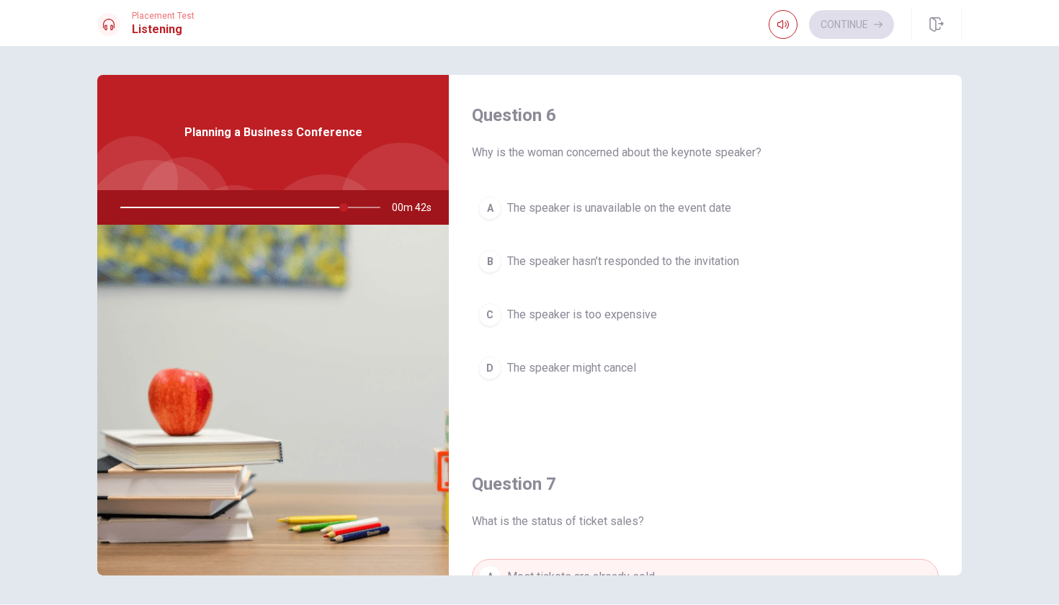
click at [487, 365] on div "D" at bounding box center [490, 368] width 23 height 23
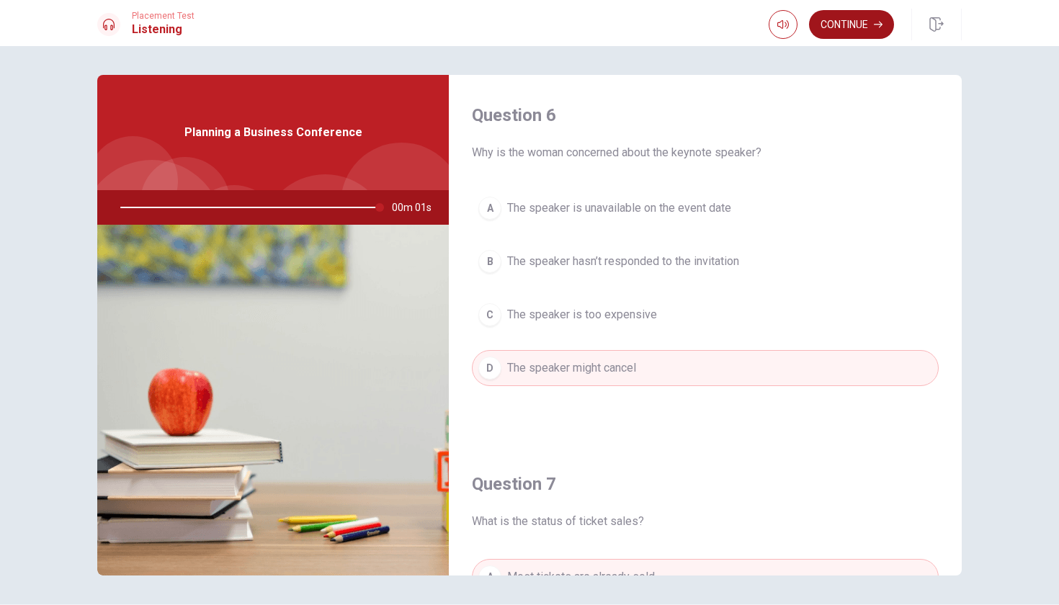
type input "0"
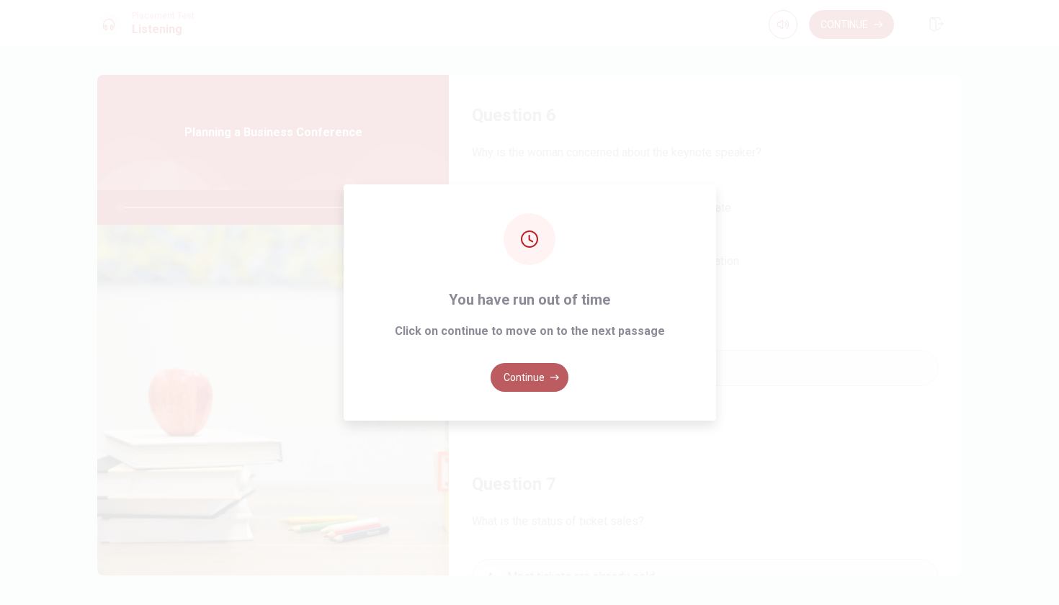
click at [517, 378] on button "Continue" at bounding box center [530, 377] width 78 height 29
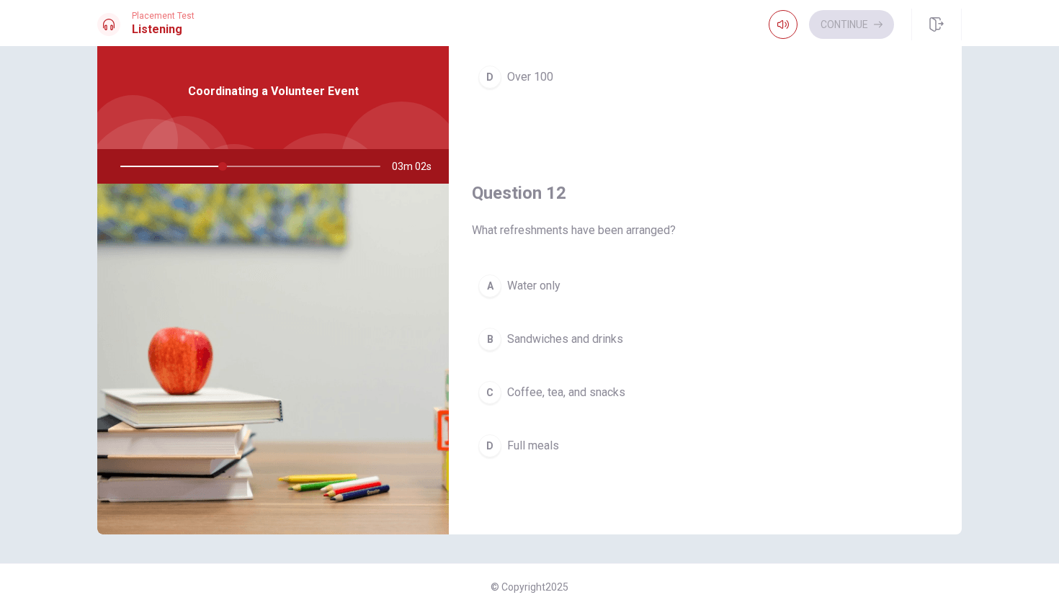
scroll to position [226, 0]
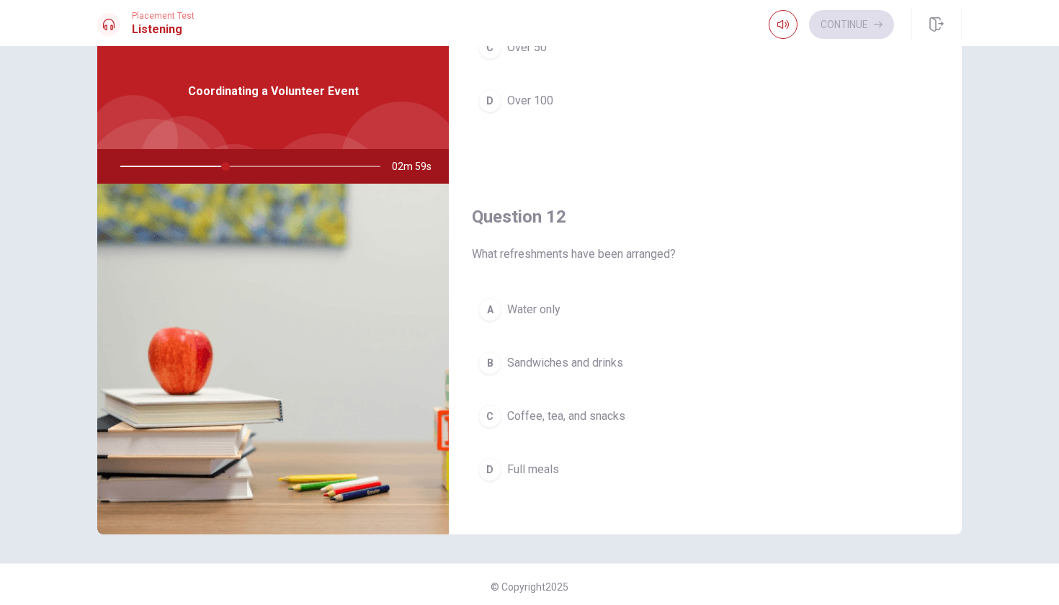
click at [492, 105] on div "D" at bounding box center [490, 100] width 23 height 23
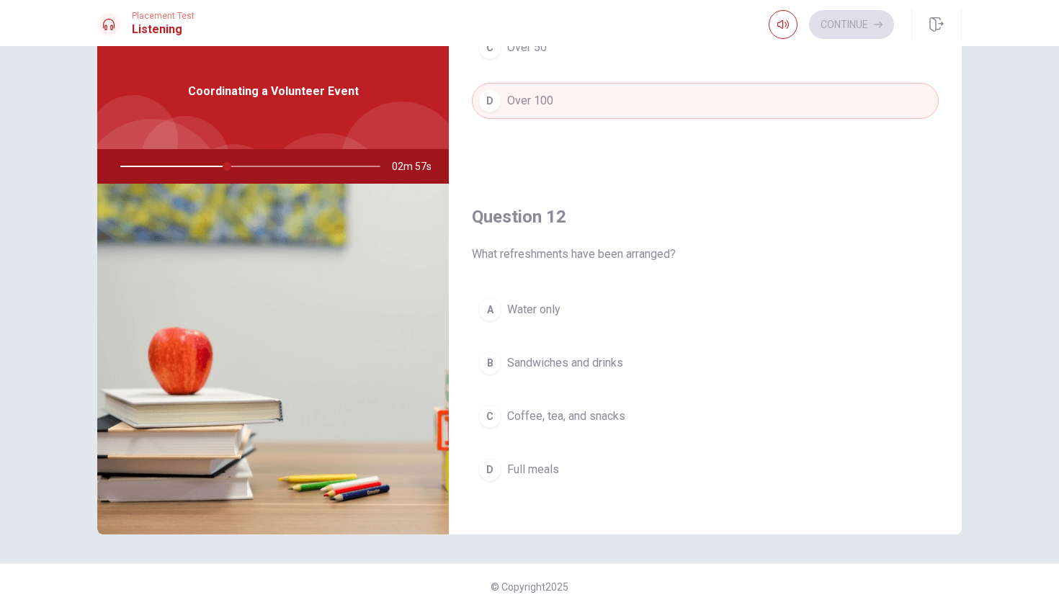
click at [484, 419] on div "C" at bounding box center [490, 416] width 23 height 23
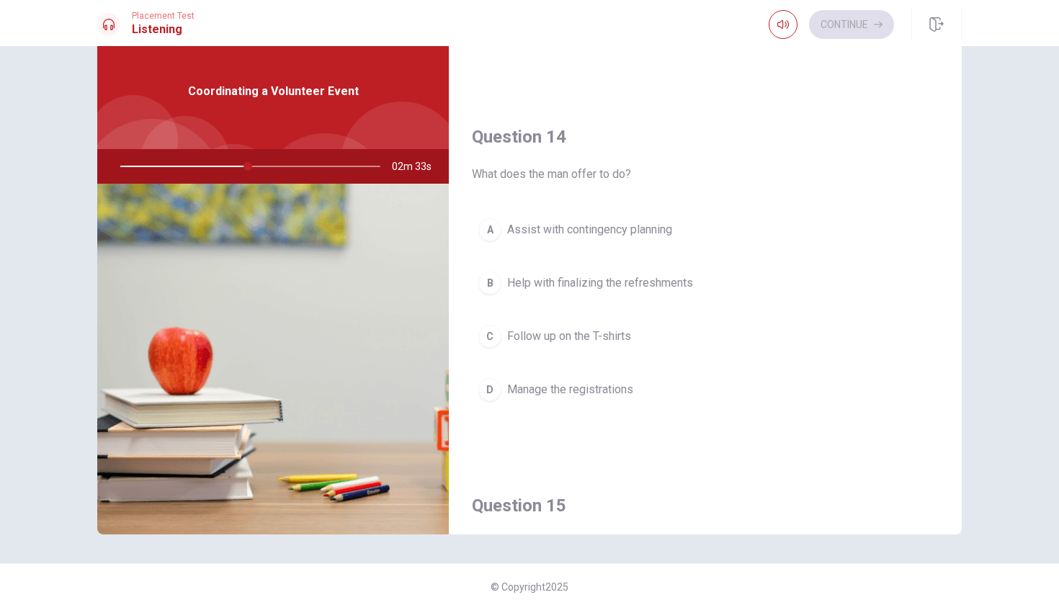
scroll to position [1303, 0]
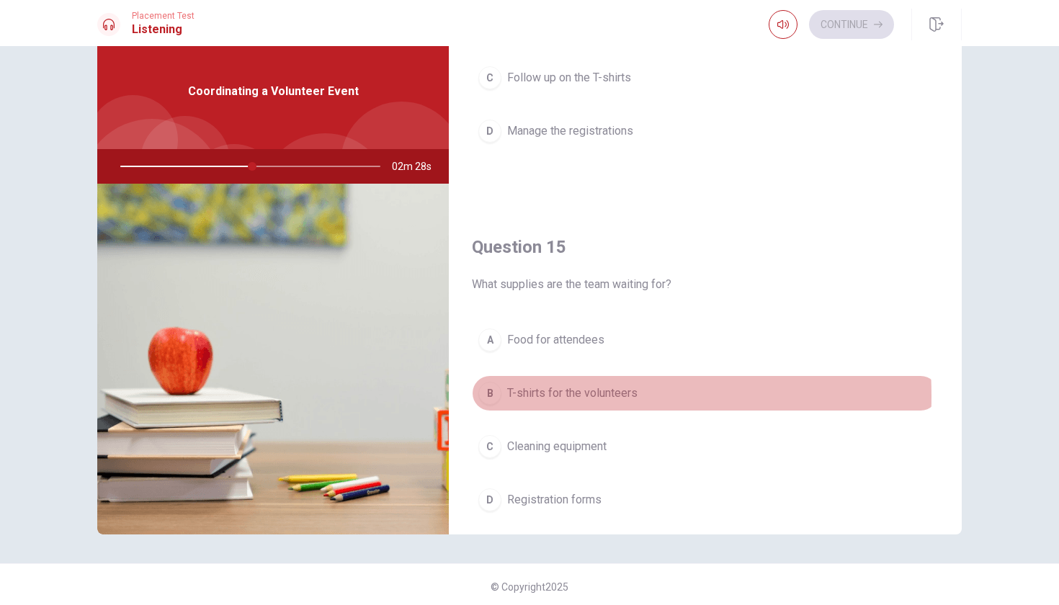
click at [489, 396] on div "B" at bounding box center [490, 393] width 23 height 23
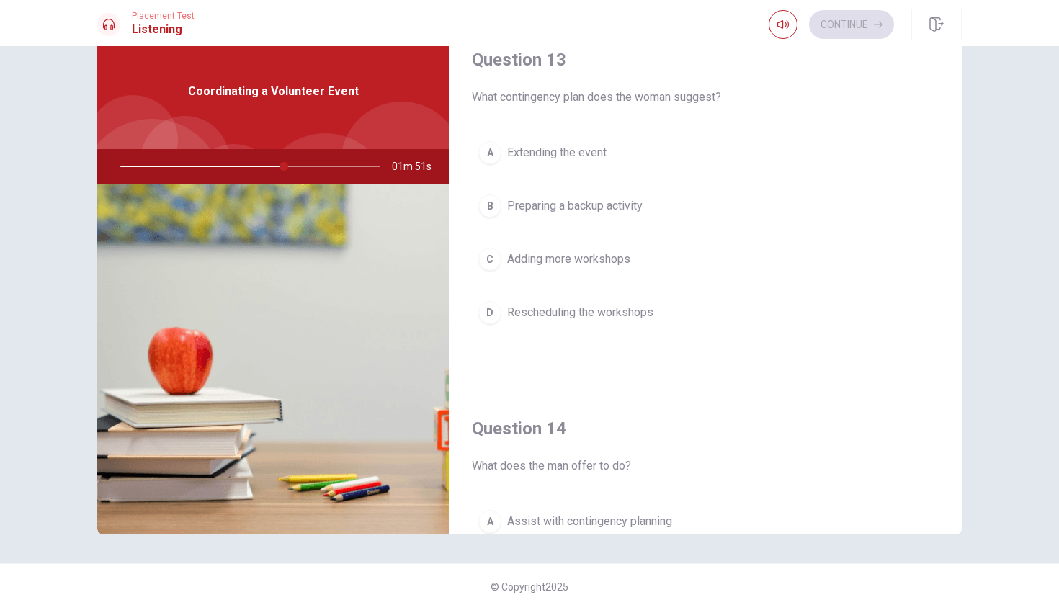
scroll to position [755, 0]
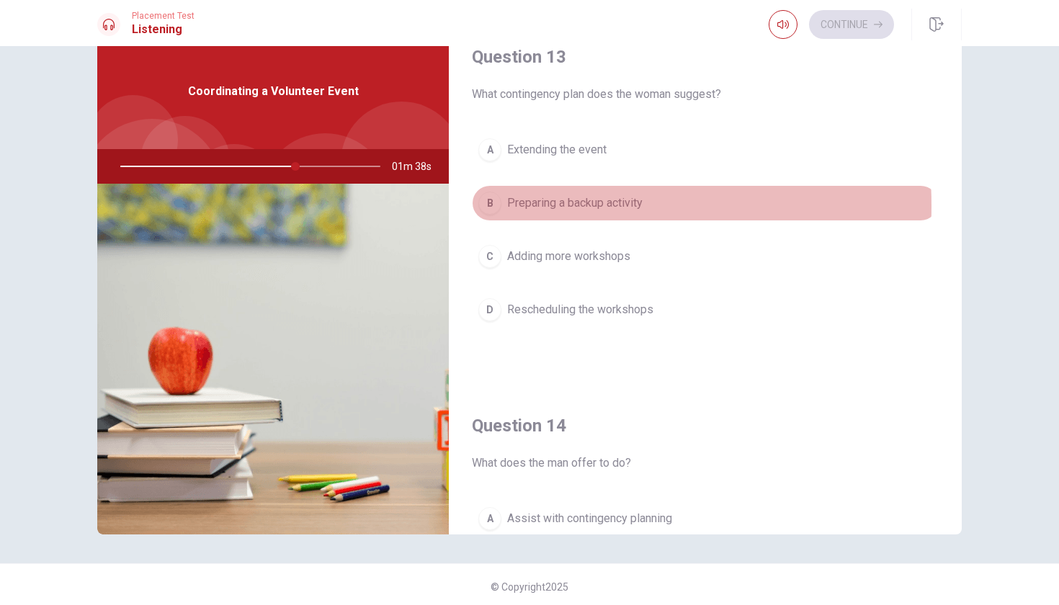
click at [493, 206] on div "B" at bounding box center [490, 203] width 23 height 23
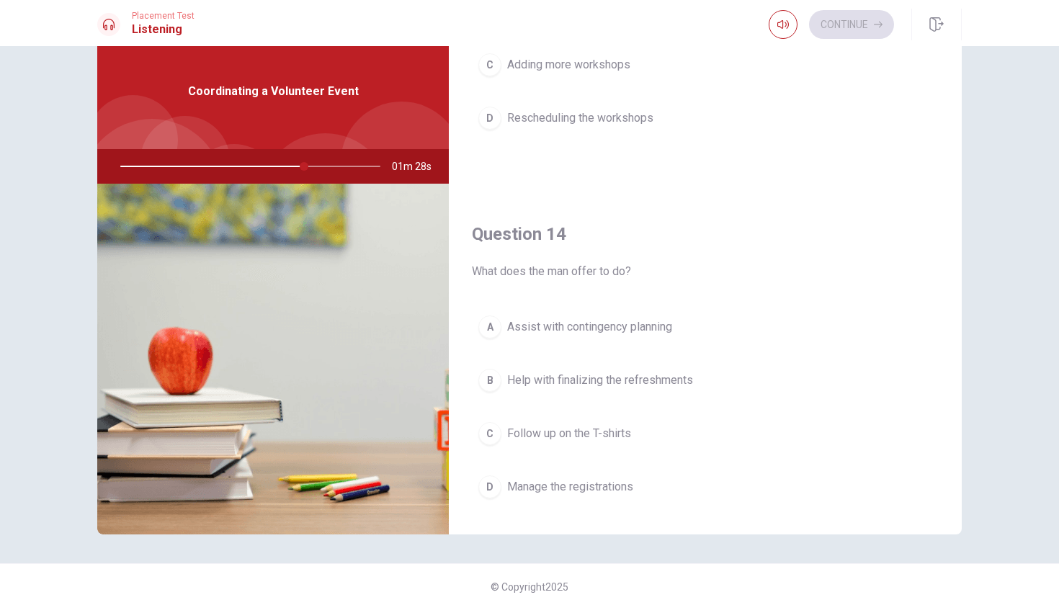
scroll to position [968, 0]
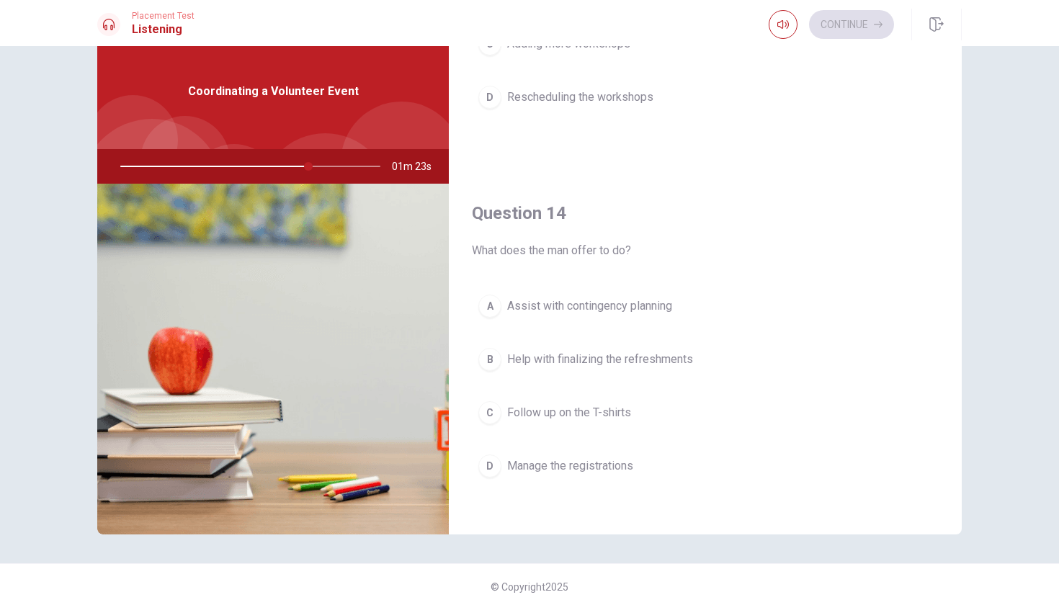
click at [487, 308] on div "A" at bounding box center [490, 306] width 23 height 23
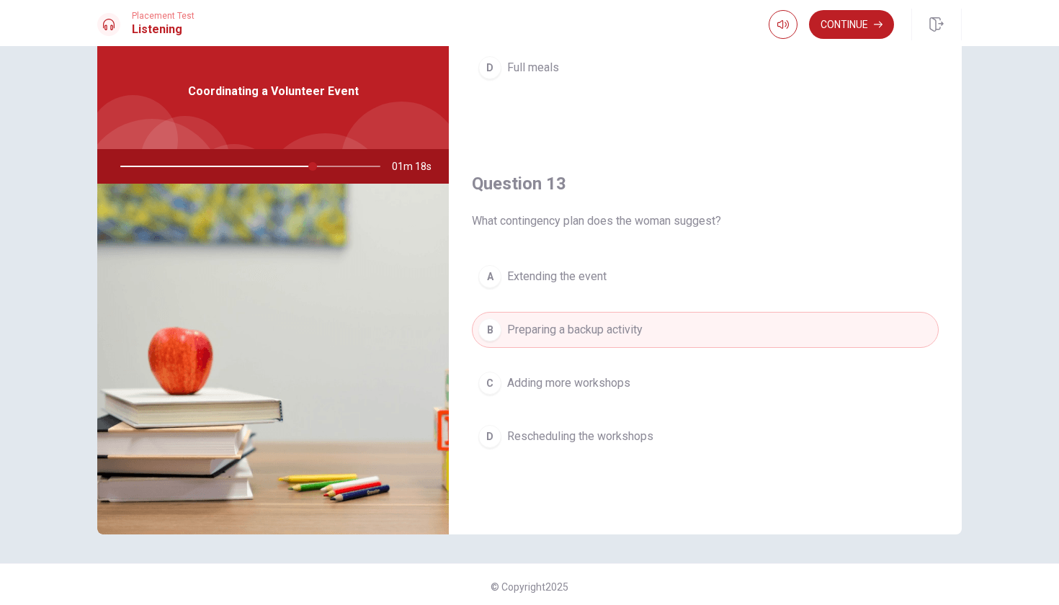
scroll to position [631, 0]
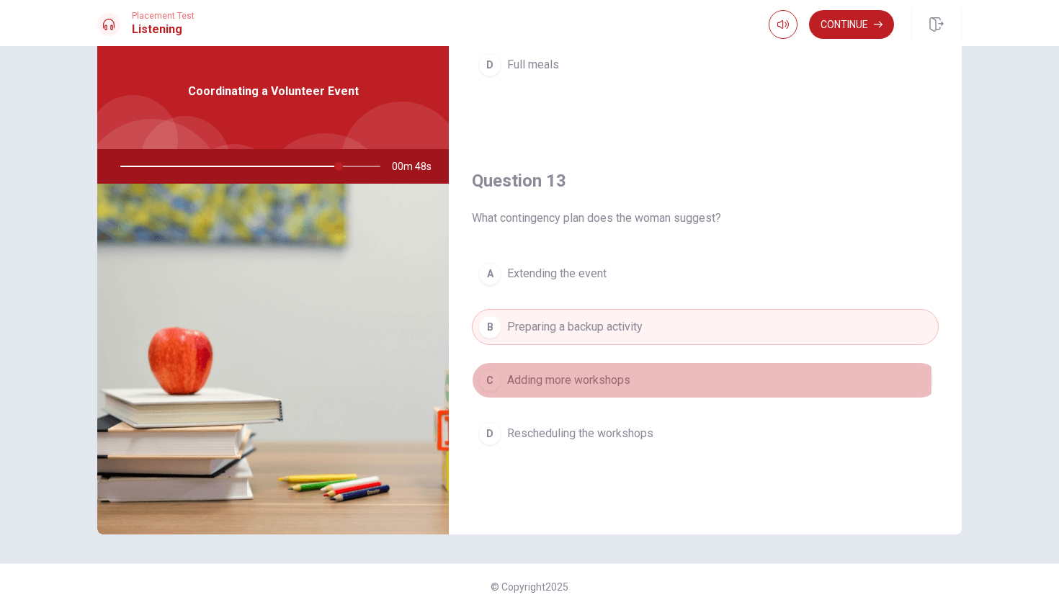
click at [488, 380] on div "C" at bounding box center [490, 380] width 23 height 23
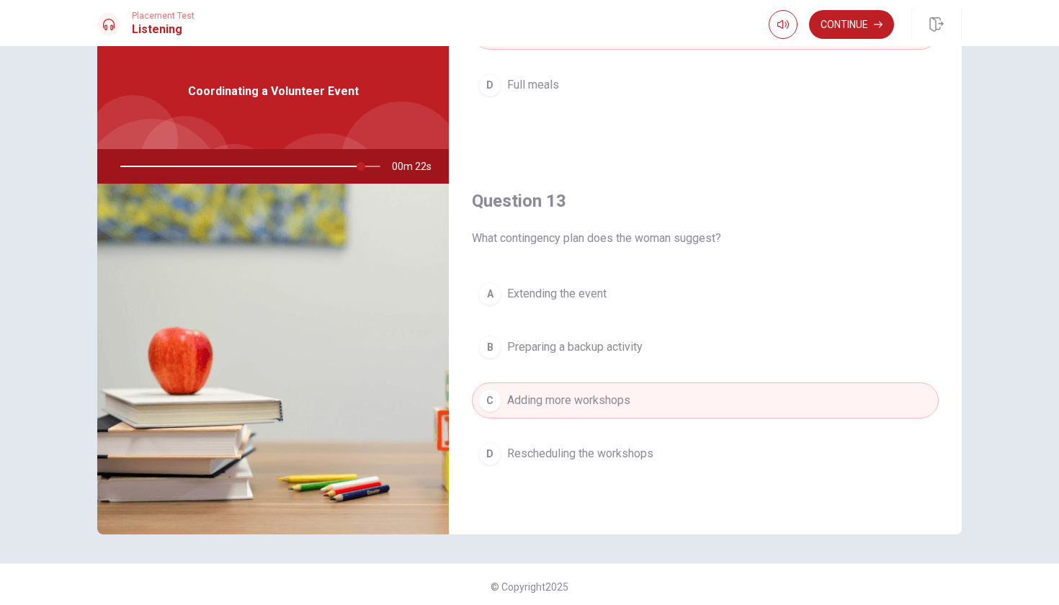
scroll to position [611, 0]
type input "0"
click at [525, 347] on div "Placement Test Listening Continue Continue Question 11 How many people have reg…" at bounding box center [529, 302] width 1059 height 605
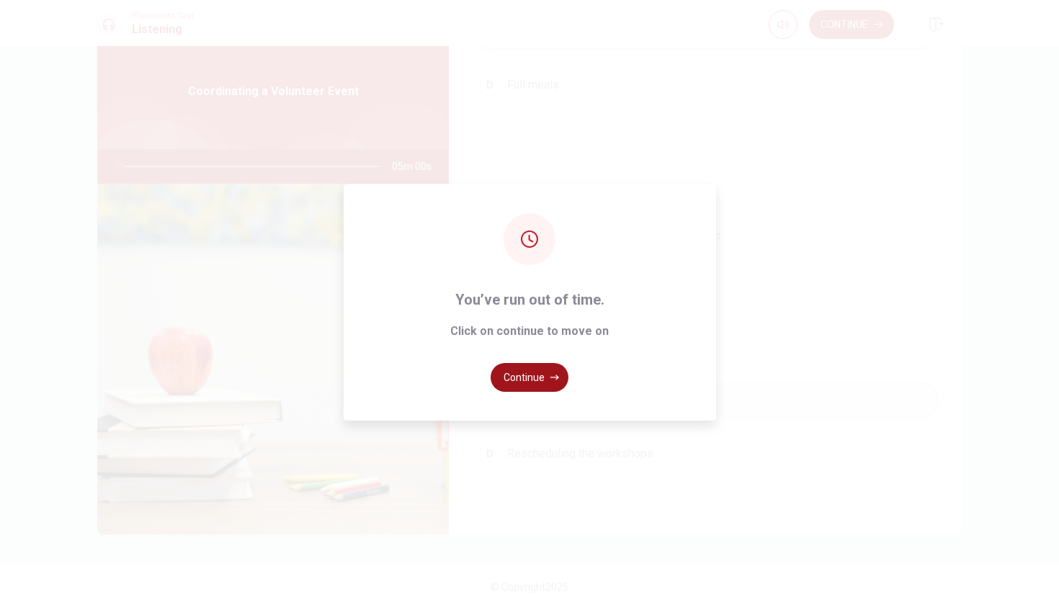
click at [537, 381] on button "Continue" at bounding box center [530, 377] width 78 height 29
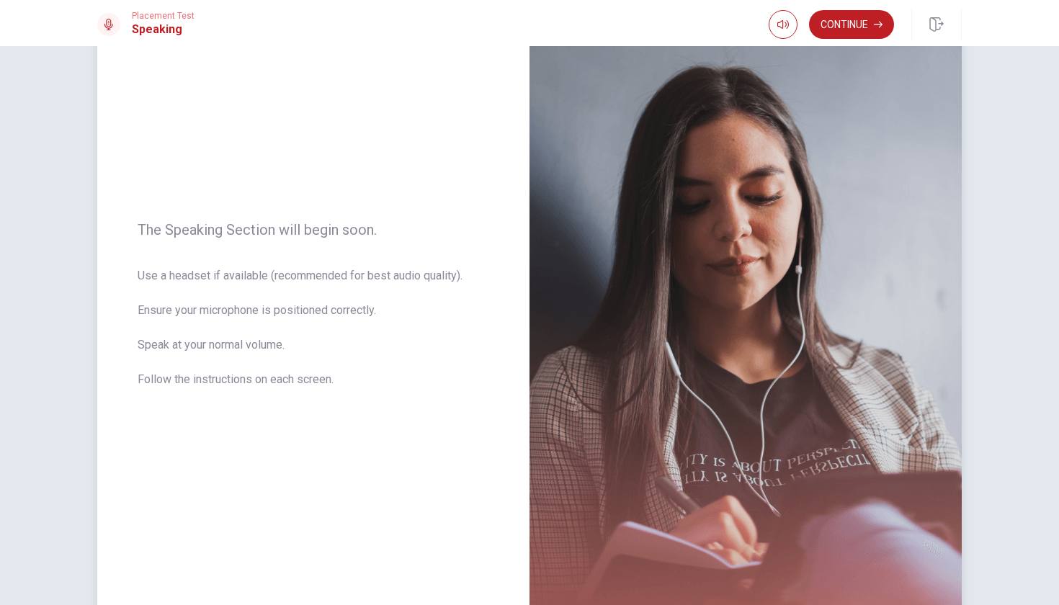
scroll to position [0, 0]
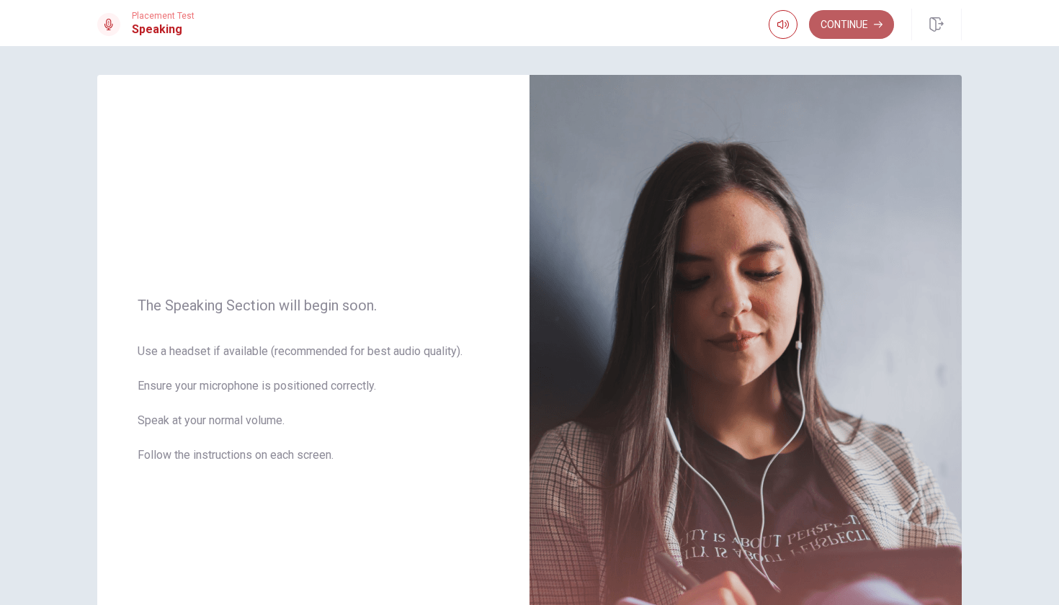
click at [854, 31] on button "Continue" at bounding box center [851, 24] width 85 height 29
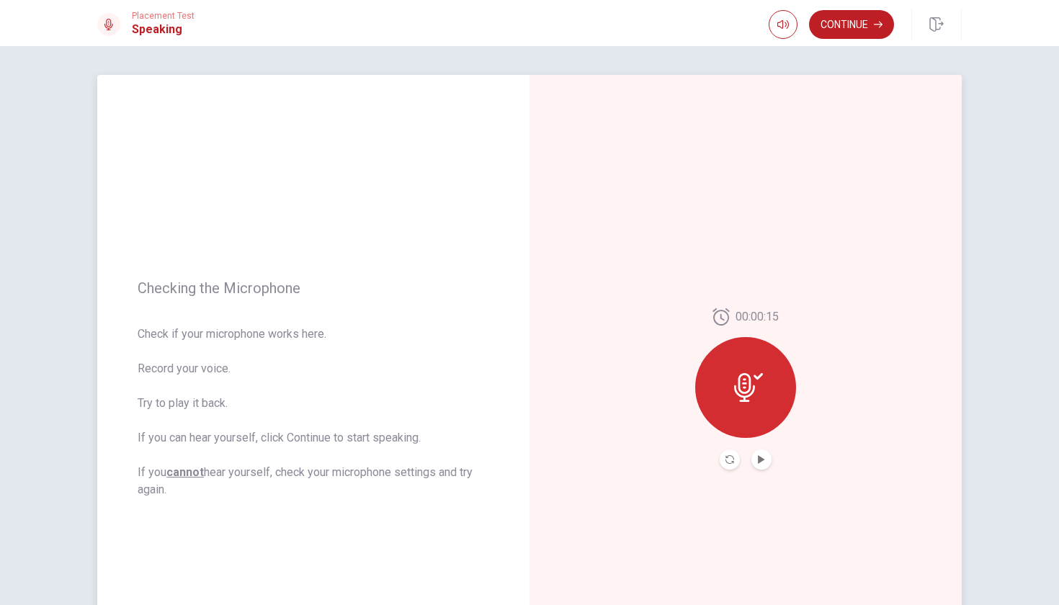
click at [763, 463] on button "Play Audio" at bounding box center [762, 460] width 20 height 20
click at [843, 27] on button "Continue" at bounding box center [851, 24] width 85 height 29
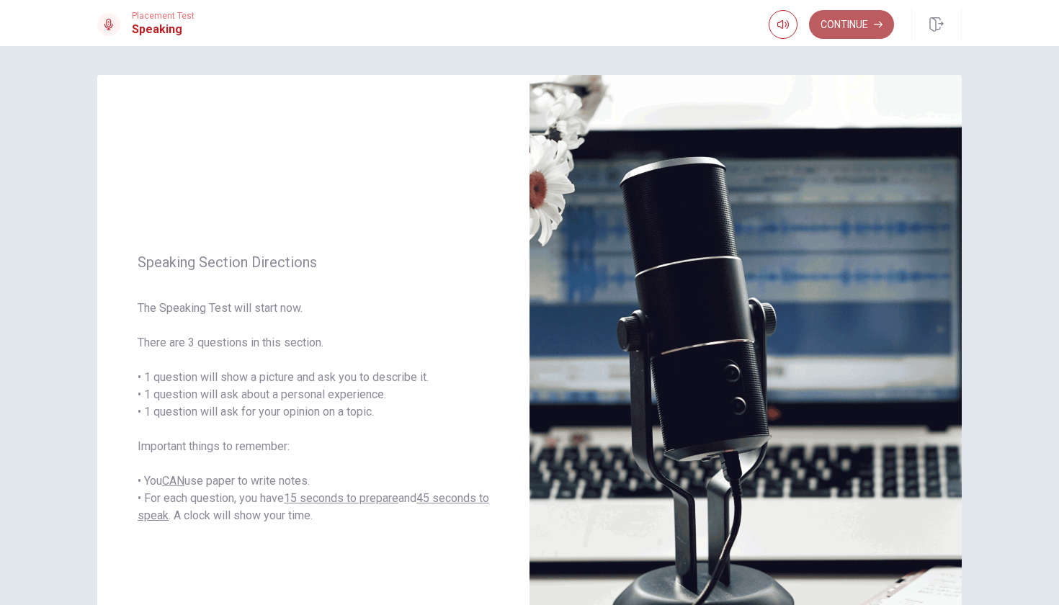
click at [863, 25] on button "Continue" at bounding box center [851, 24] width 85 height 29
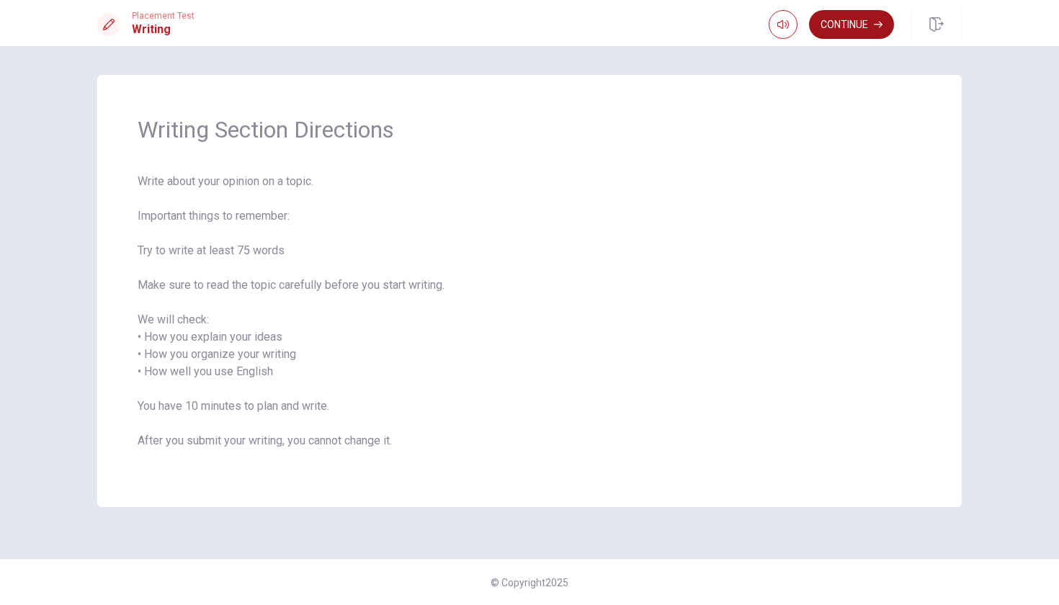
click at [842, 28] on button "Continue" at bounding box center [851, 24] width 85 height 29
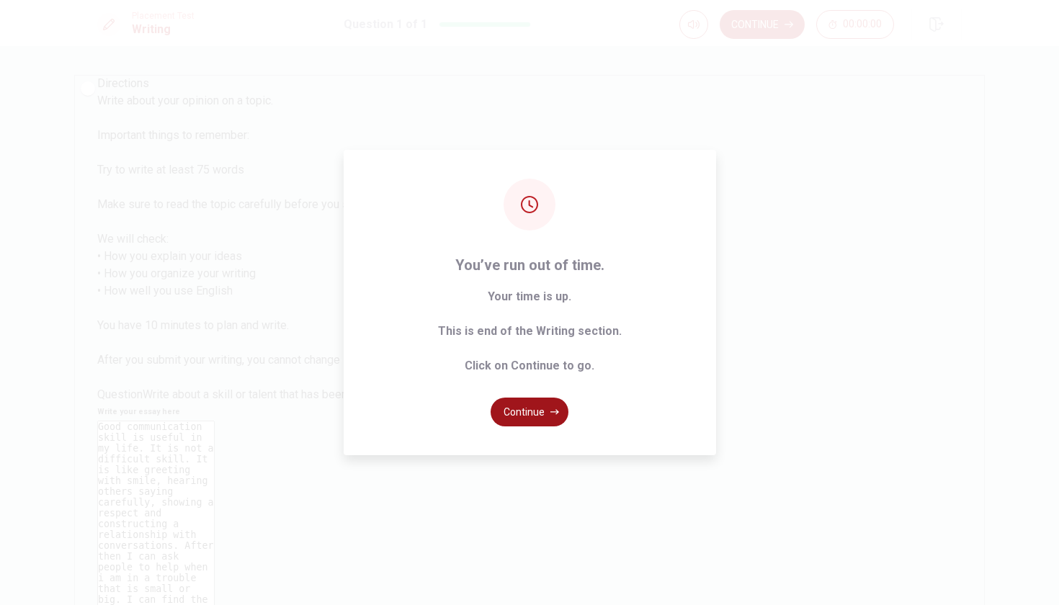
type textarea "Good communication skill is useful in my life. It is not a difficult skill. It …"
click at [527, 417] on button "Continue" at bounding box center [530, 412] width 78 height 29
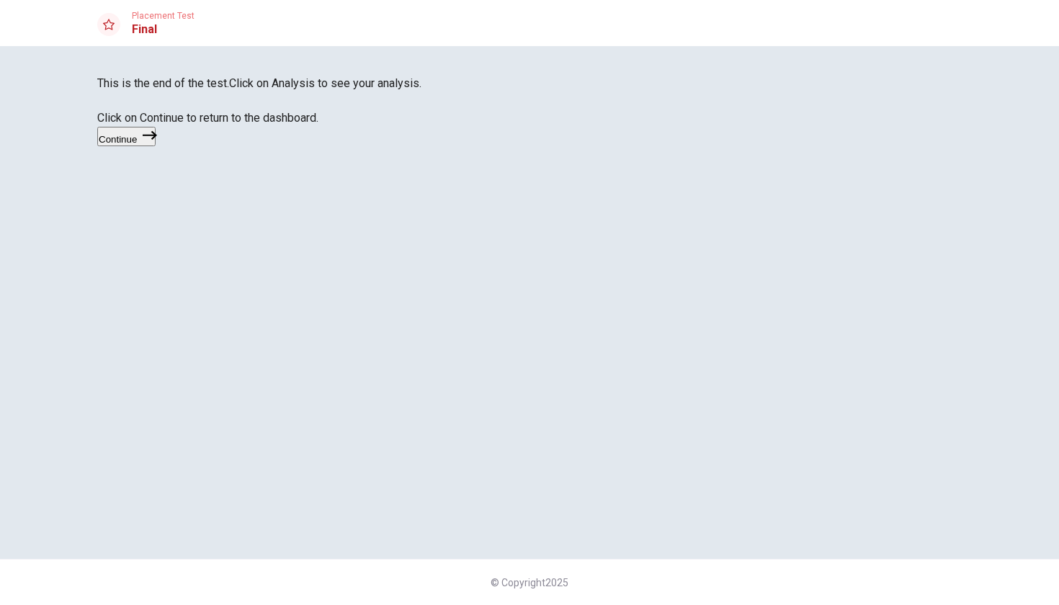
click at [156, 146] on button "Continue" at bounding box center [126, 136] width 58 height 19
